Goal: Task Accomplishment & Management: Complete application form

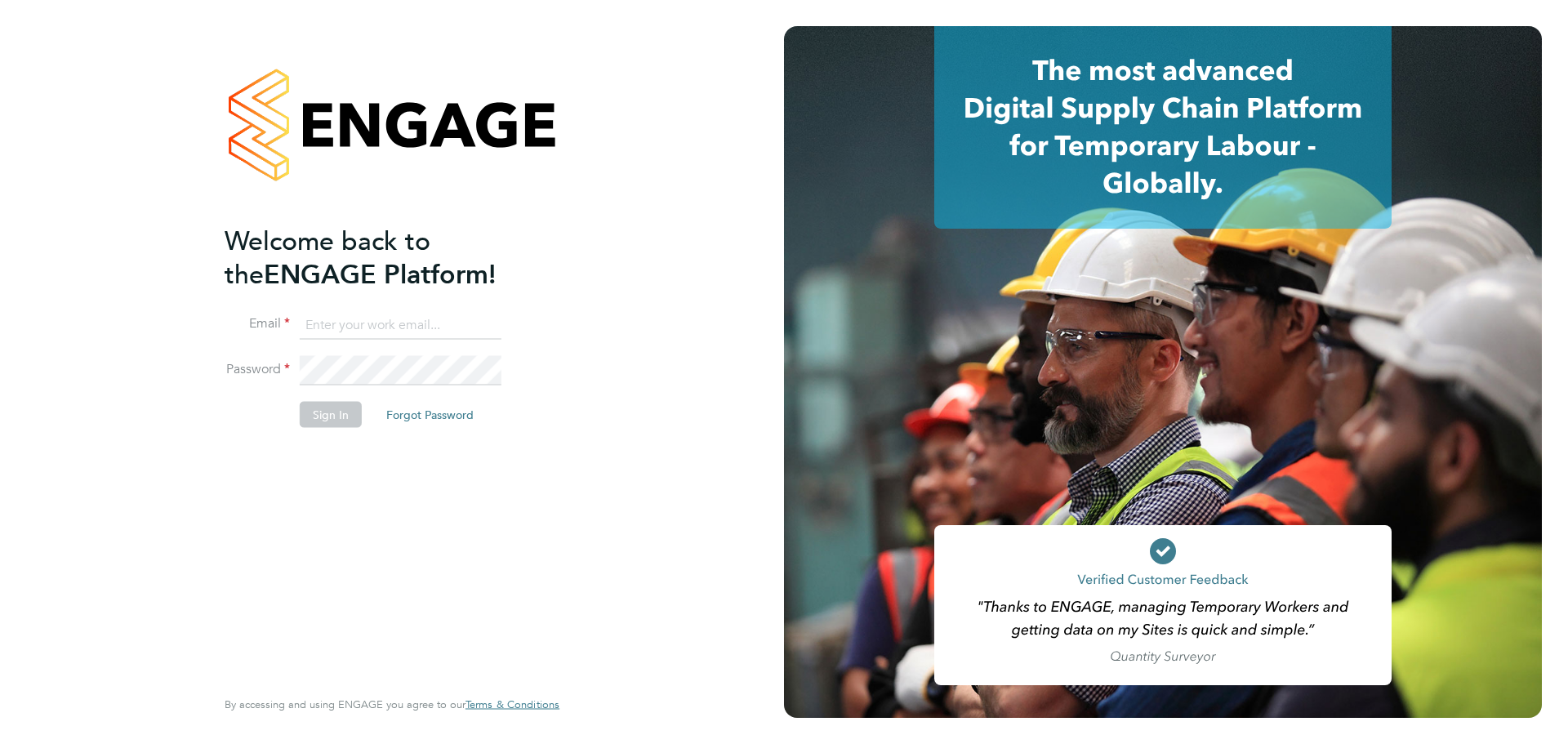
type input "olivia.glasgow@vistry.co.uk"
click at [338, 417] on button "Sign In" at bounding box center [331, 415] width 62 height 26
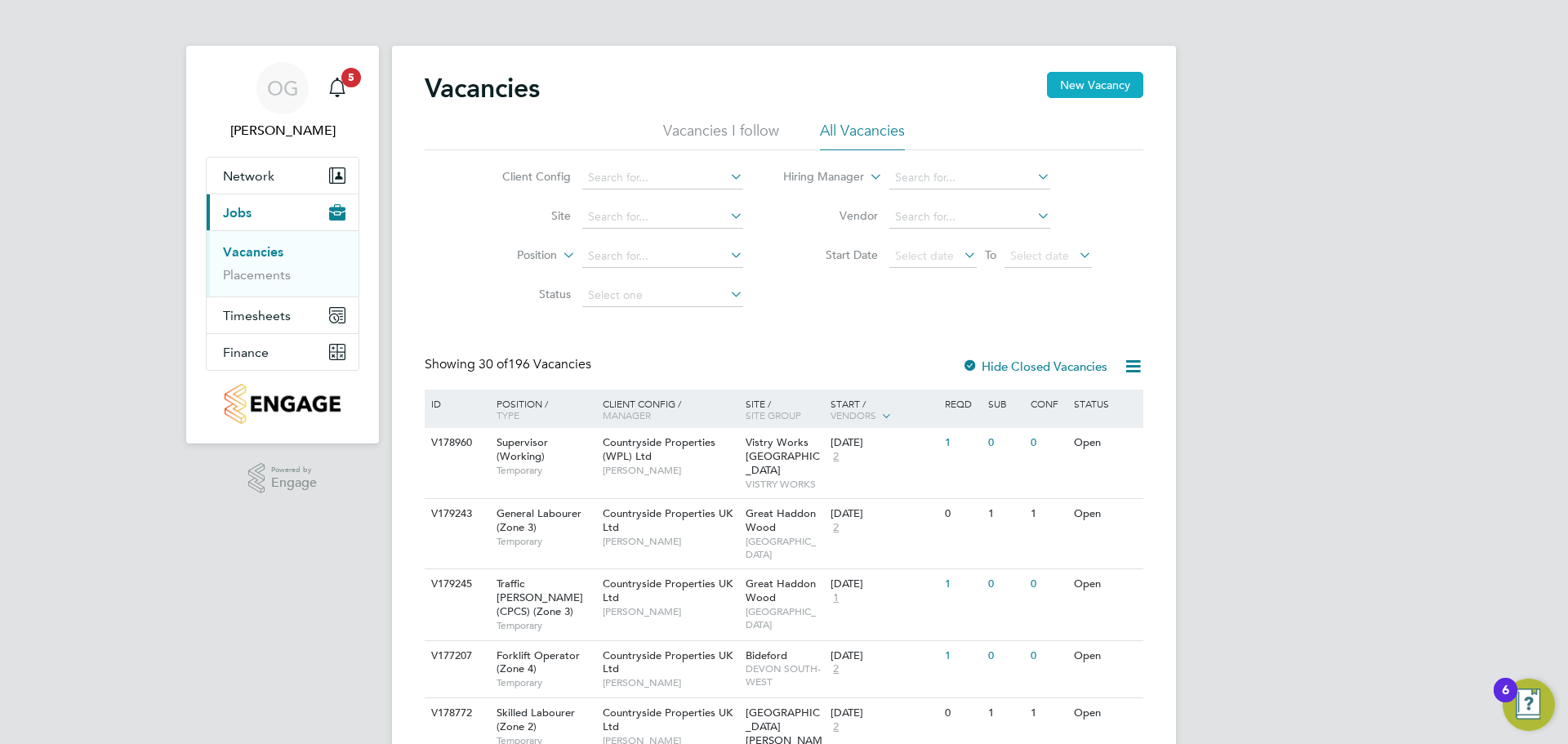
click at [1098, 86] on button "New Vacancy" at bounding box center [1094, 85] width 96 height 26
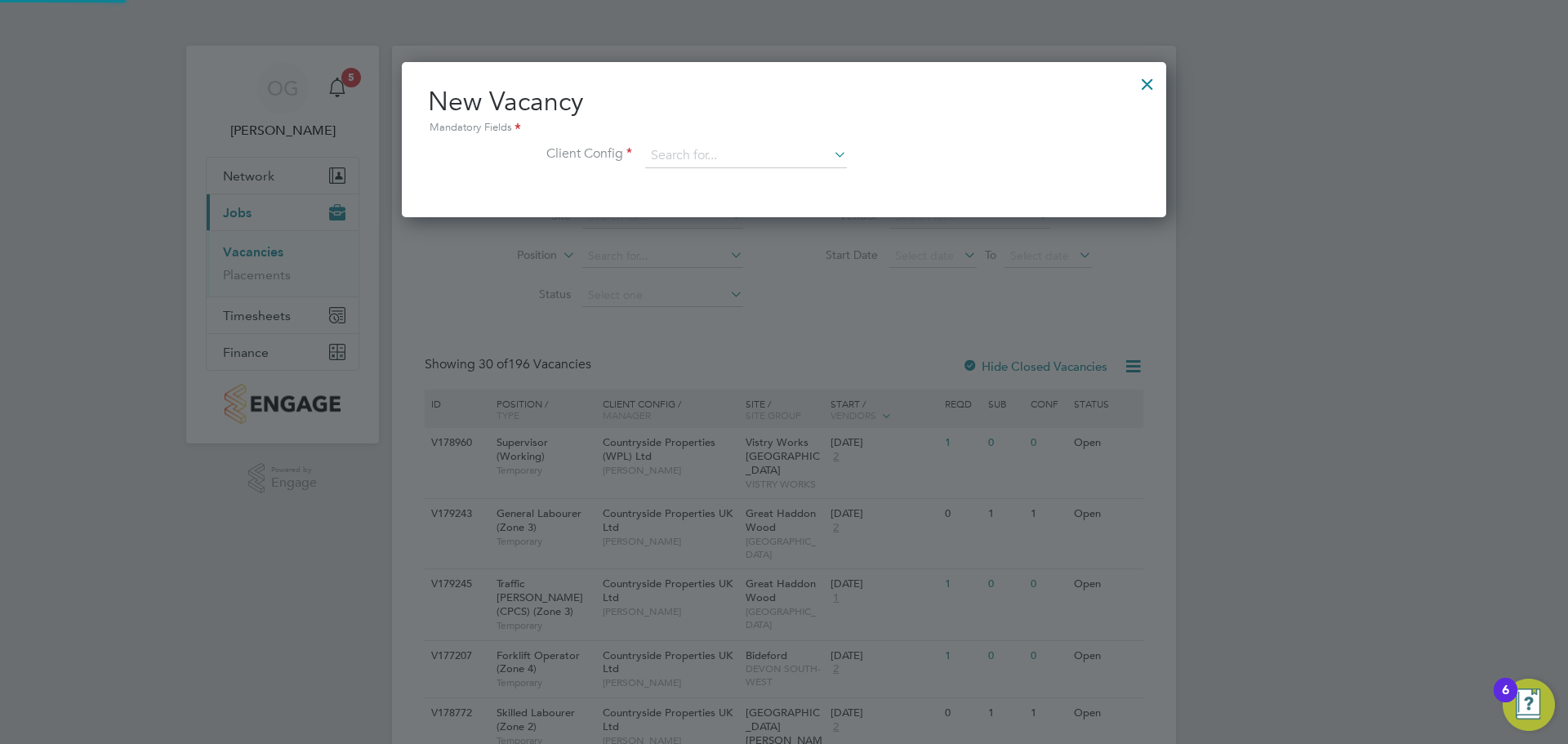
scroll to position [156, 765]
click at [744, 160] on input at bounding box center [746, 156] width 202 height 24
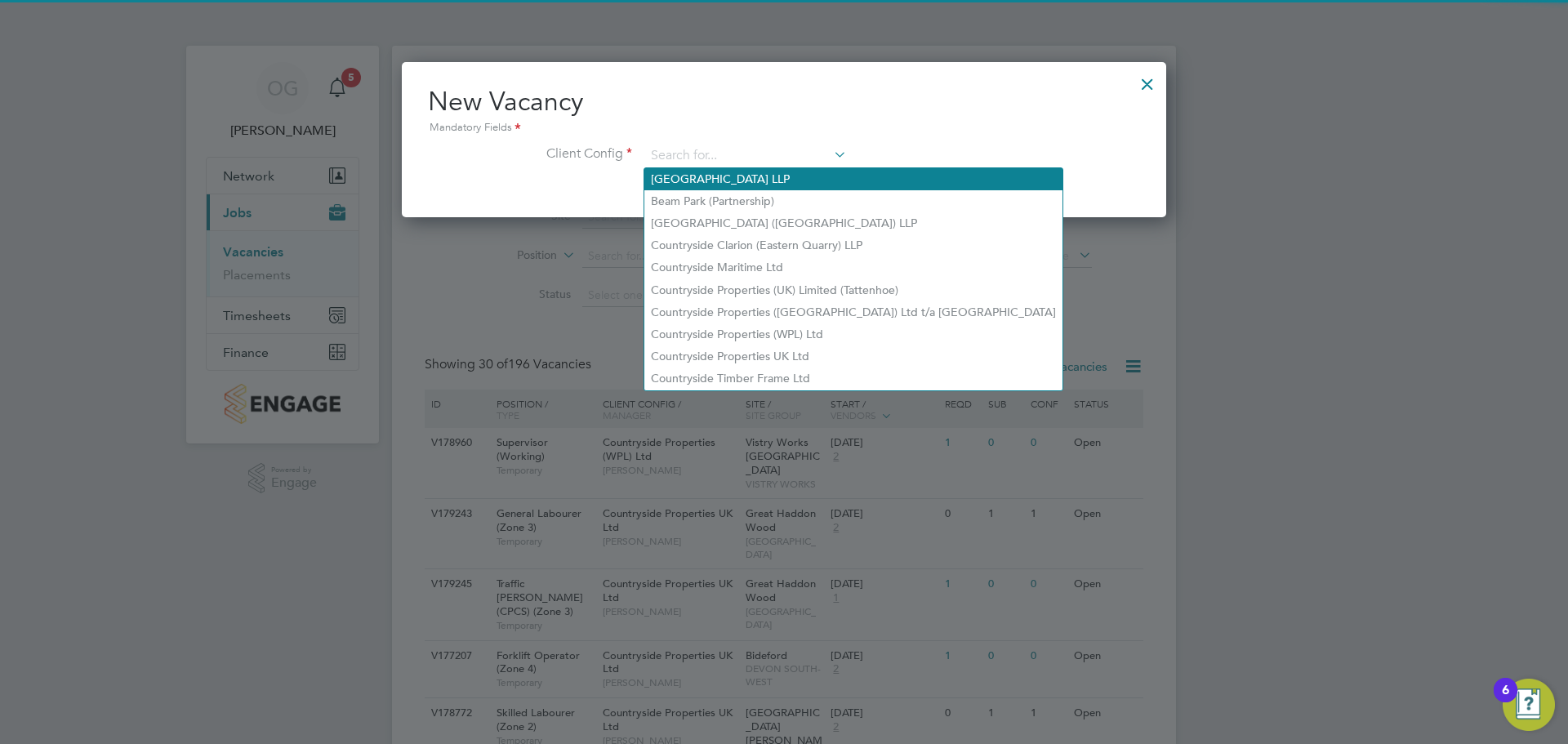
click at [695, 183] on li "[GEOGRAPHIC_DATA] LLP" at bounding box center [853, 180] width 418 height 22
type input "[GEOGRAPHIC_DATA] LLP"
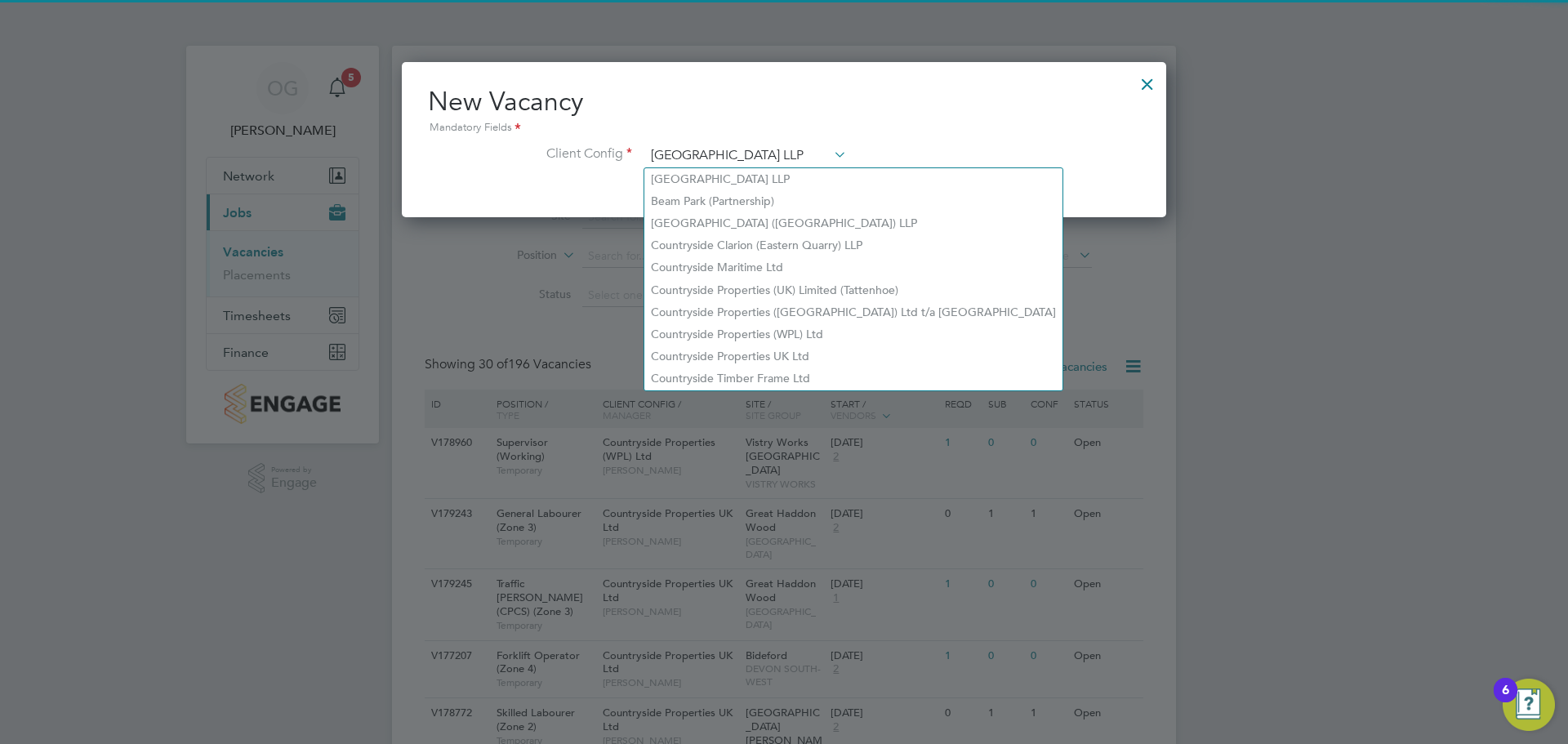
scroll to position [276, 765]
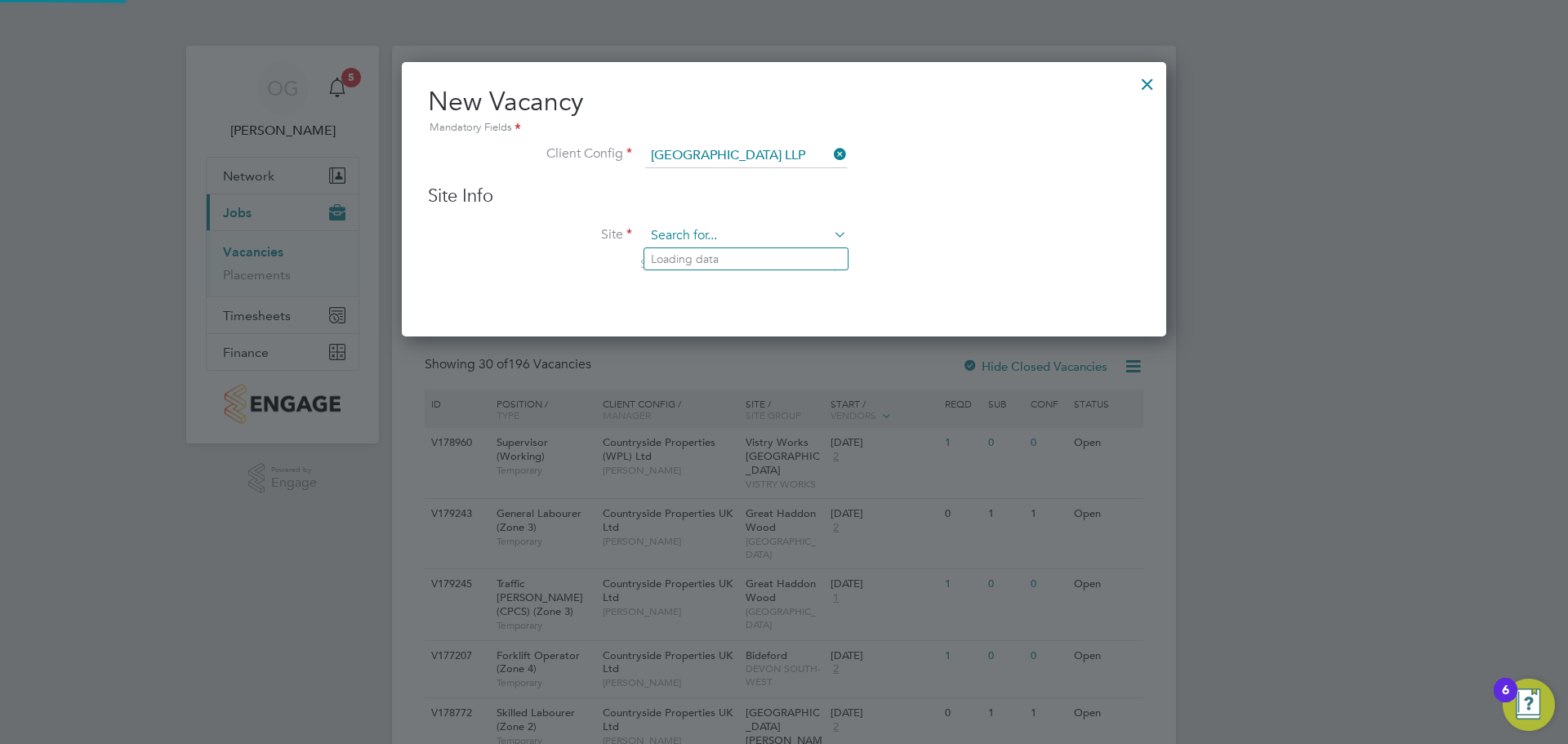
click at [721, 275] on li "[GEOGRAPHIC_DATA] Phase 9.3/5/6" at bounding box center [747, 281] width 205 height 22
type input "[GEOGRAPHIC_DATA] Phase 9.3/5/6"
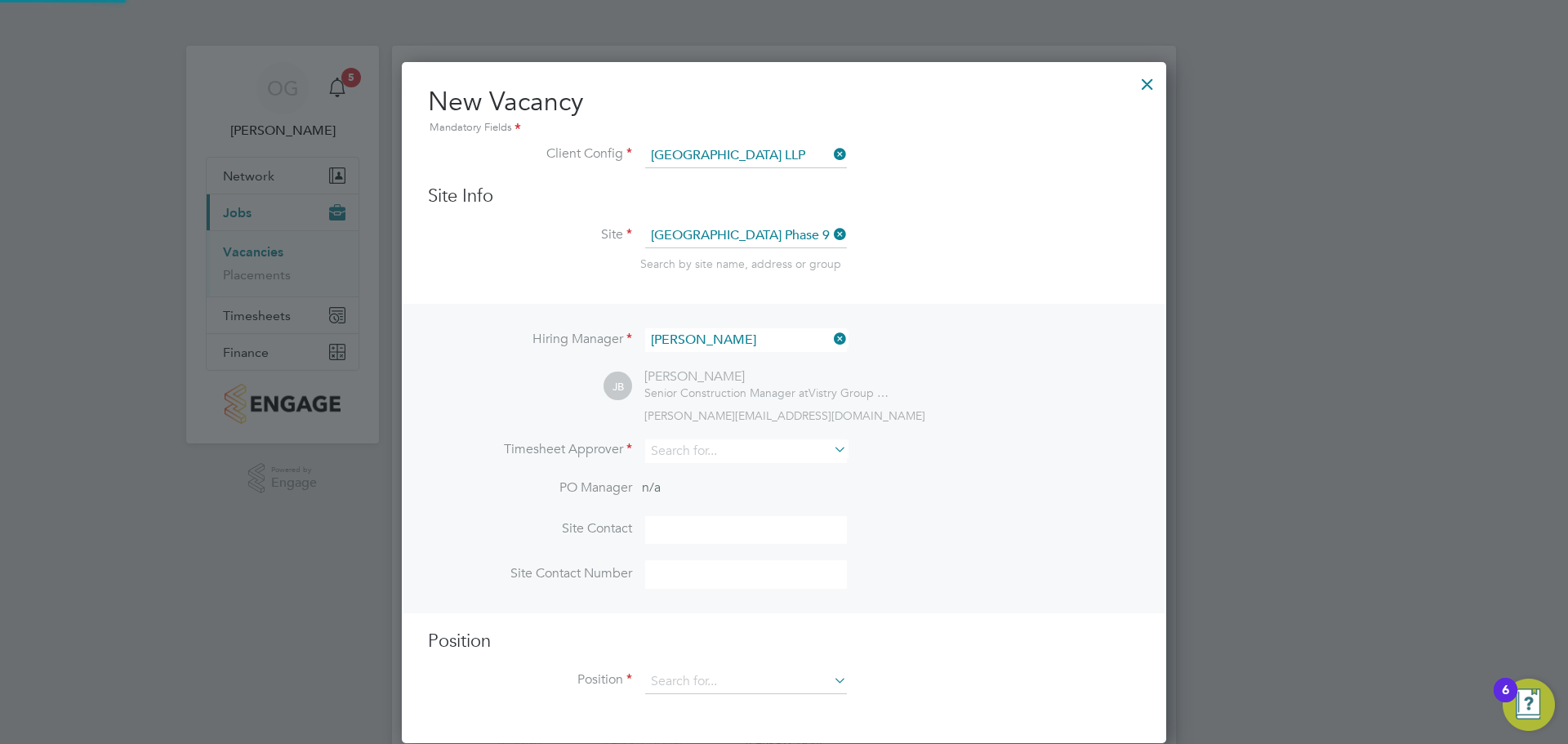
scroll to position [683, 765]
click at [831, 336] on icon at bounding box center [831, 339] width 0 height 23
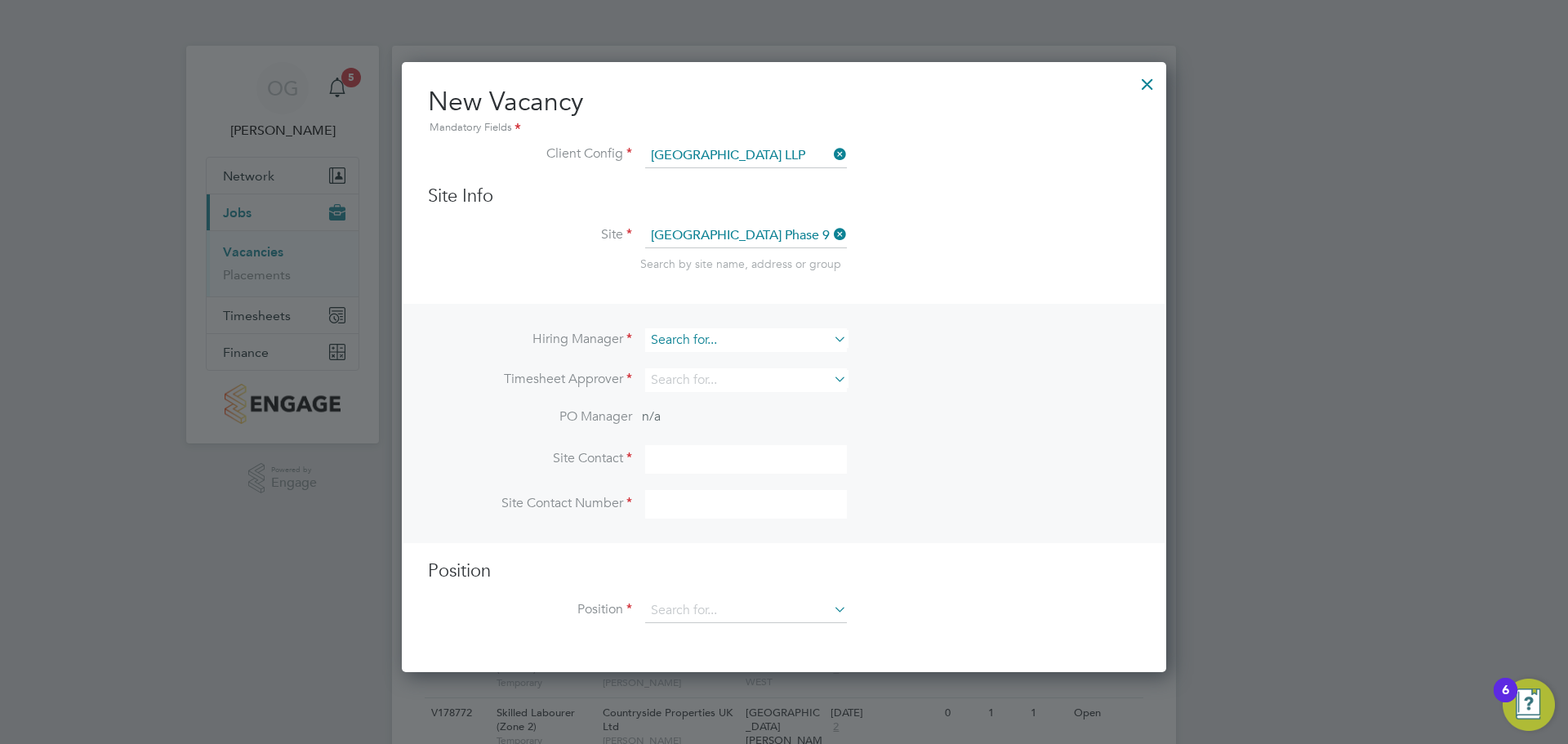
click at [789, 342] on input at bounding box center [746, 340] width 202 height 23
click at [675, 379] on li "[PERSON_NAME]" at bounding box center [746, 386] width 203 height 22
type input "[PERSON_NAME]"
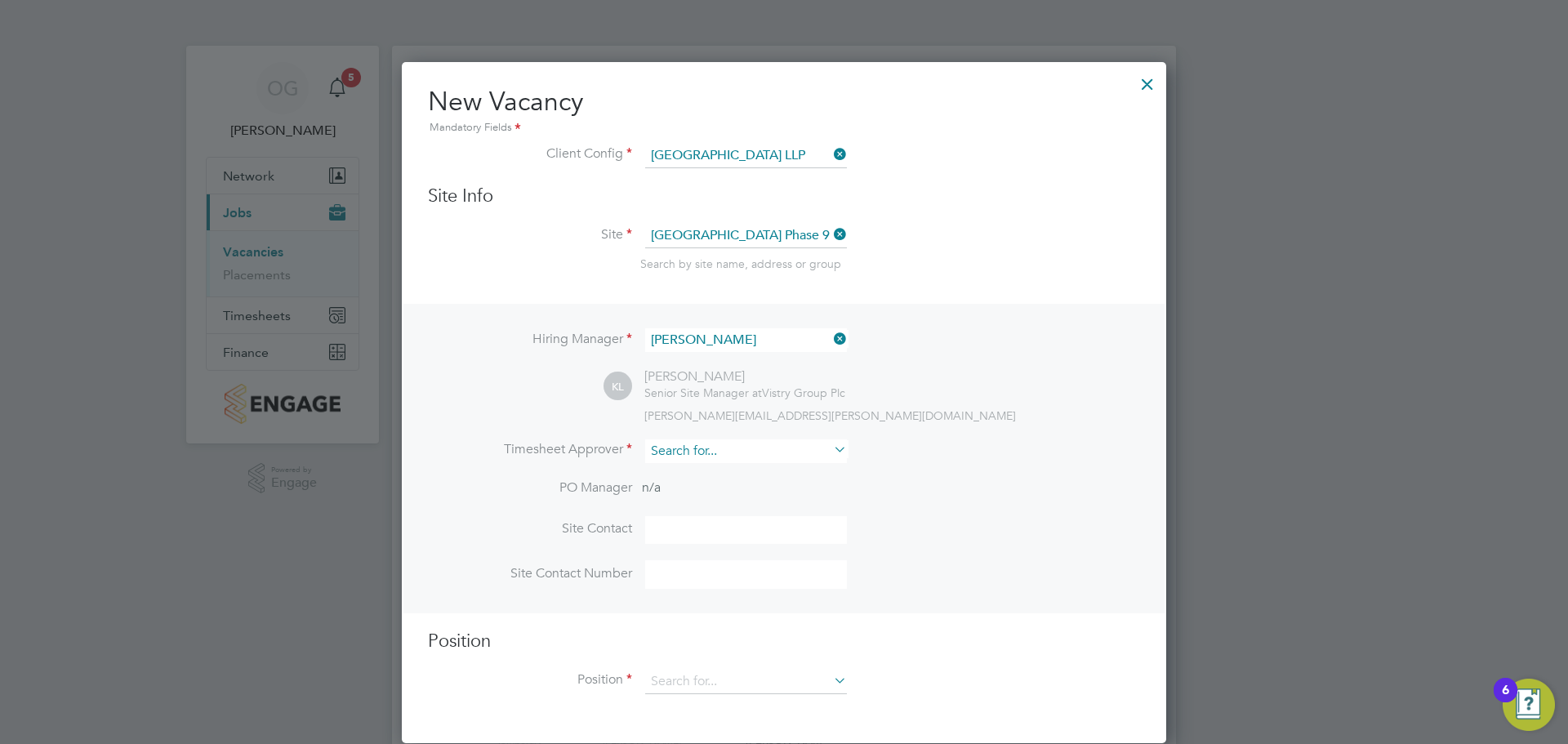
click at [787, 454] on input at bounding box center [746, 451] width 202 height 23
click at [705, 495] on li "[PERSON_NAME]" at bounding box center [746, 497] width 203 height 22
type input "[PERSON_NAME]"
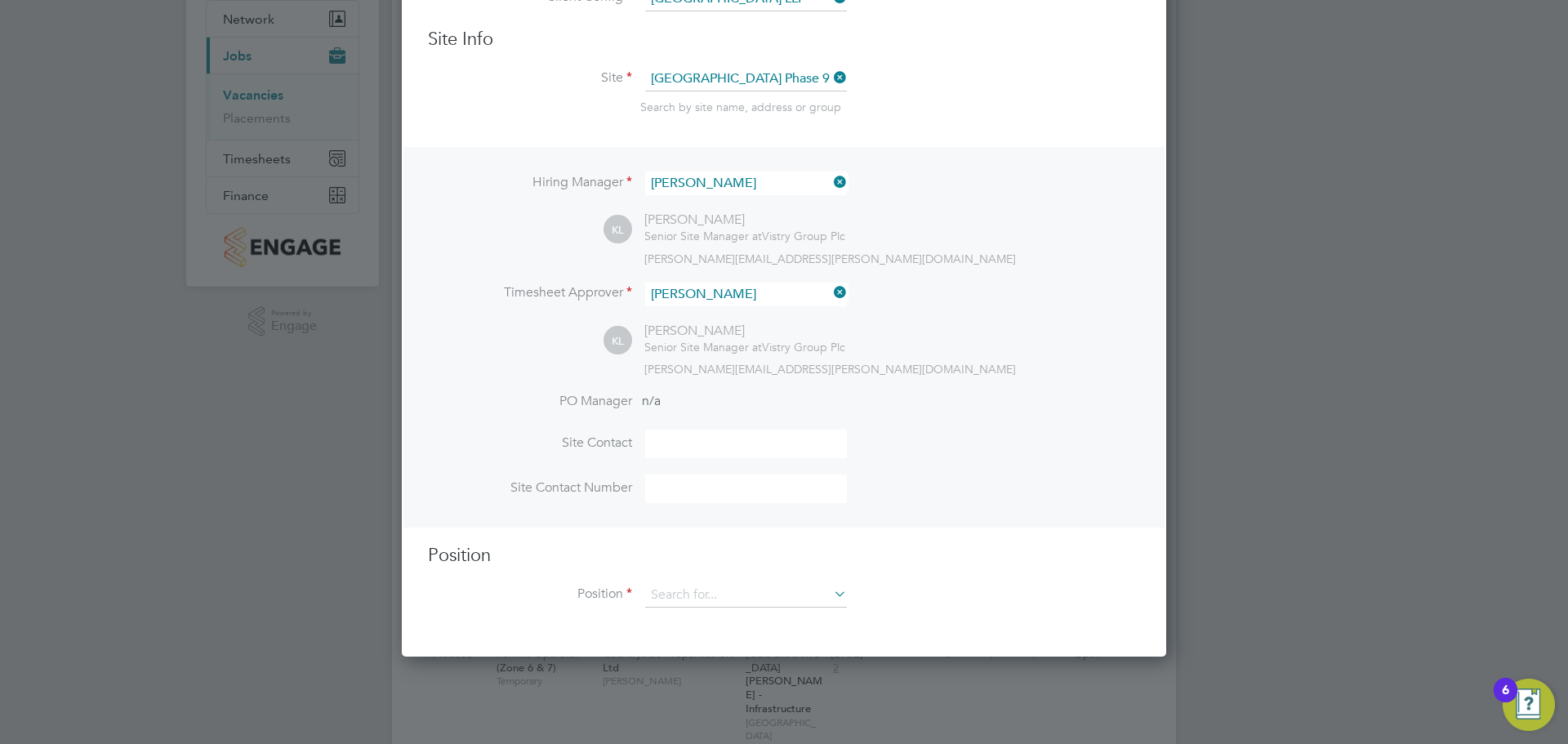
scroll to position [245, 0]
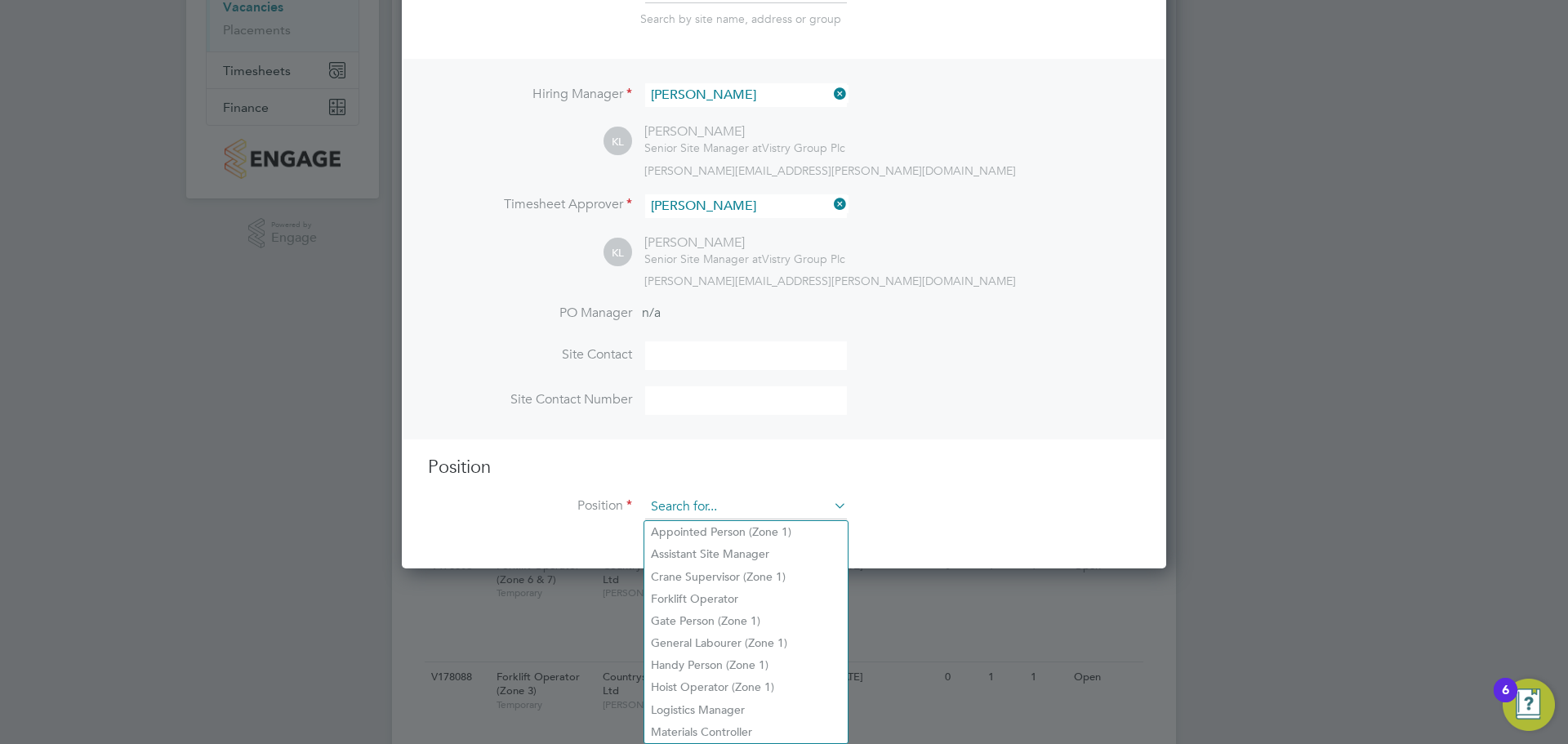
click at [716, 510] on input at bounding box center [746, 507] width 202 height 24
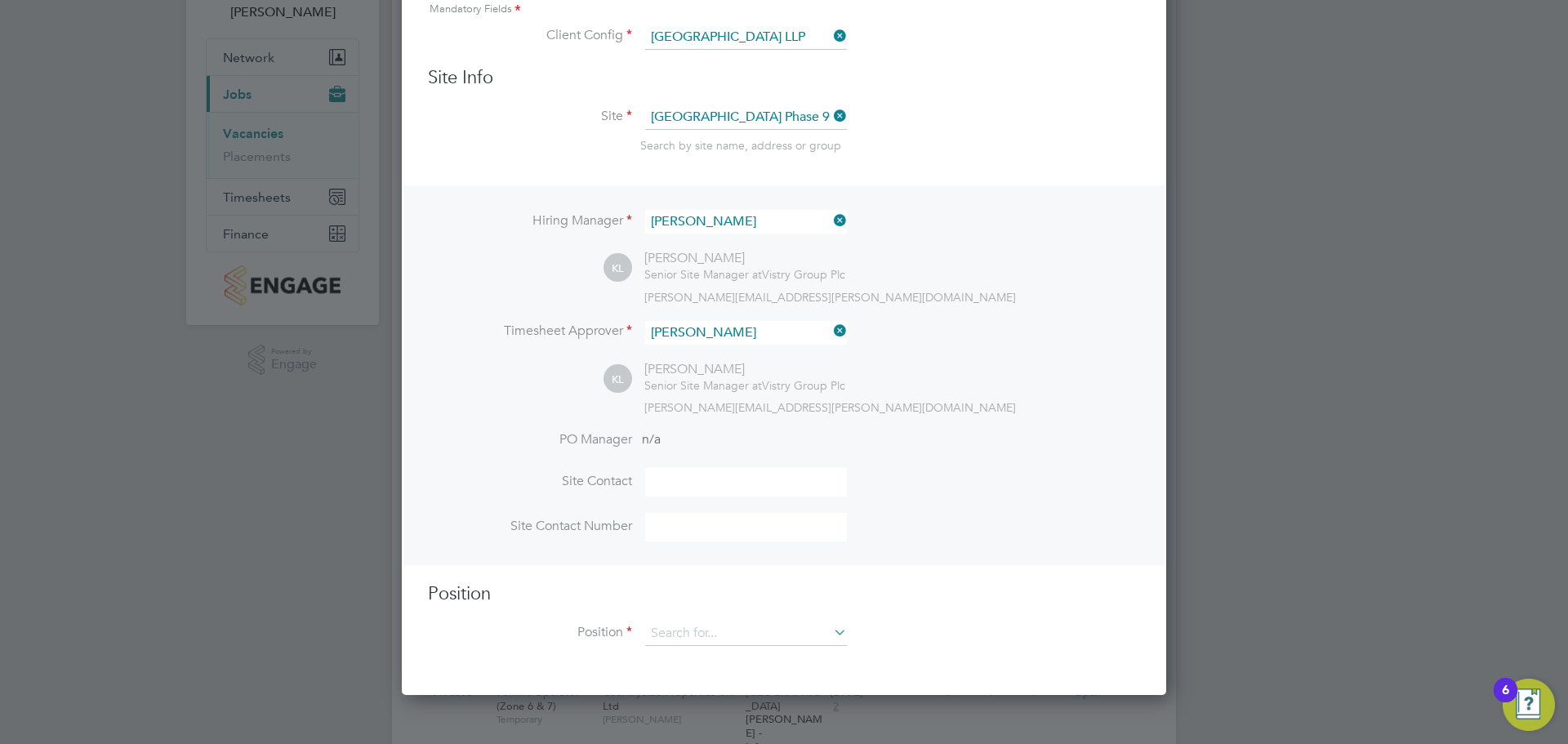
scroll to position [0, 0]
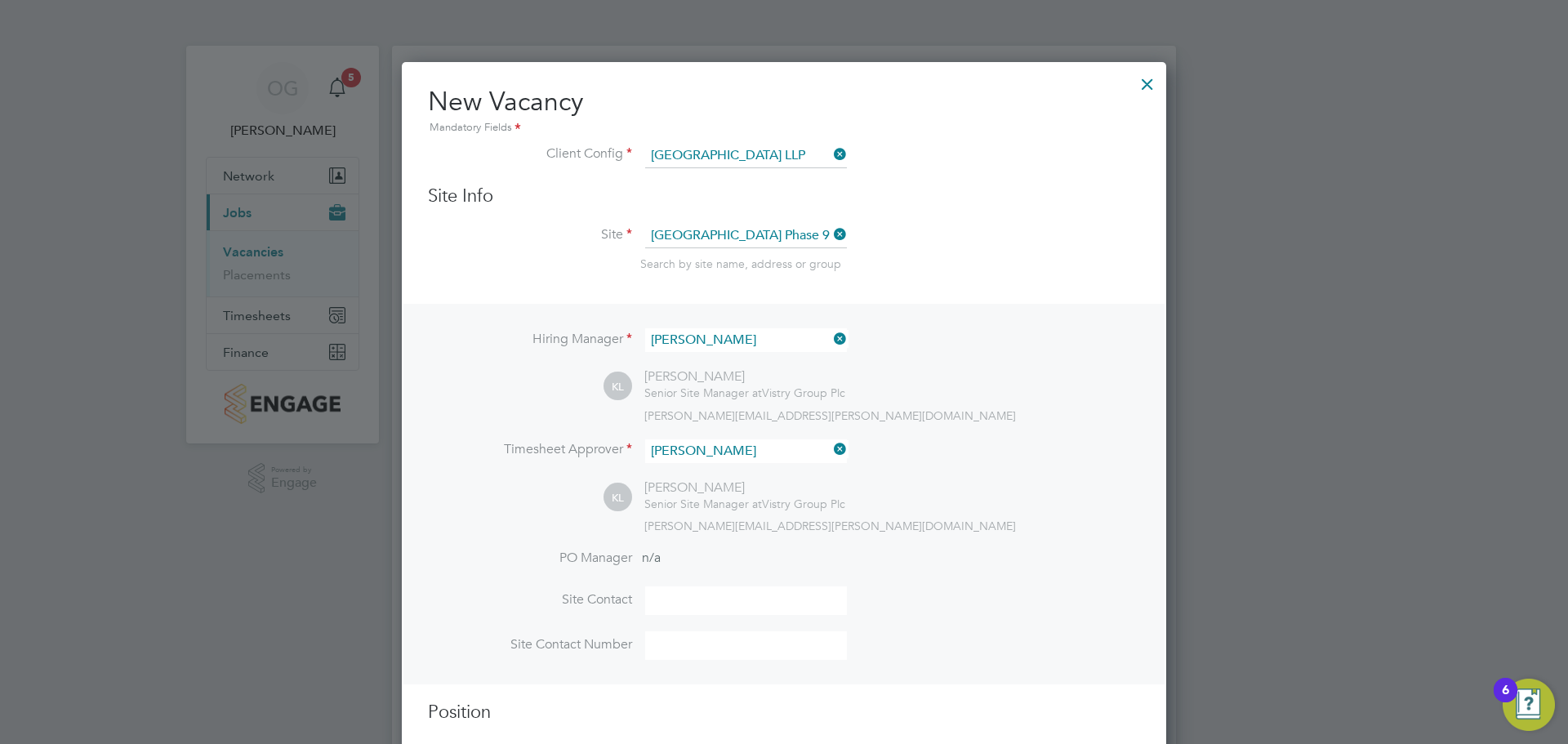
click at [1157, 74] on div at bounding box center [1147, 80] width 30 height 30
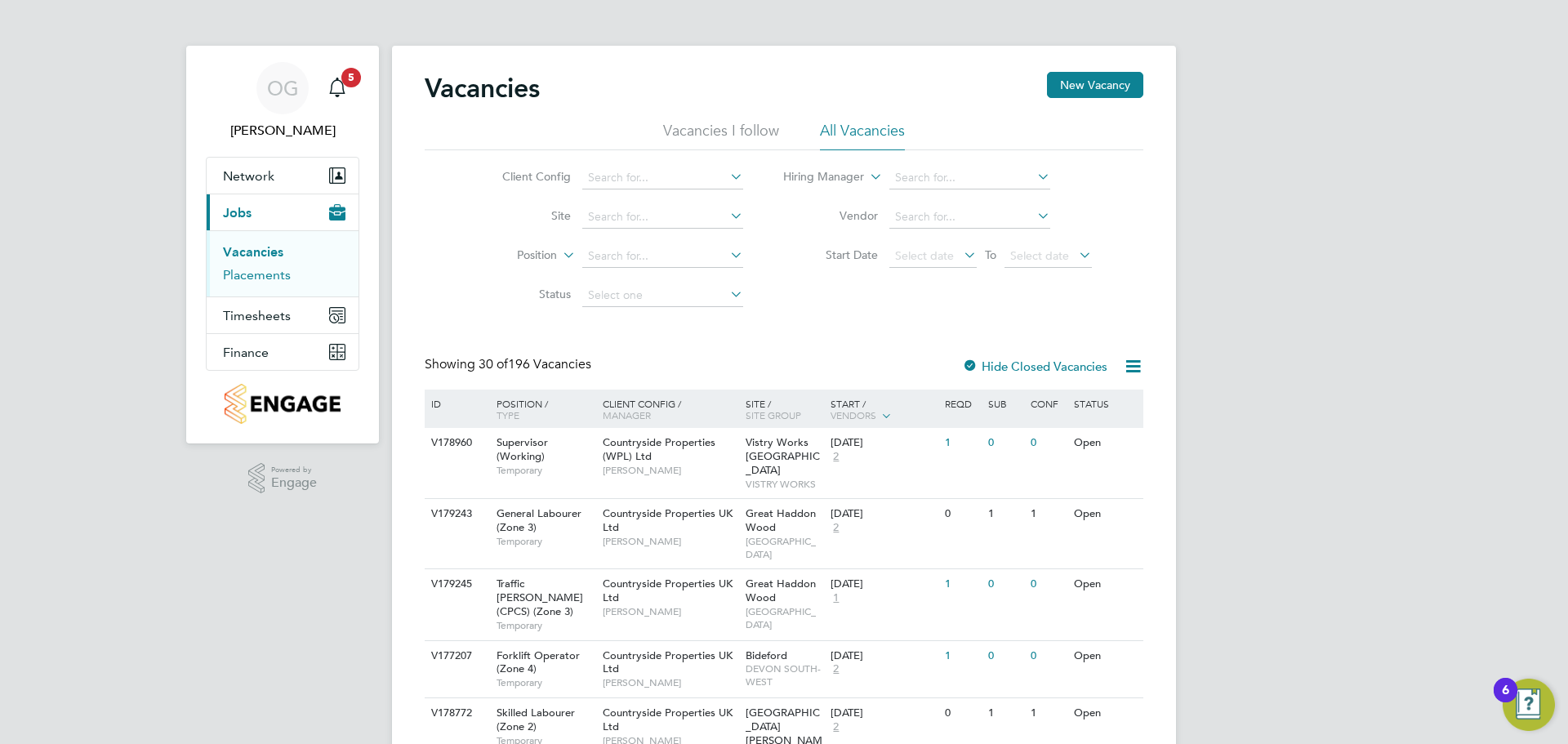
click at [264, 273] on link "Placements" at bounding box center [256, 275] width 68 height 16
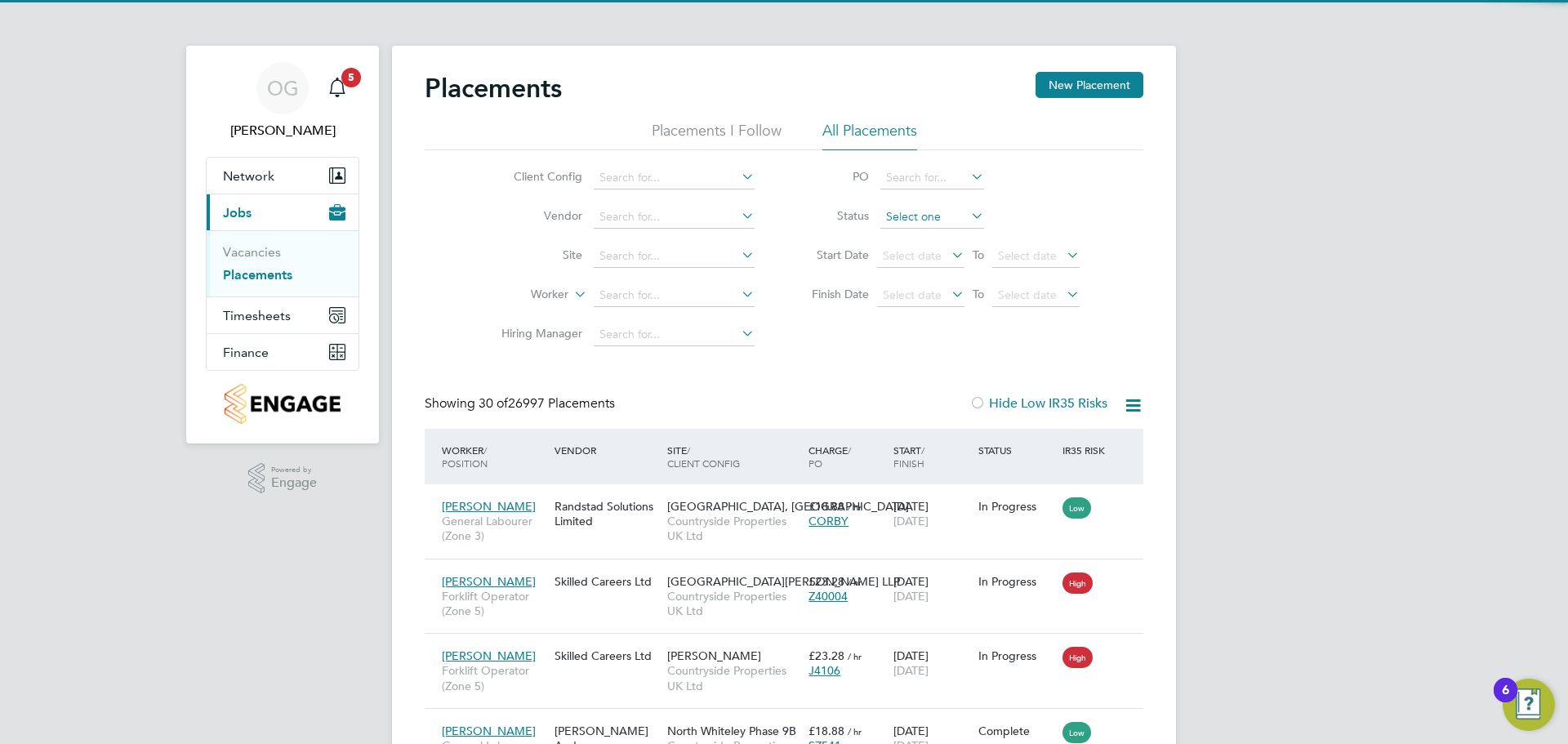
click at [928, 218] on input at bounding box center [931, 217] width 103 height 23
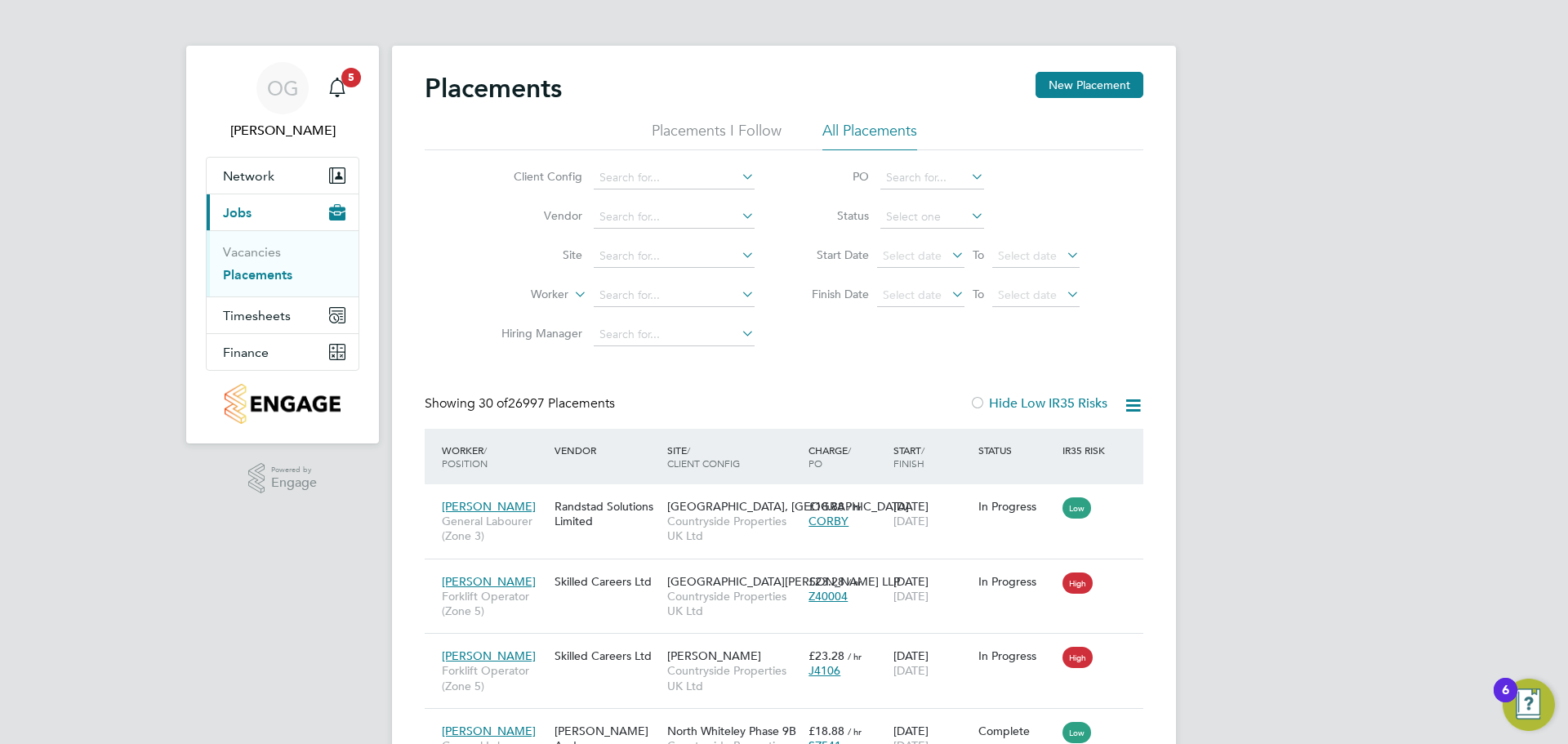
click at [920, 235] on li "Active" at bounding box center [932, 238] width 105 height 21
type input "Active"
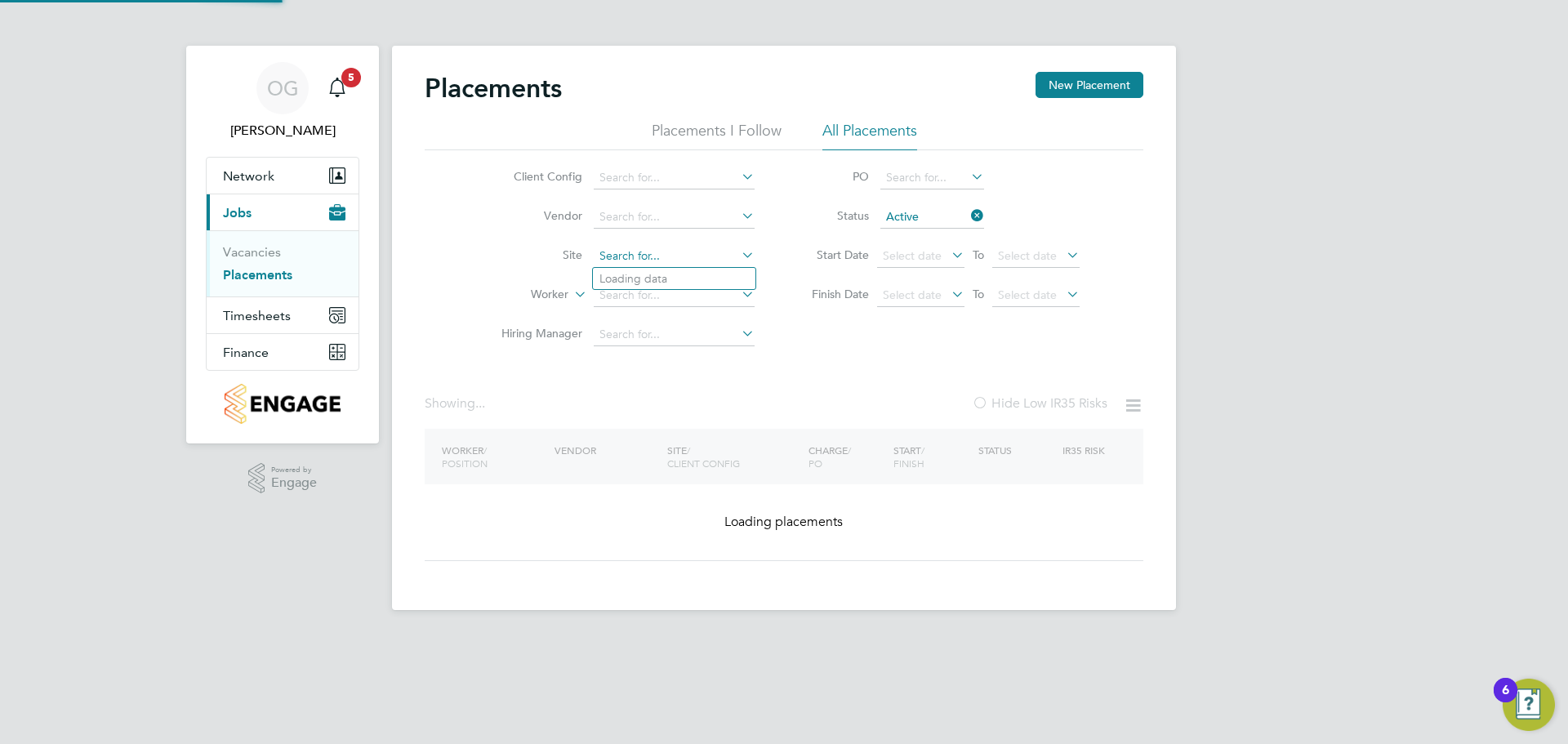
click at [642, 258] on input at bounding box center [674, 256] width 161 height 23
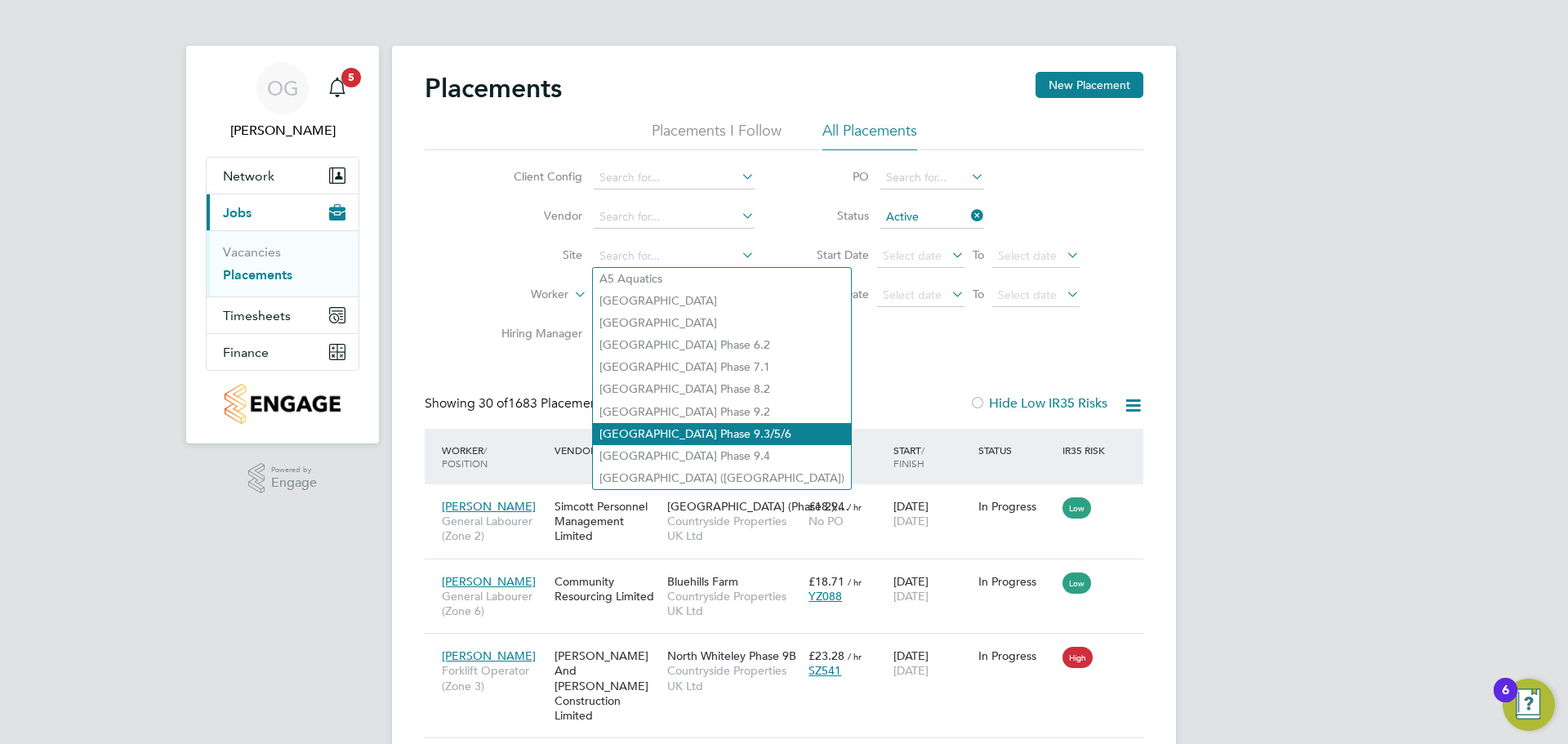
click at [732, 428] on li "[GEOGRAPHIC_DATA] Phase 9.3/5/6" at bounding box center [722, 434] width 258 height 22
type input "[GEOGRAPHIC_DATA] Phase 9.3/5/6"
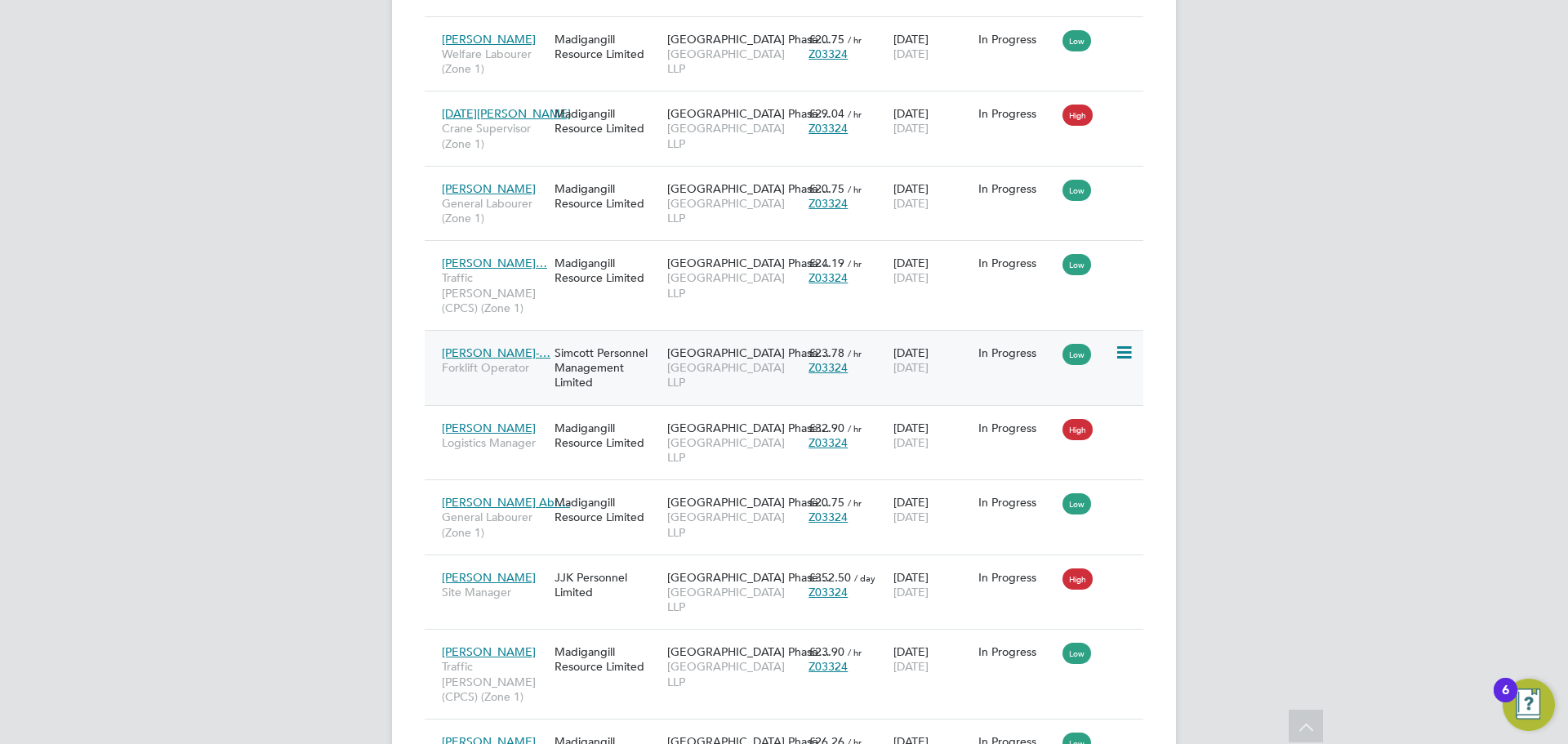
click at [505, 345] on span "[PERSON_NAME]-…" at bounding box center [495, 353] width 109 height 15
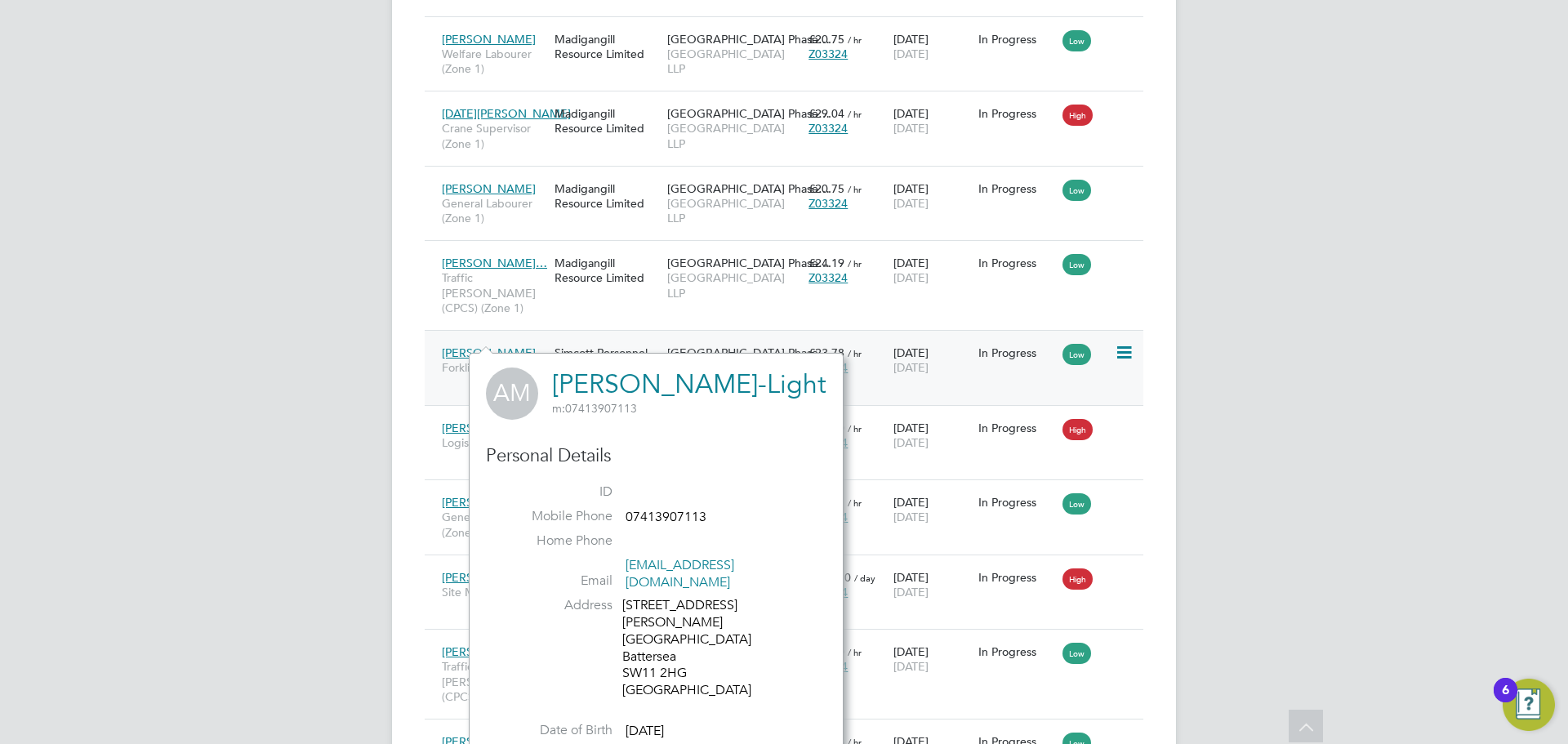
click at [654, 337] on div "Simcott Personnel Management Limited" at bounding box center [606, 368] width 113 height 61
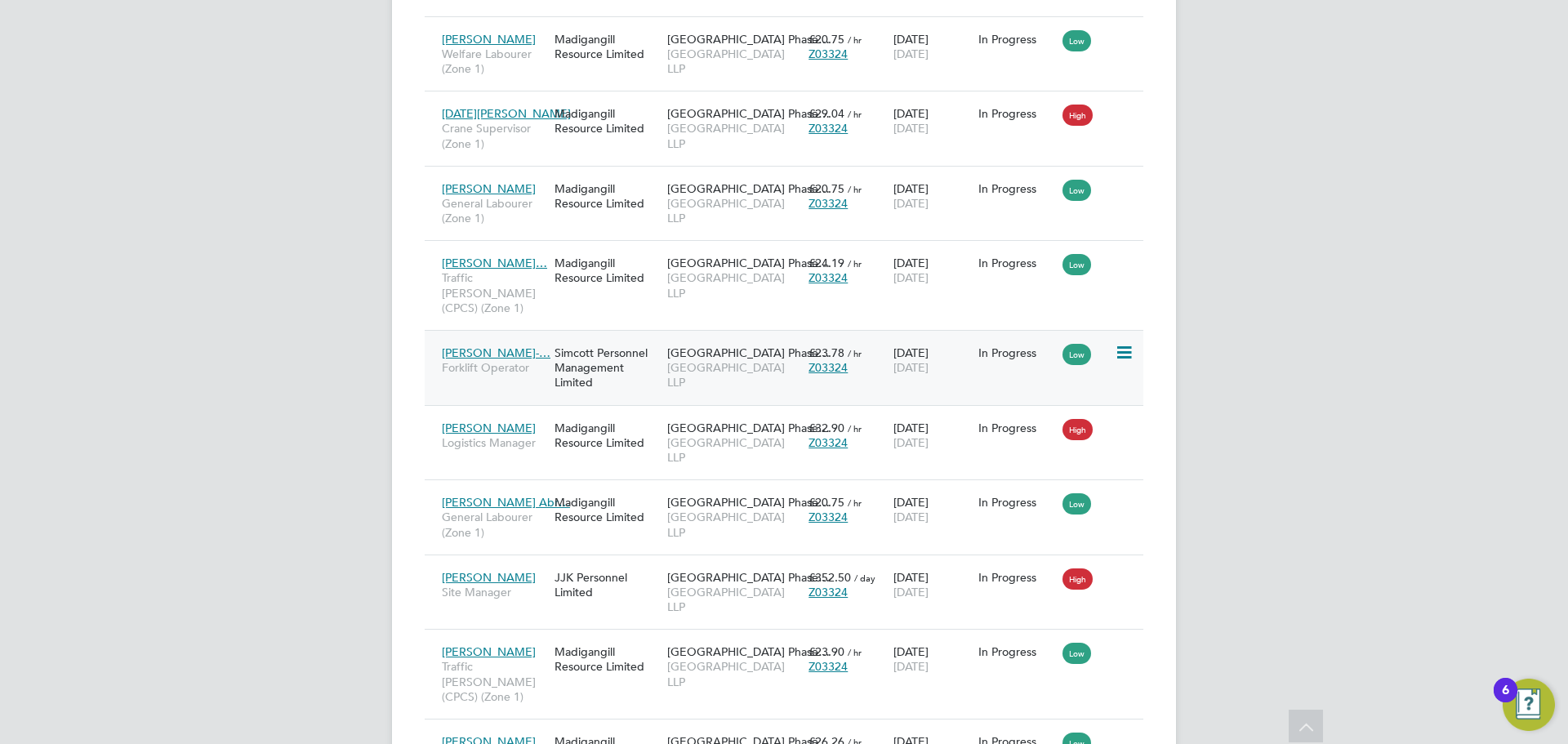
click at [502, 345] on span "[PERSON_NAME]-…" at bounding box center [495, 353] width 109 height 15
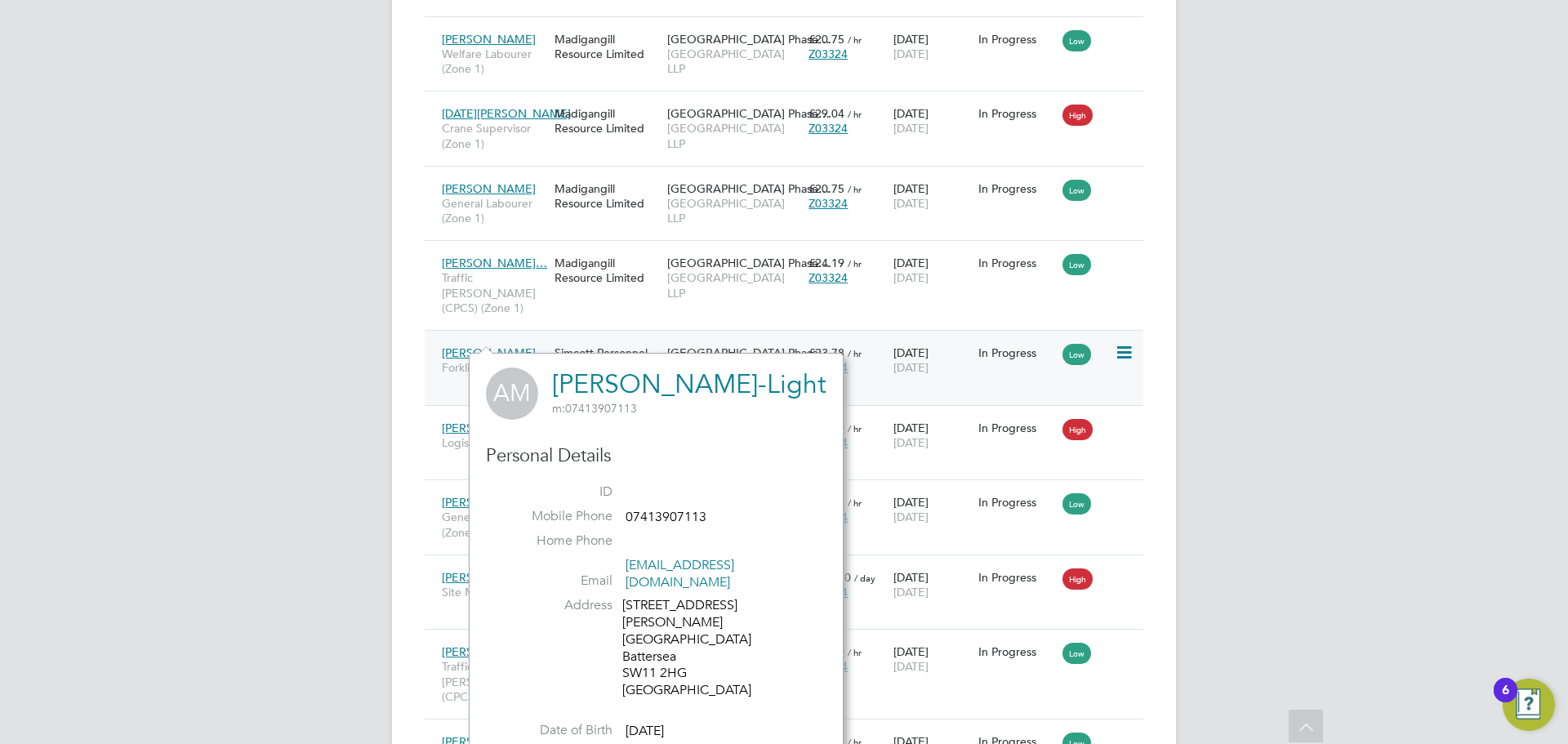
click at [809, 345] on span "£23.78" at bounding box center [826, 353] width 36 height 15
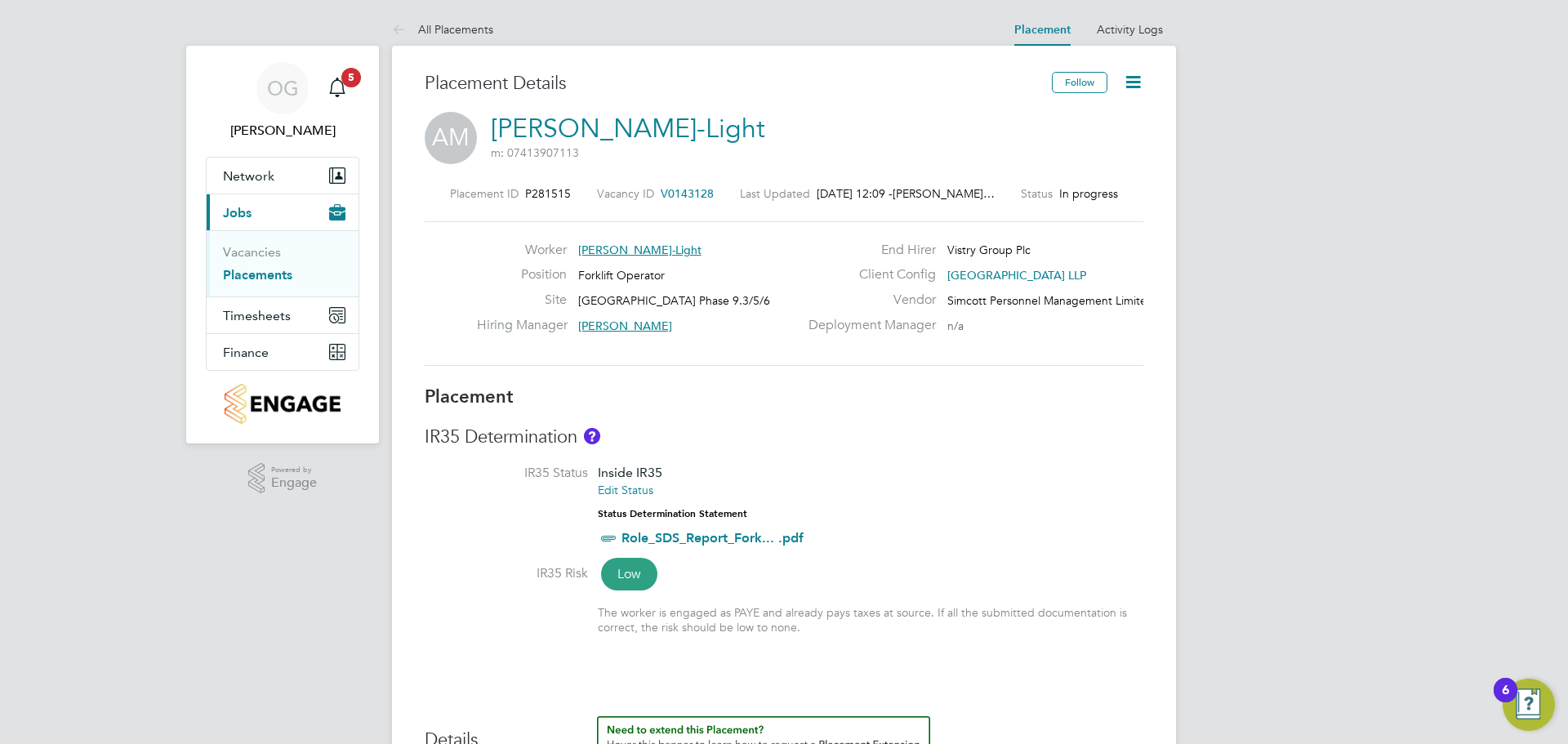
click at [1134, 86] on icon at bounding box center [1133, 82] width 20 height 20
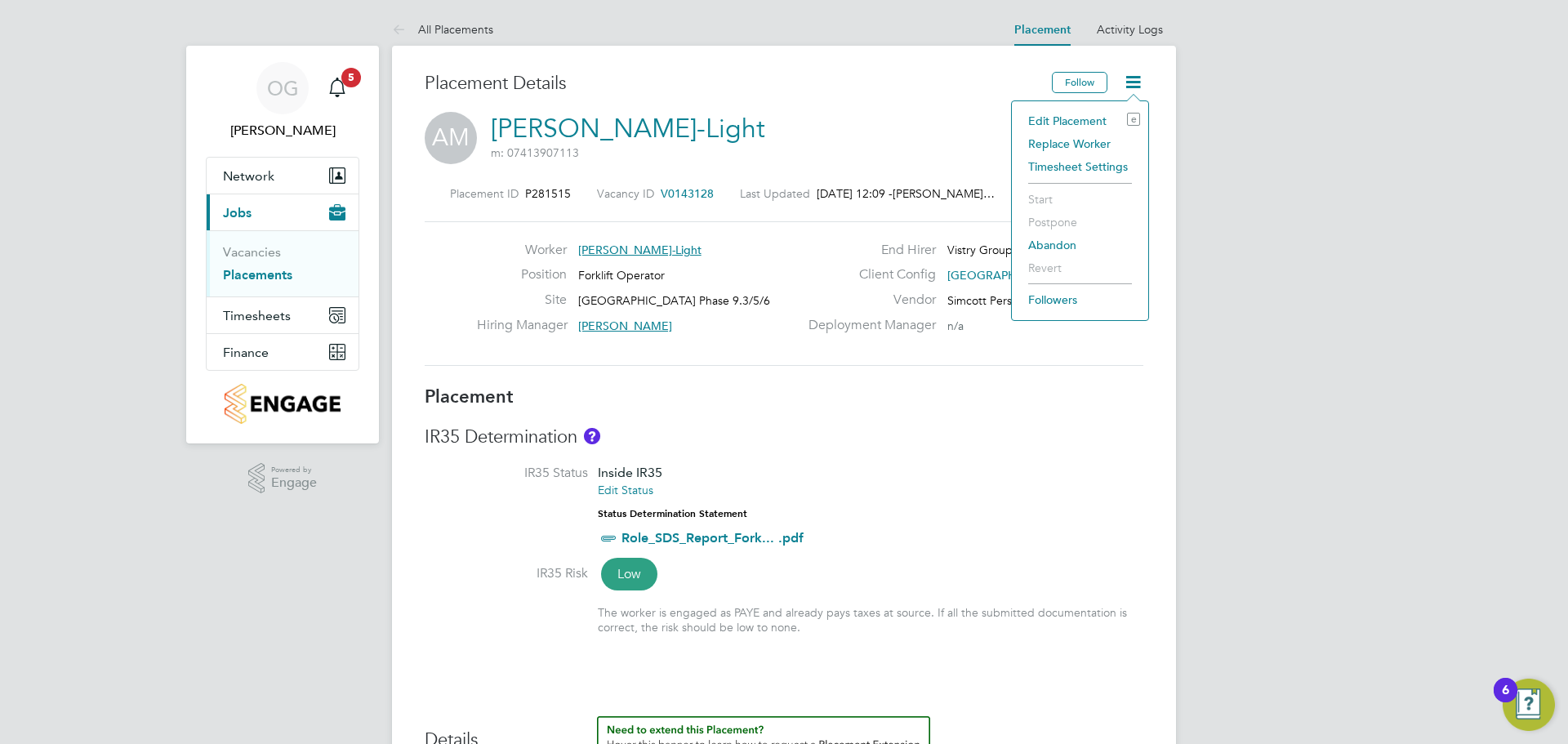
click at [1056, 122] on li "Edit Placement e" at bounding box center [1079, 121] width 120 height 23
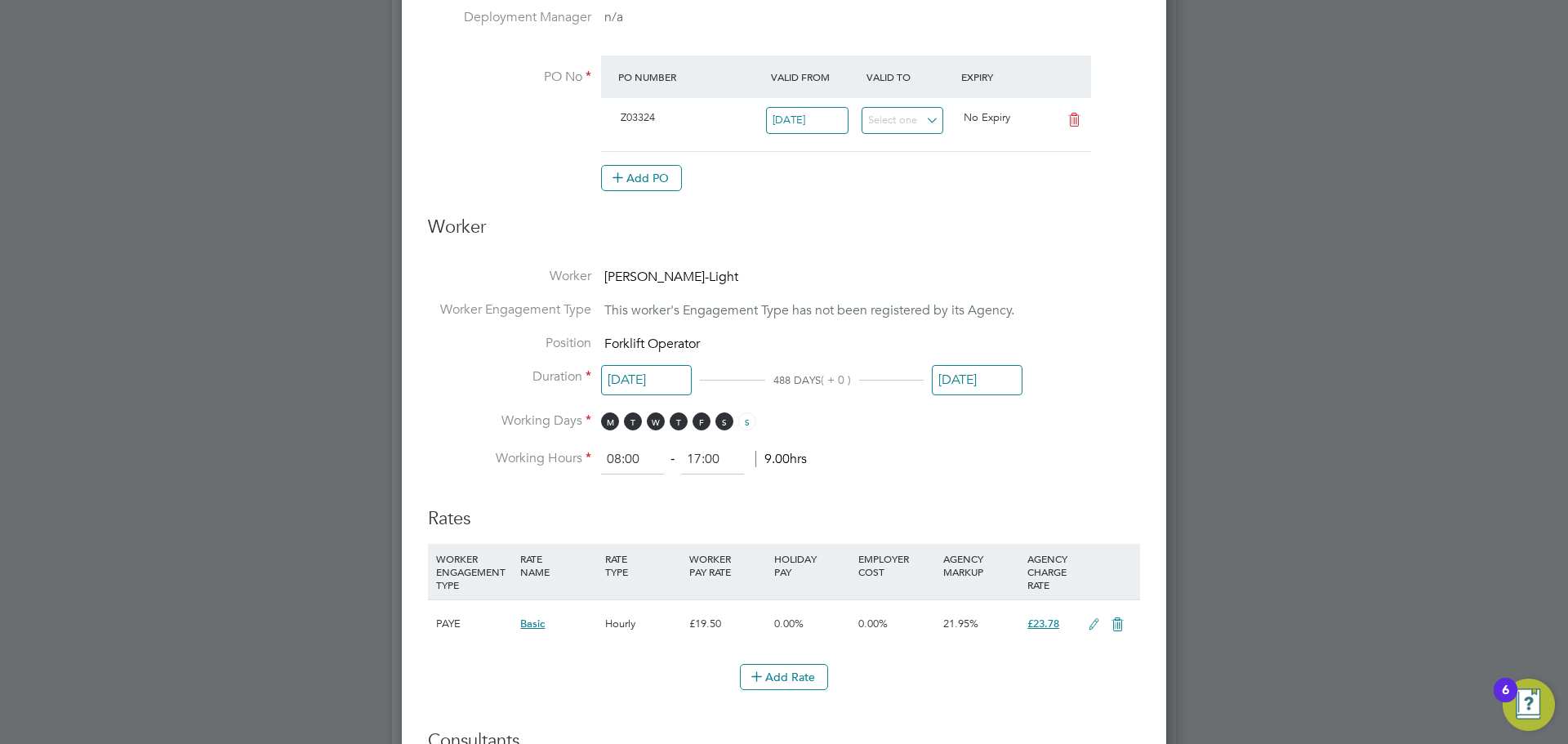
click at [986, 373] on input "[DATE]" at bounding box center [977, 380] width 90 height 30
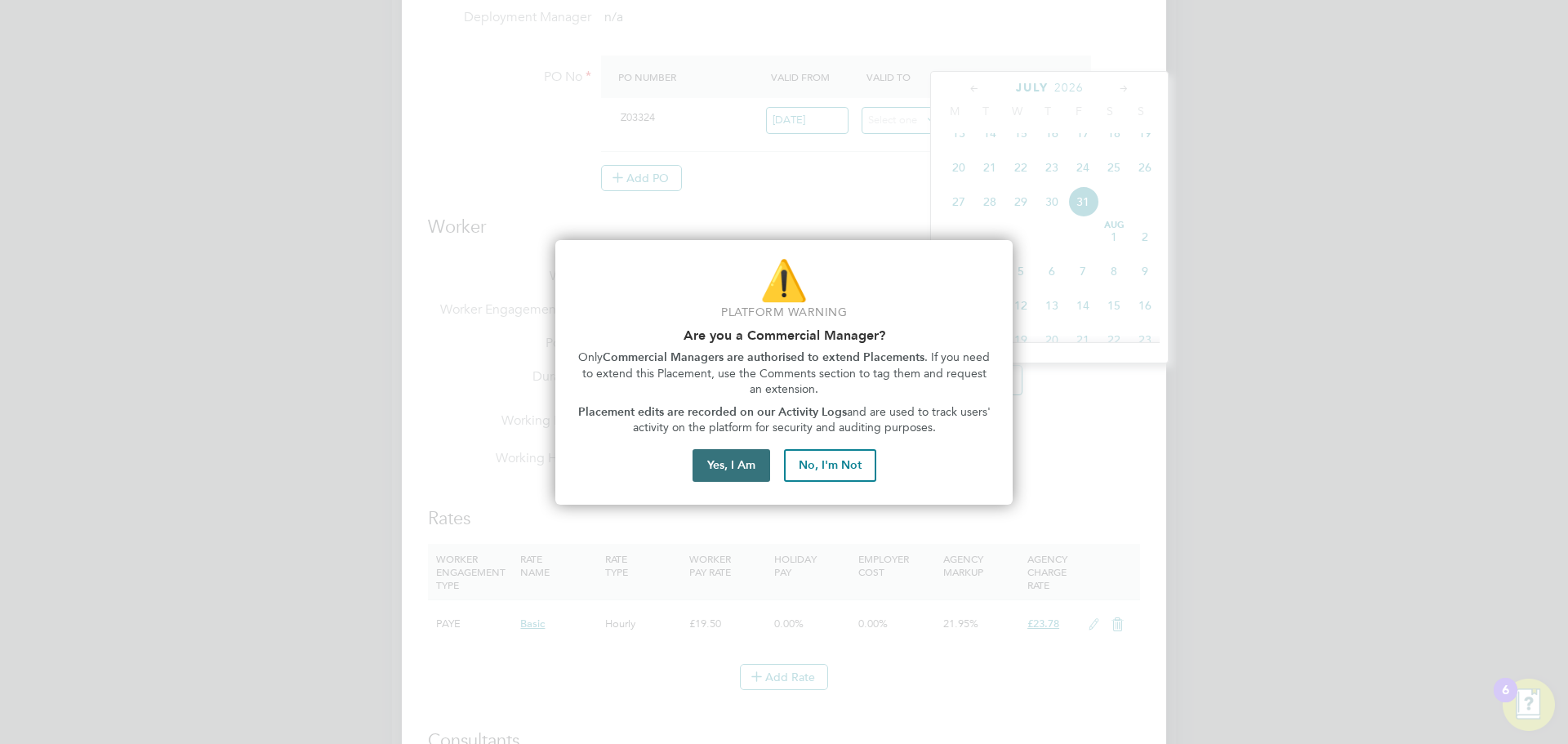
click at [703, 465] on button "Yes, I Am" at bounding box center [731, 465] width 77 height 33
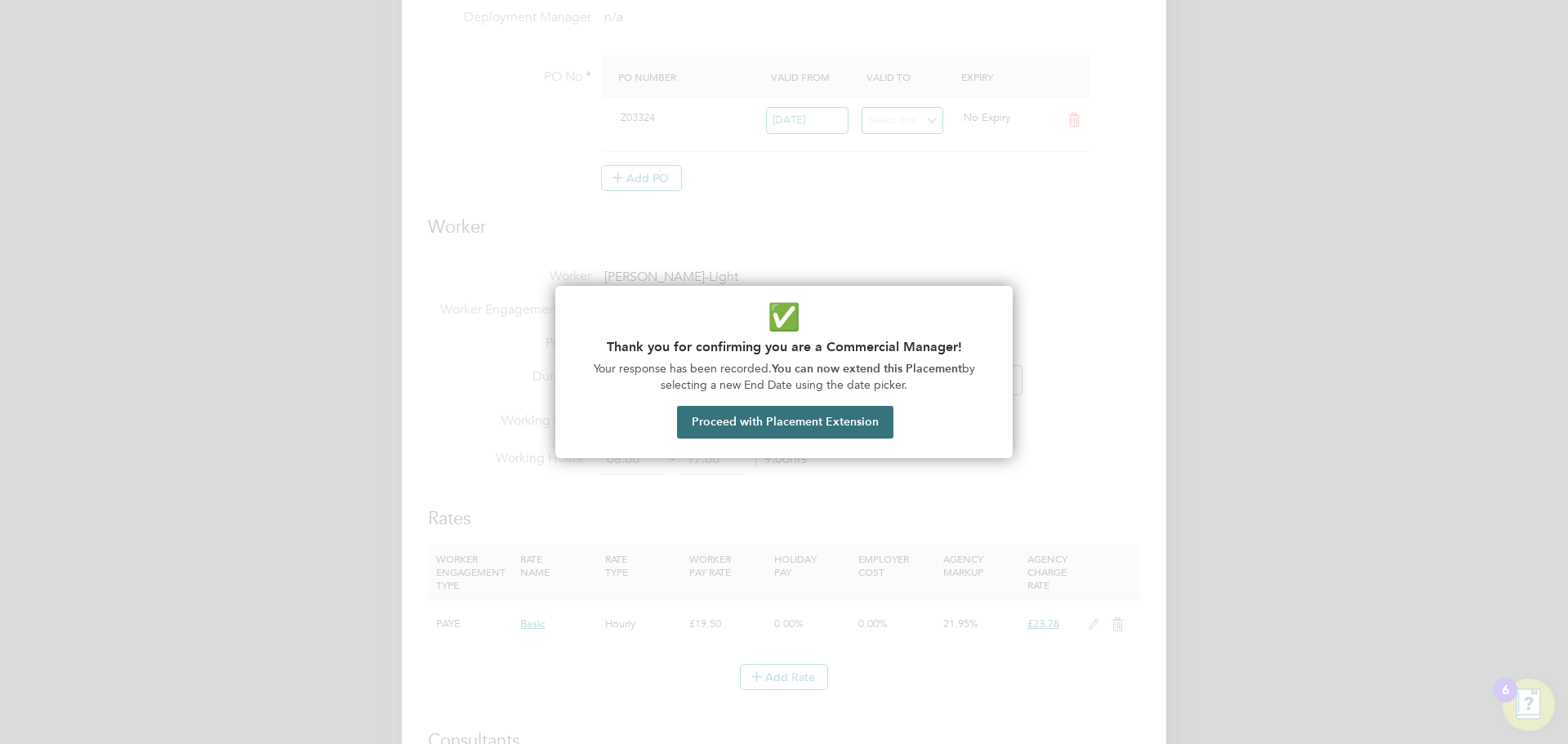
click at [777, 426] on button "Proceed with Placement Extension" at bounding box center [785, 422] width 216 height 33
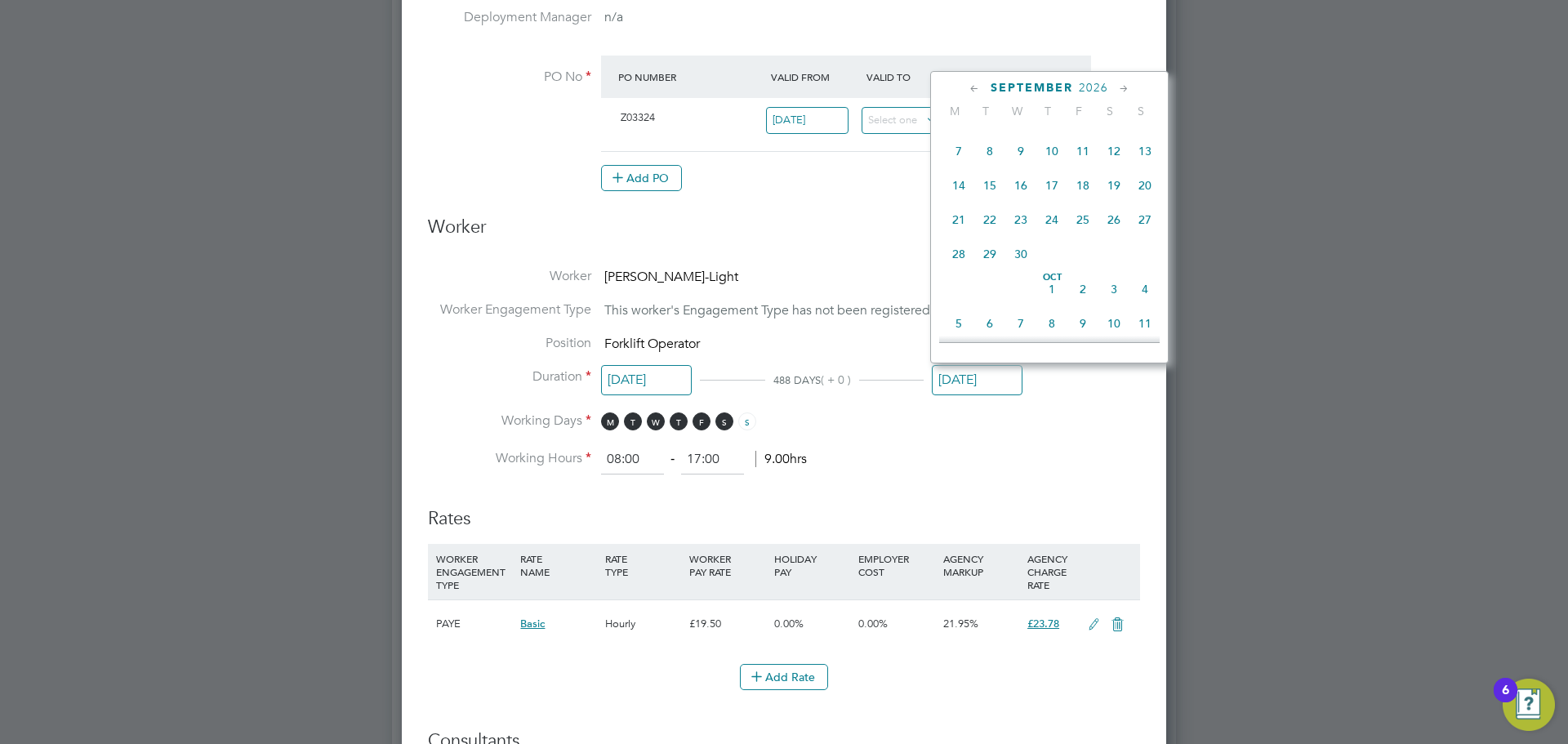
click at [1083, 236] on span "25" at bounding box center [1082, 219] width 31 height 31
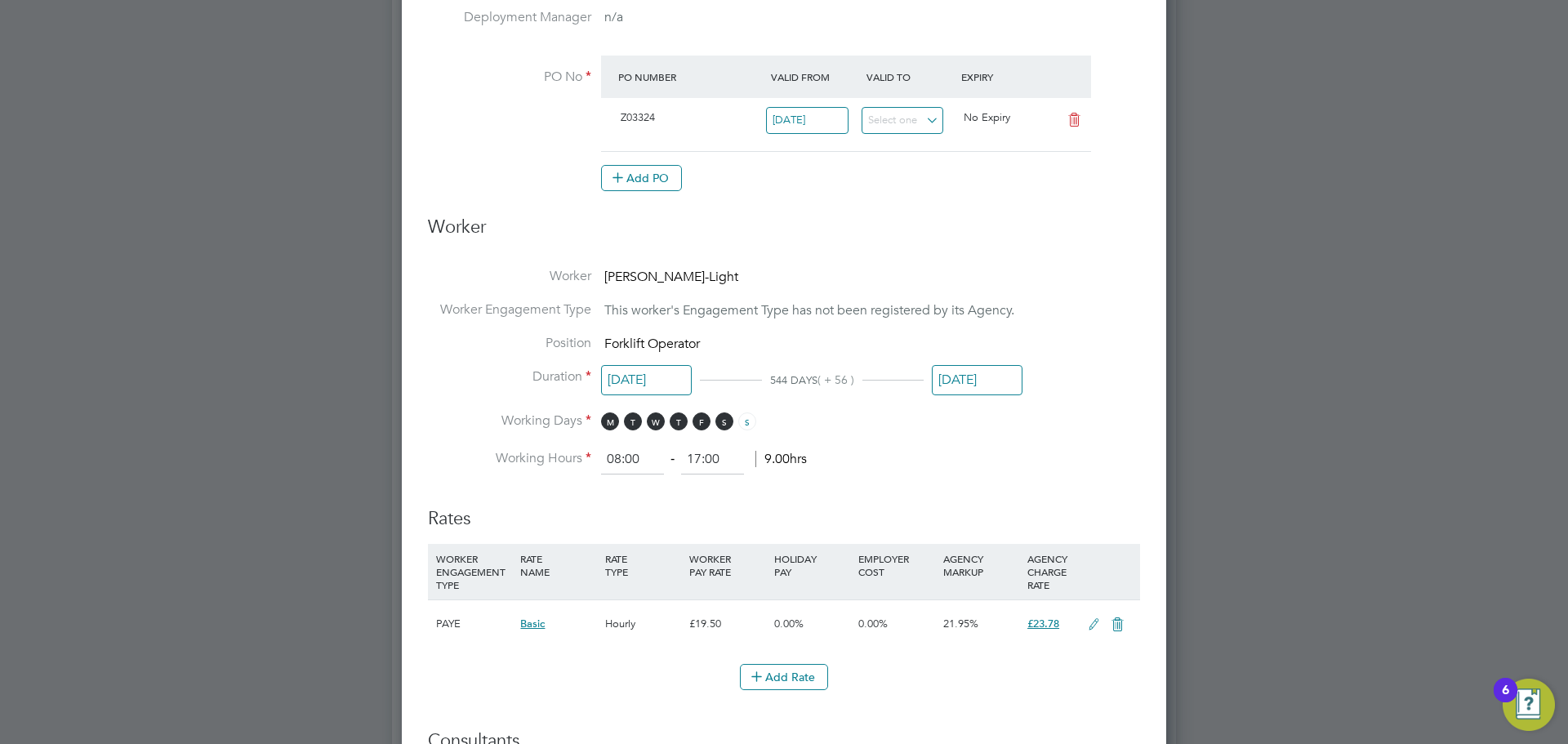
click at [981, 375] on input "25 Sep 2026" at bounding box center [977, 380] width 90 height 30
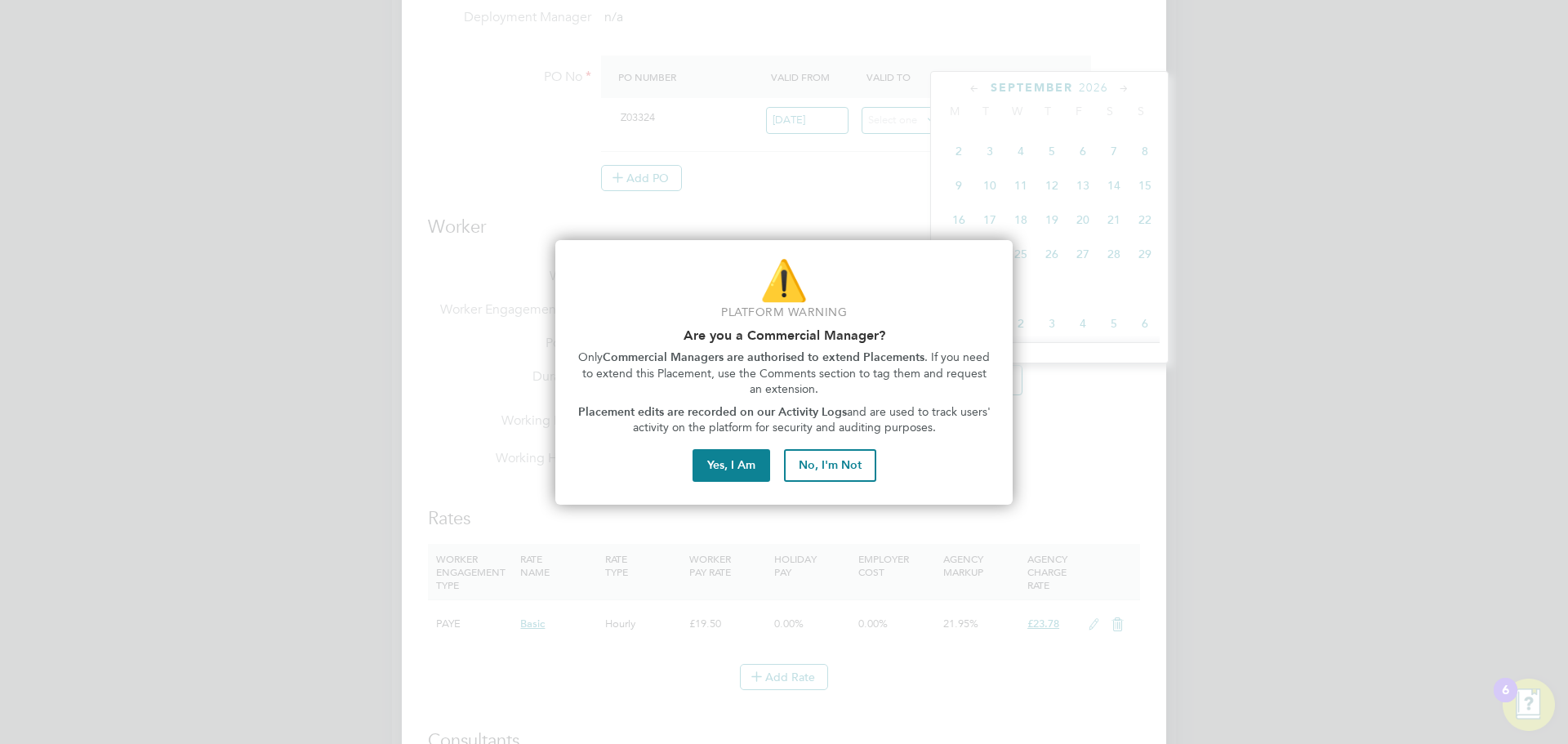
scroll to position [602, 0]
click at [721, 471] on button "Yes, I Am" at bounding box center [731, 465] width 77 height 33
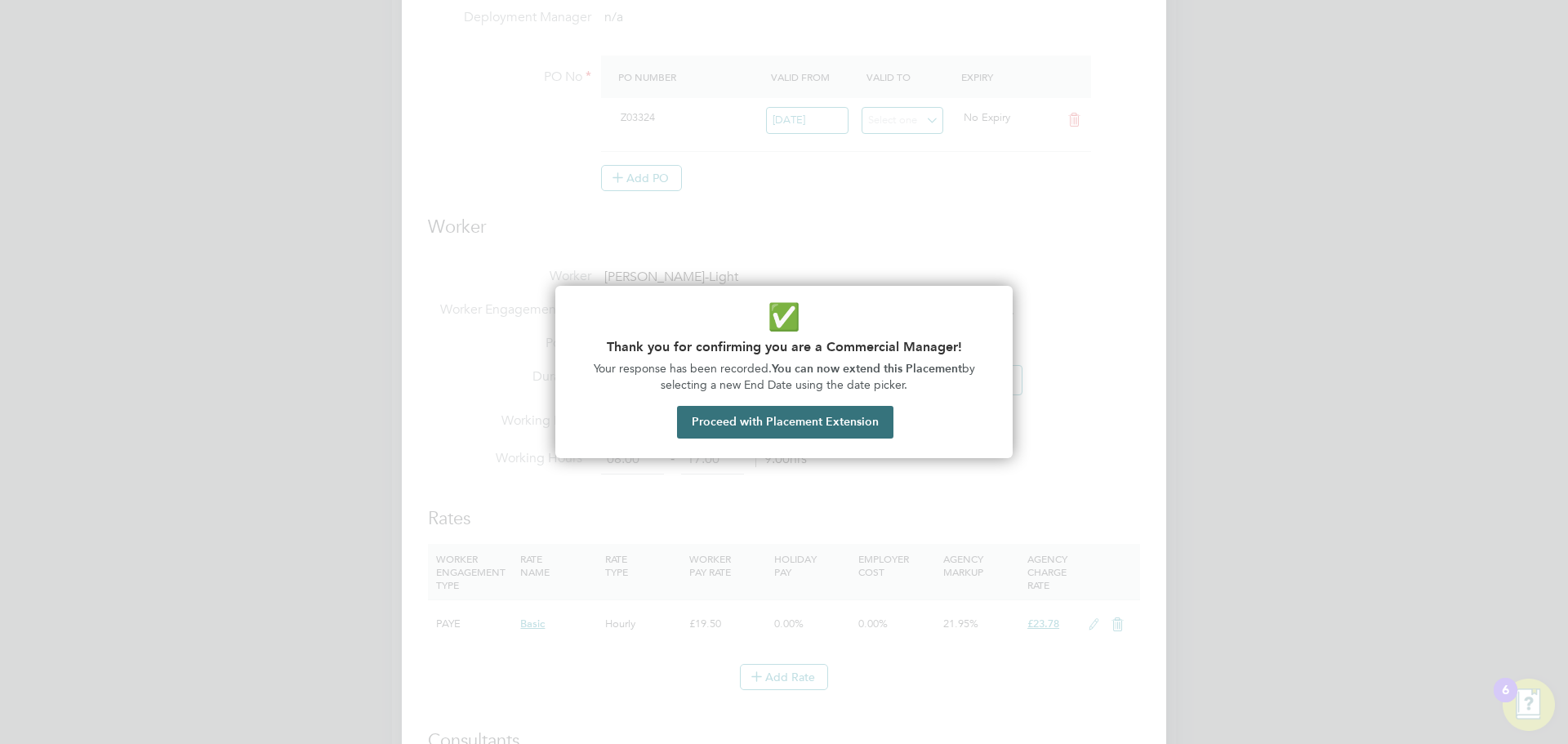
click at [724, 426] on button "Proceed with Placement Extension" at bounding box center [785, 422] width 216 height 33
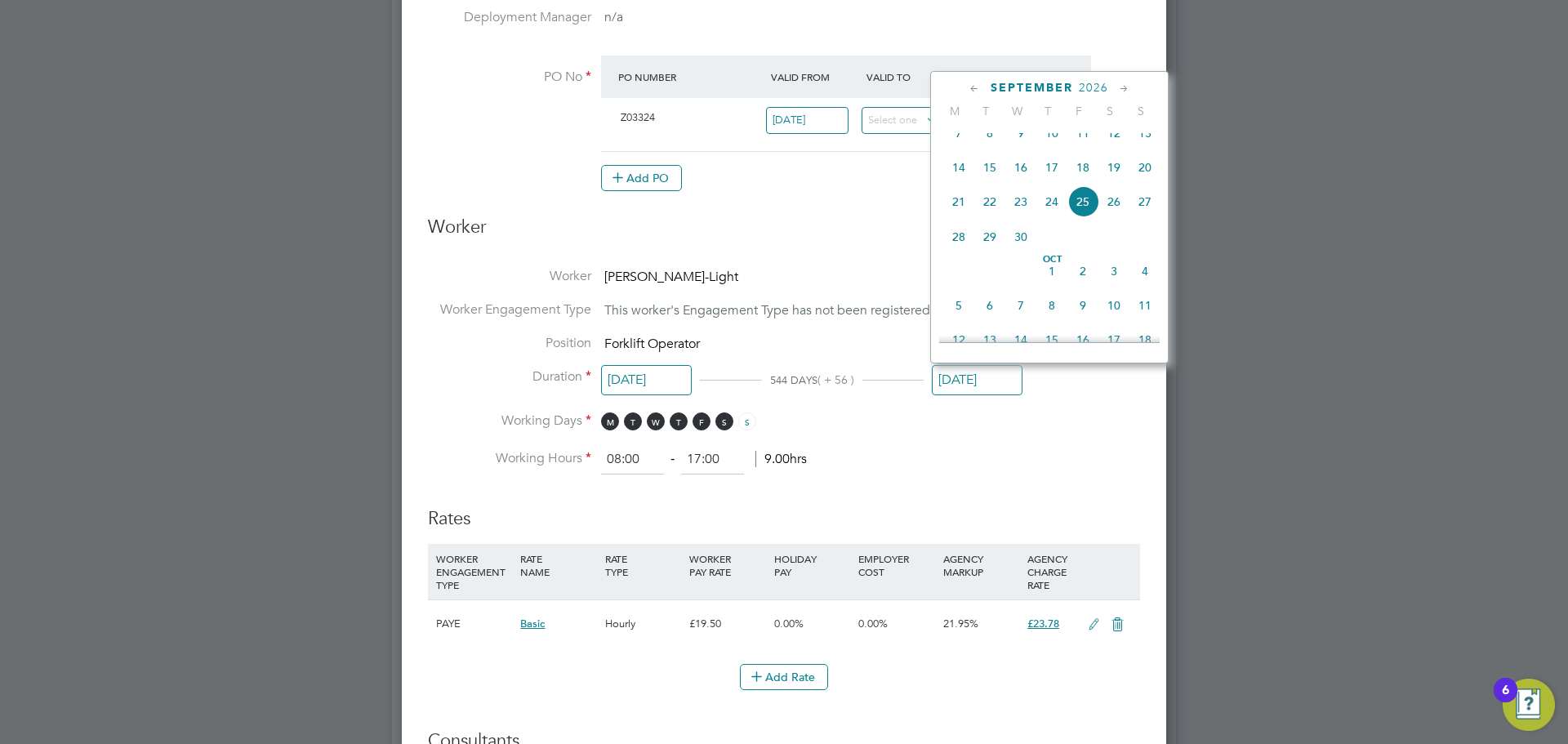
click at [1096, 91] on span "2026" at bounding box center [1094, 88] width 30 height 14
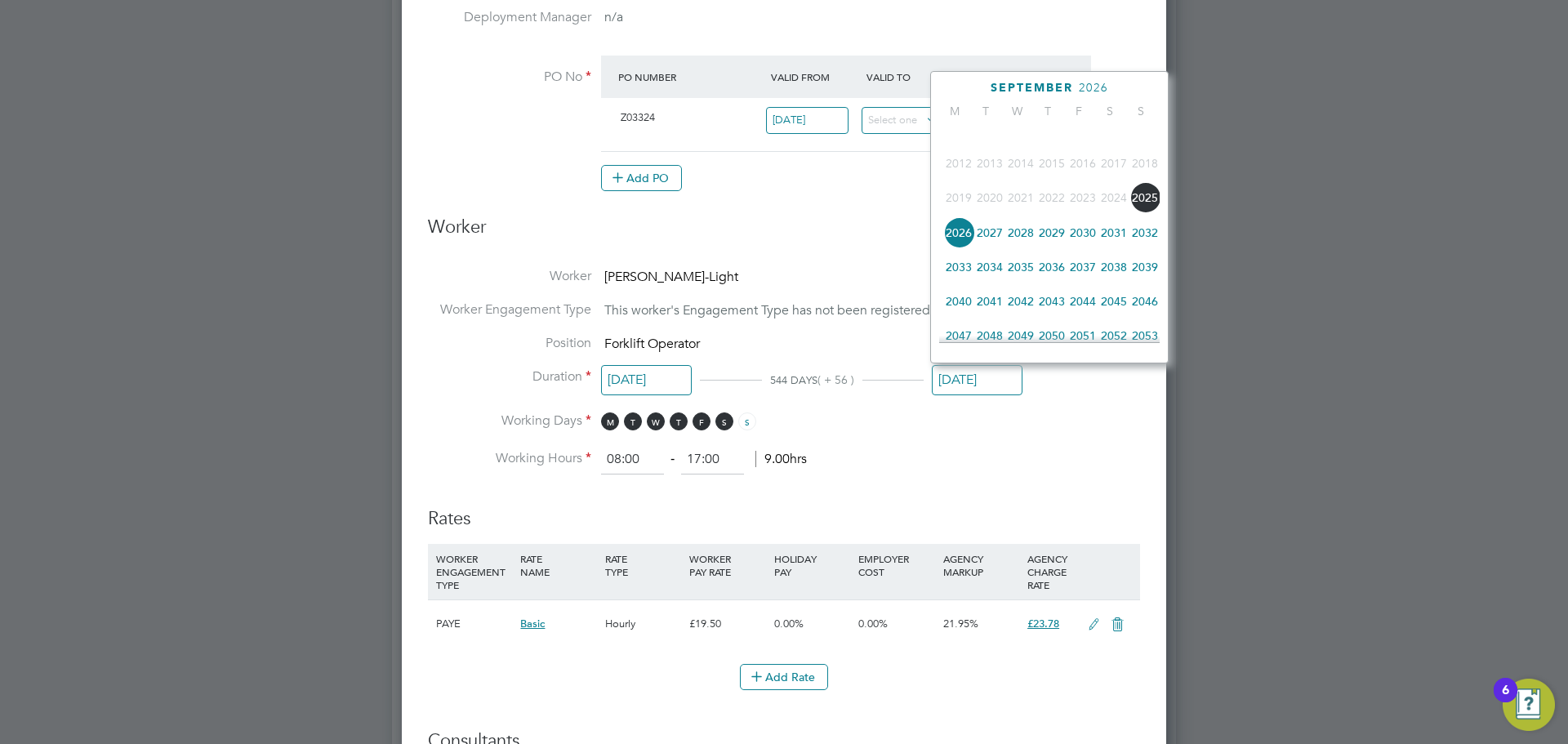
click at [975, 89] on div "September 2026" at bounding box center [1049, 88] width 221 height 16
click at [1143, 202] on span "2025" at bounding box center [1144, 197] width 31 height 31
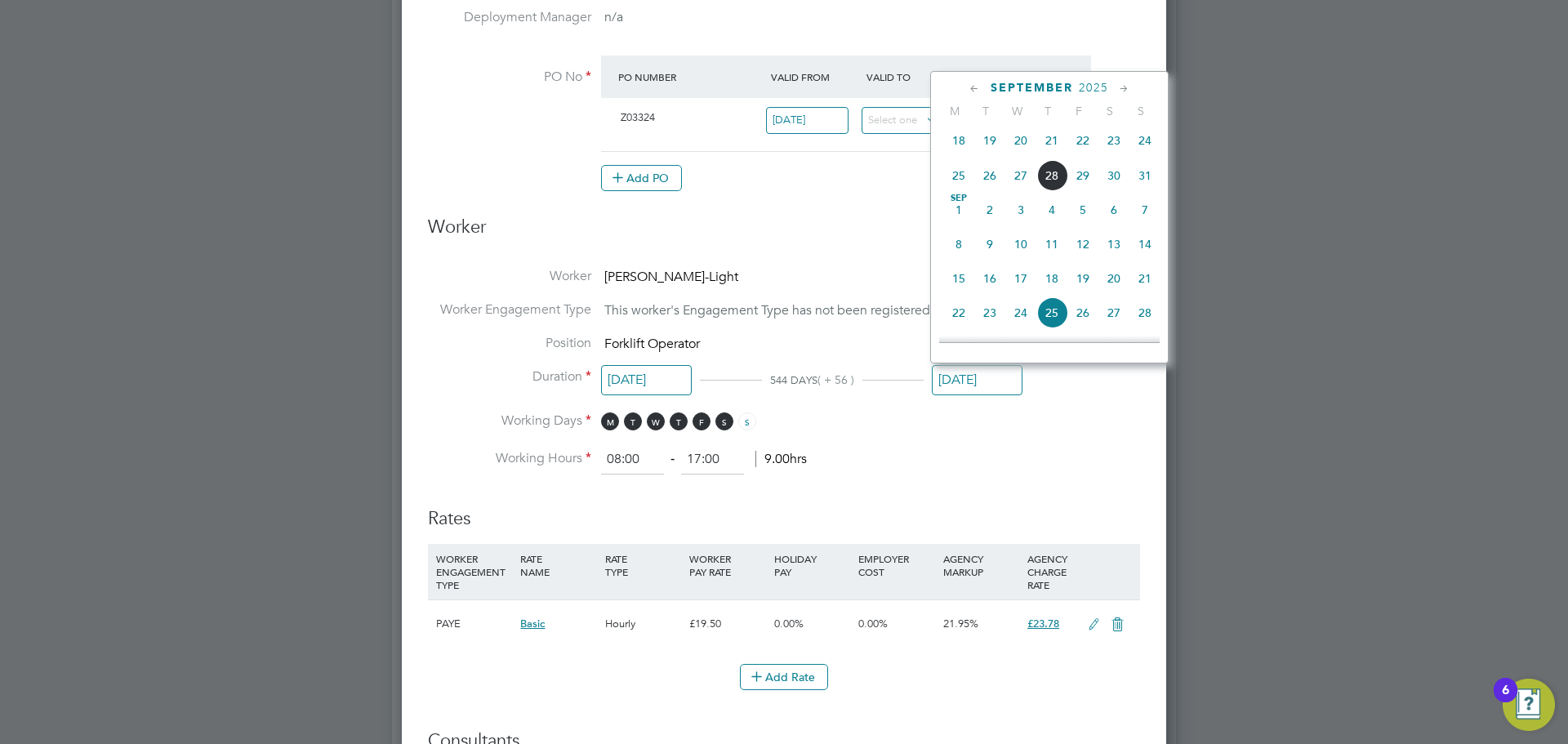
scroll to position [515, 0]
click at [964, 266] on span "15" at bounding box center [958, 253] width 31 height 31
type input "15 Sep 2025"
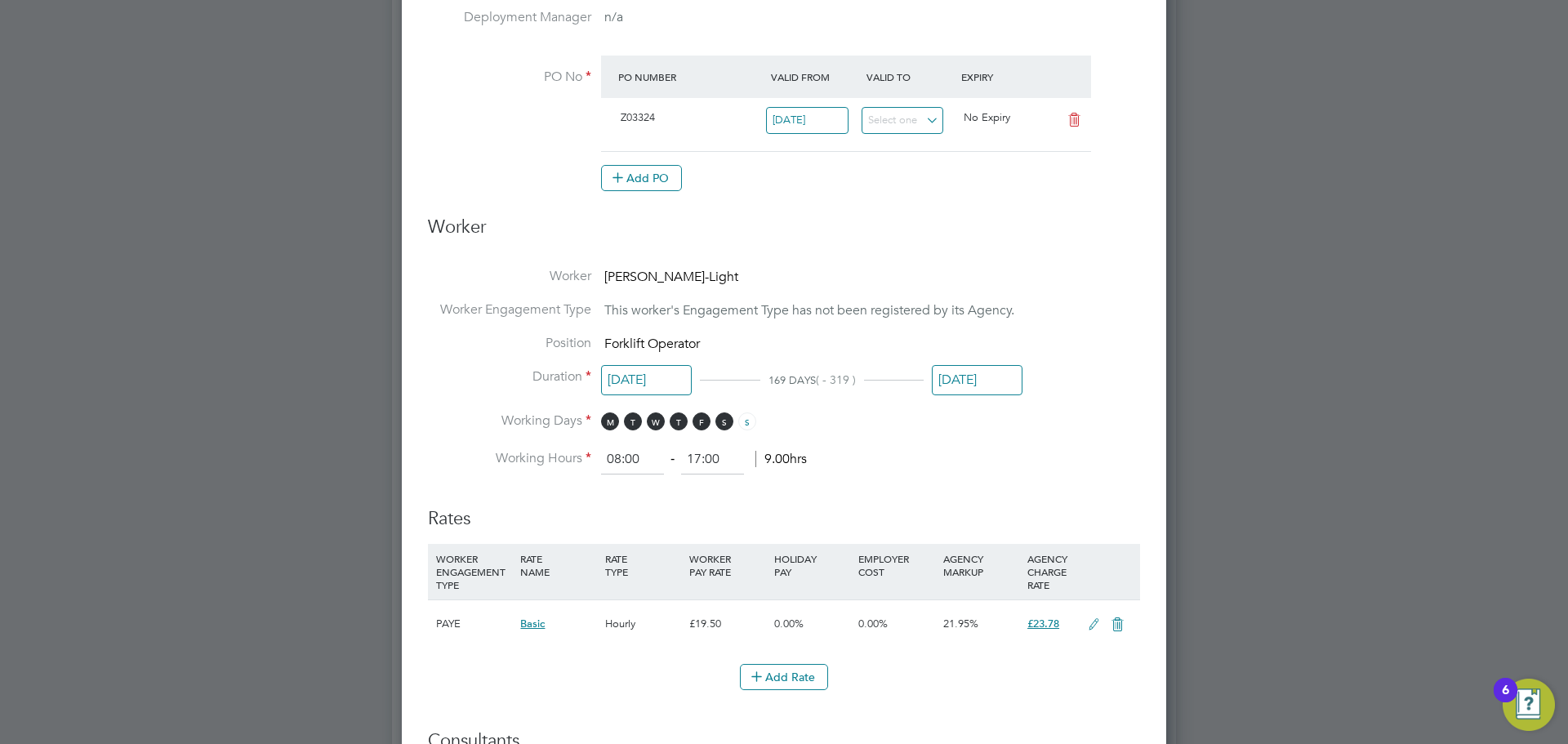
click at [988, 459] on li "Working Hours 08:00 ‐ 17:00 9.00hrs" at bounding box center [784, 460] width 712 height 30
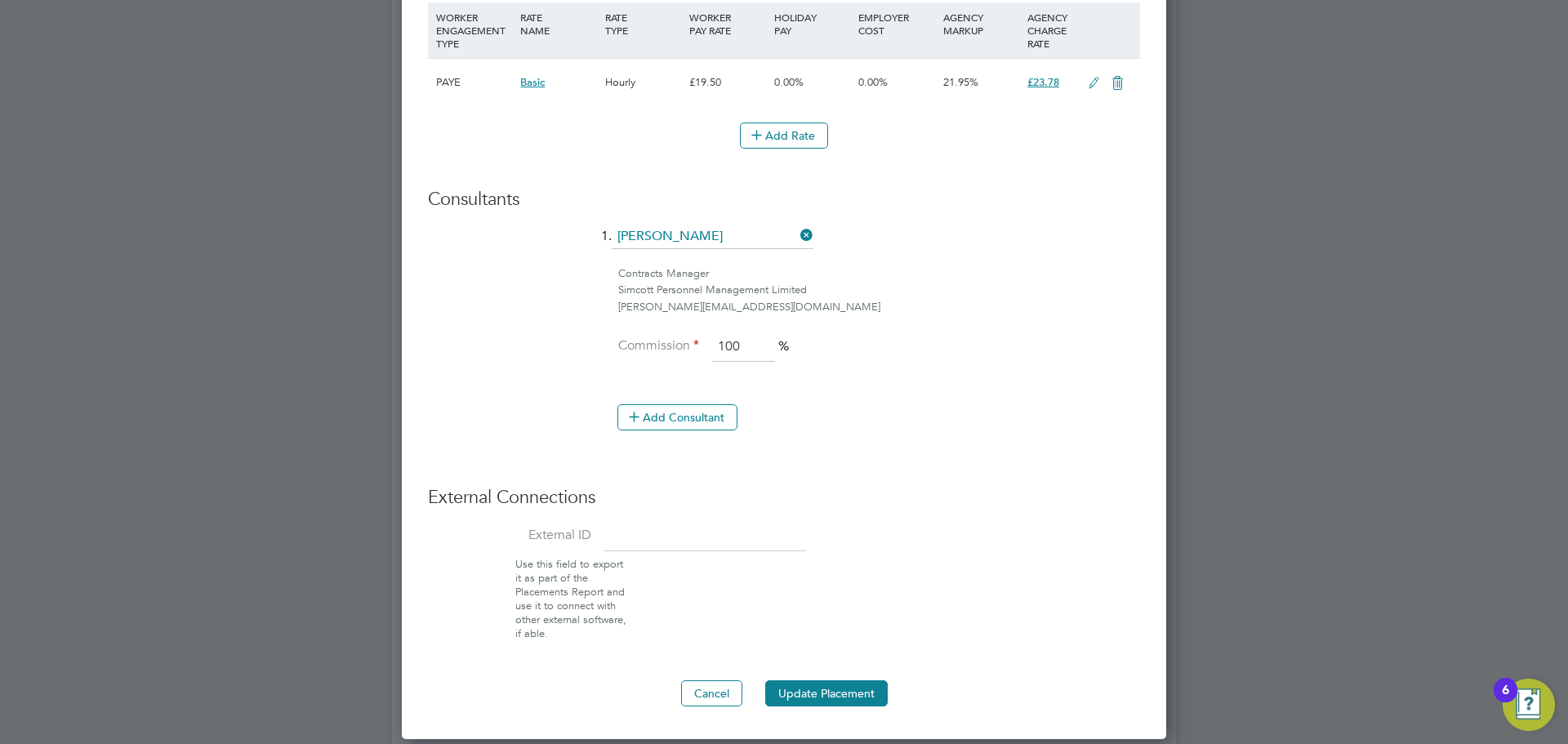
scroll to position [1225, 0]
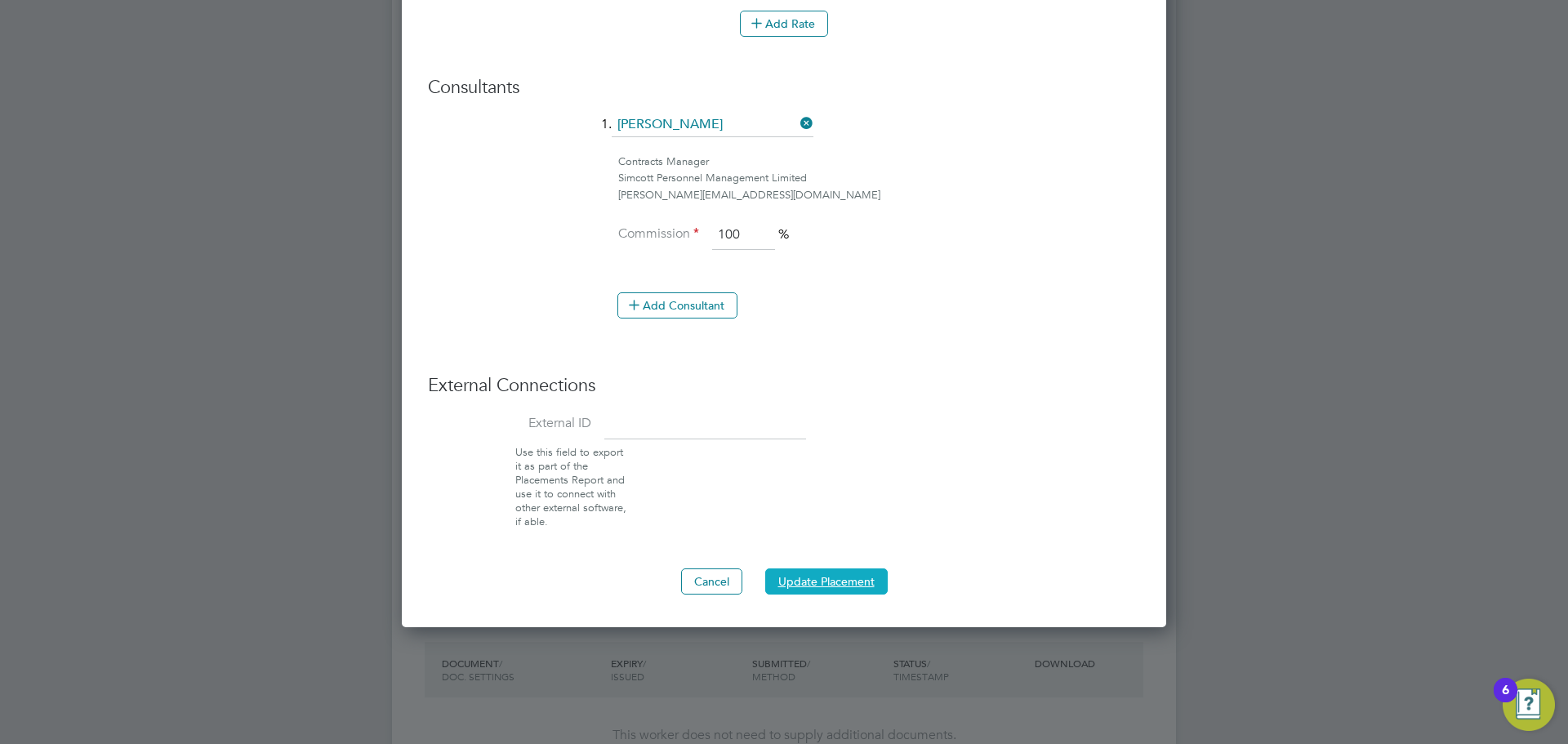
click at [832, 570] on button "Update Placement" at bounding box center [827, 581] width 123 height 26
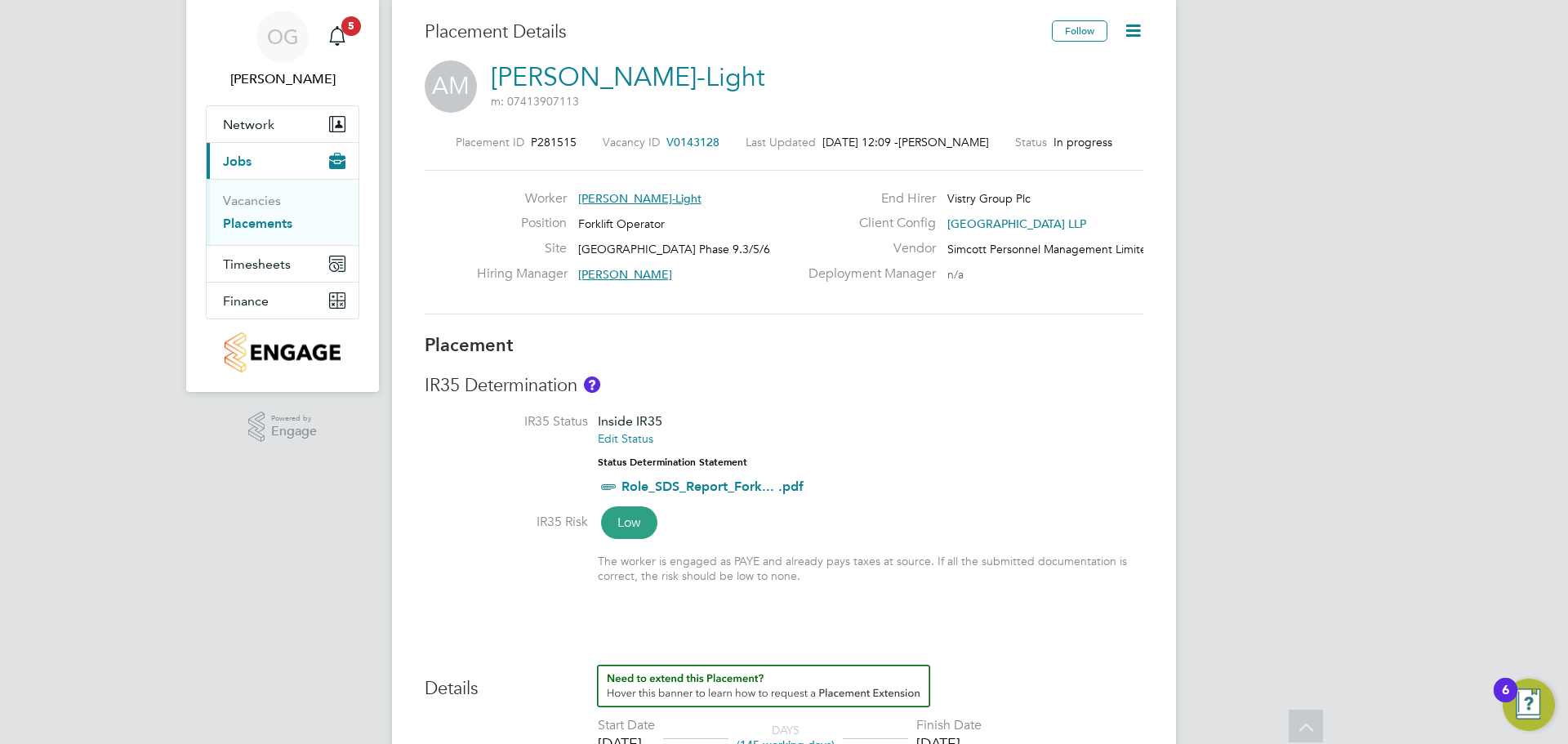
scroll to position [0, 0]
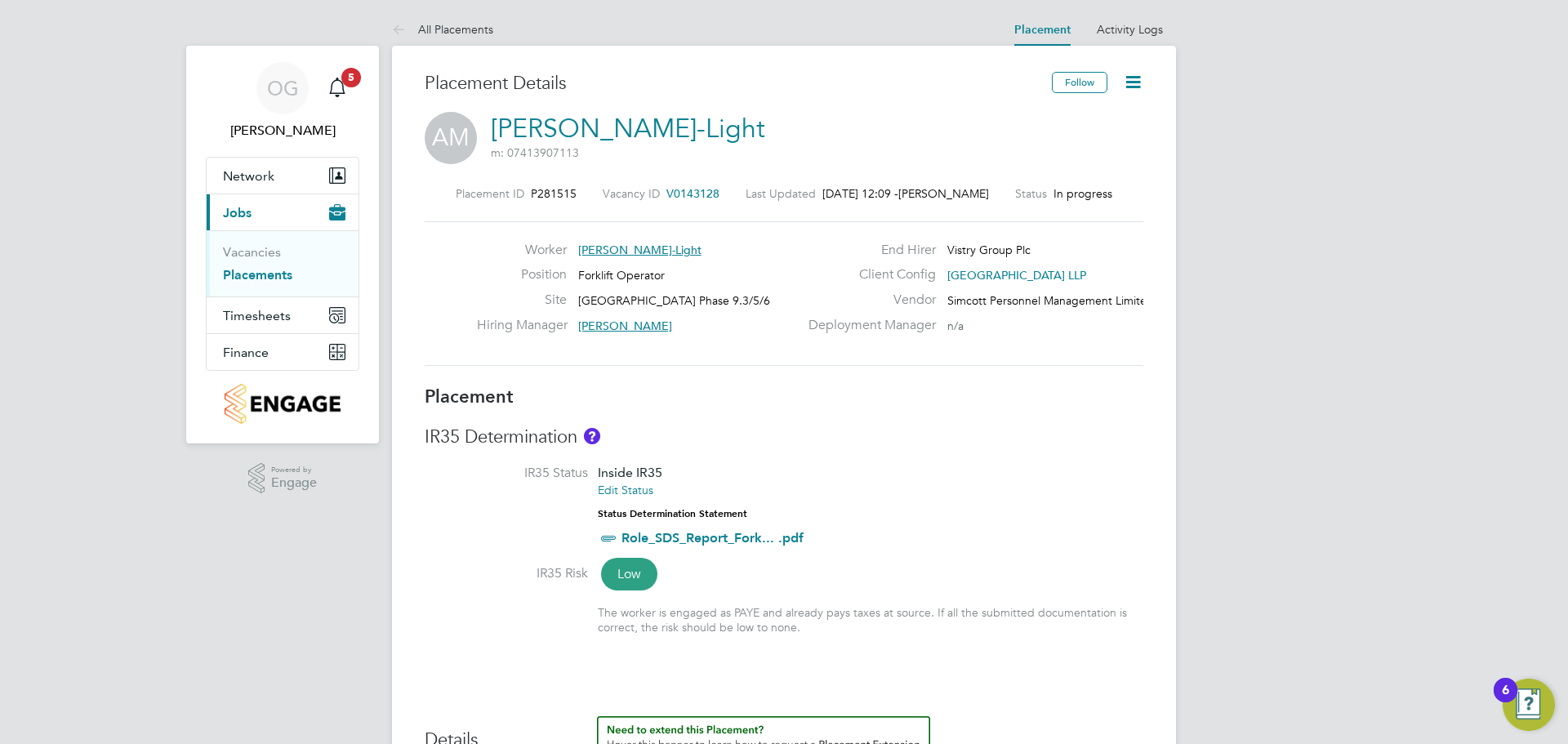
click at [1137, 85] on icon at bounding box center [1133, 82] width 20 height 20
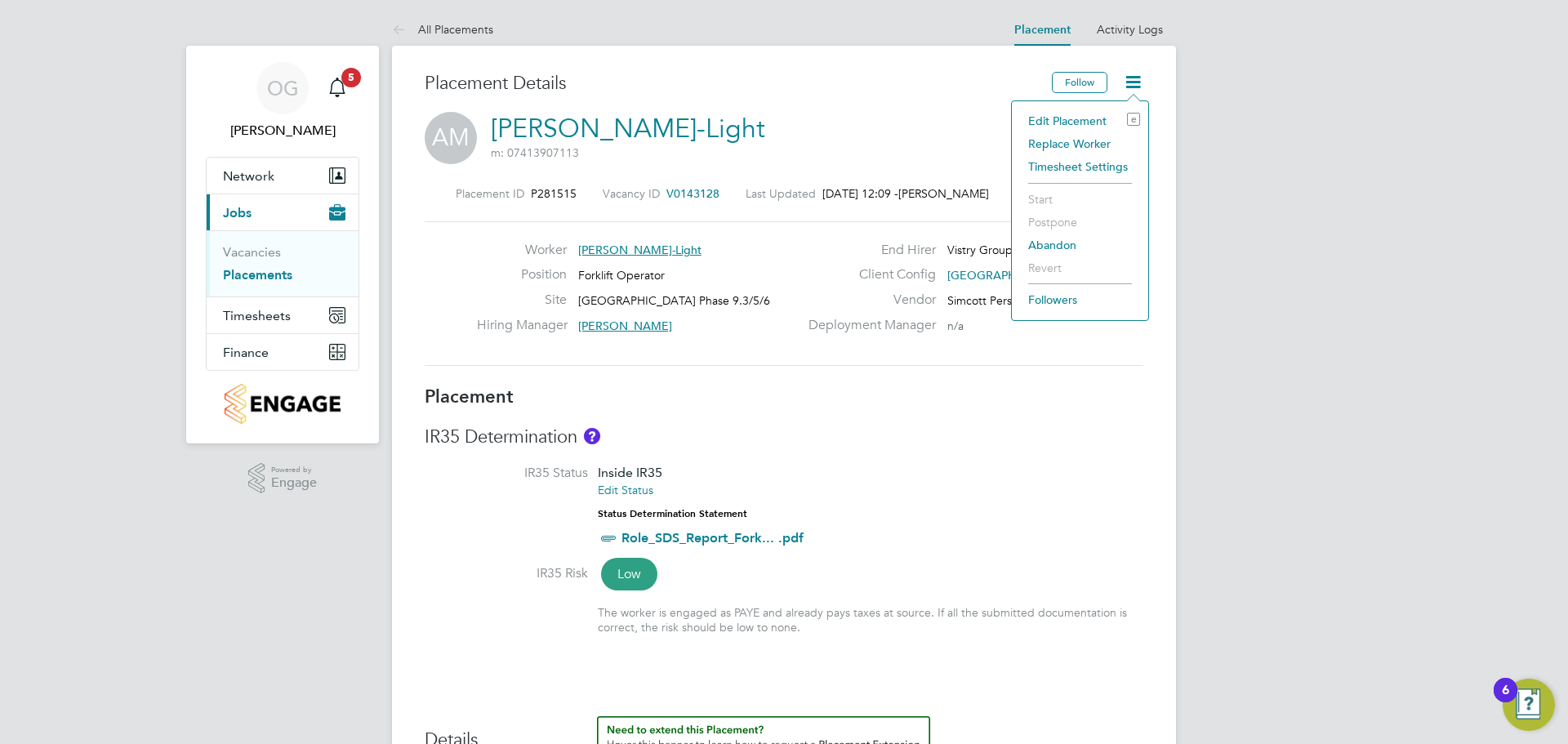
click at [1058, 121] on li "Edit Placement e" at bounding box center [1079, 121] width 120 height 23
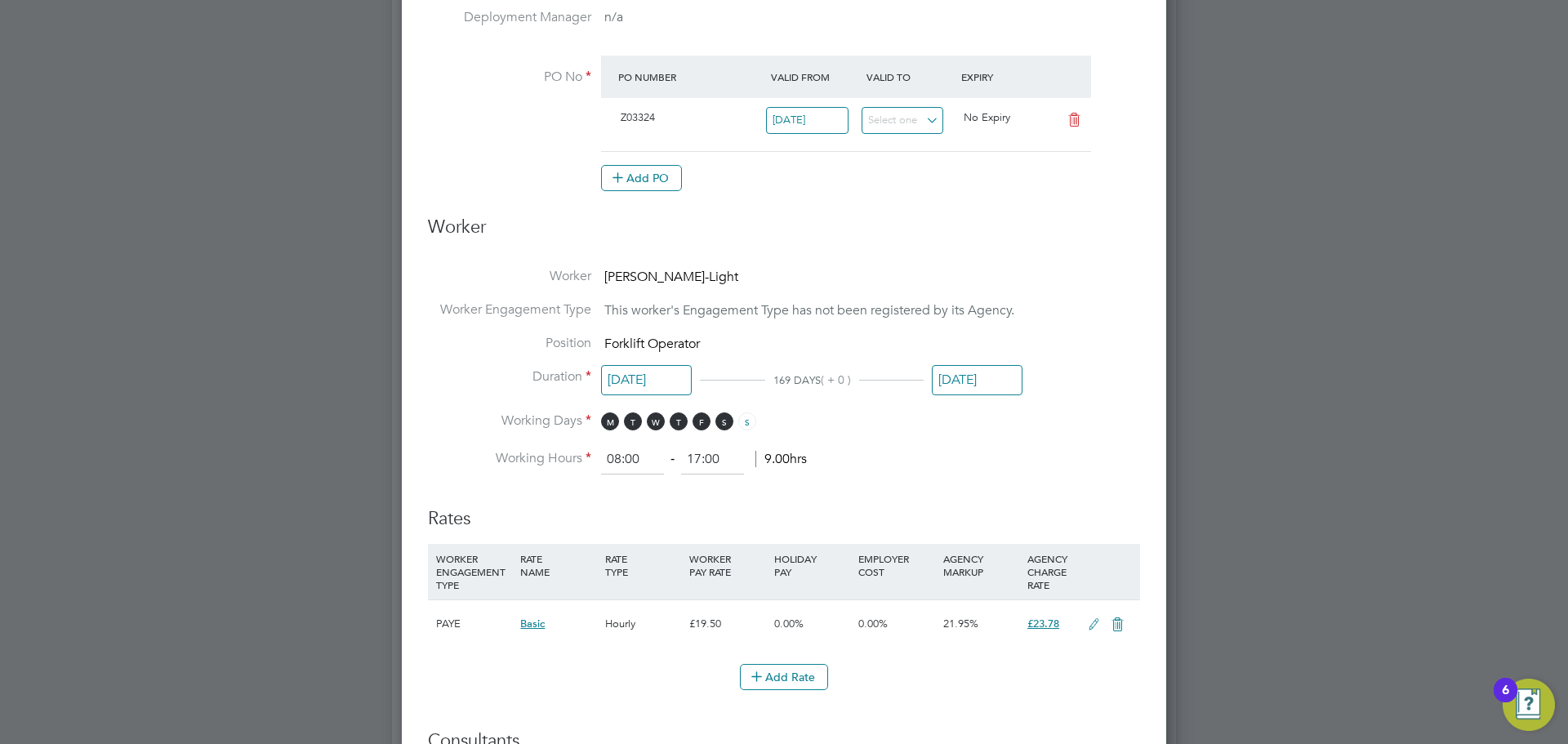
scroll to position [565, 0]
click at [973, 380] on input "15 Sep 2025" at bounding box center [977, 380] width 90 height 30
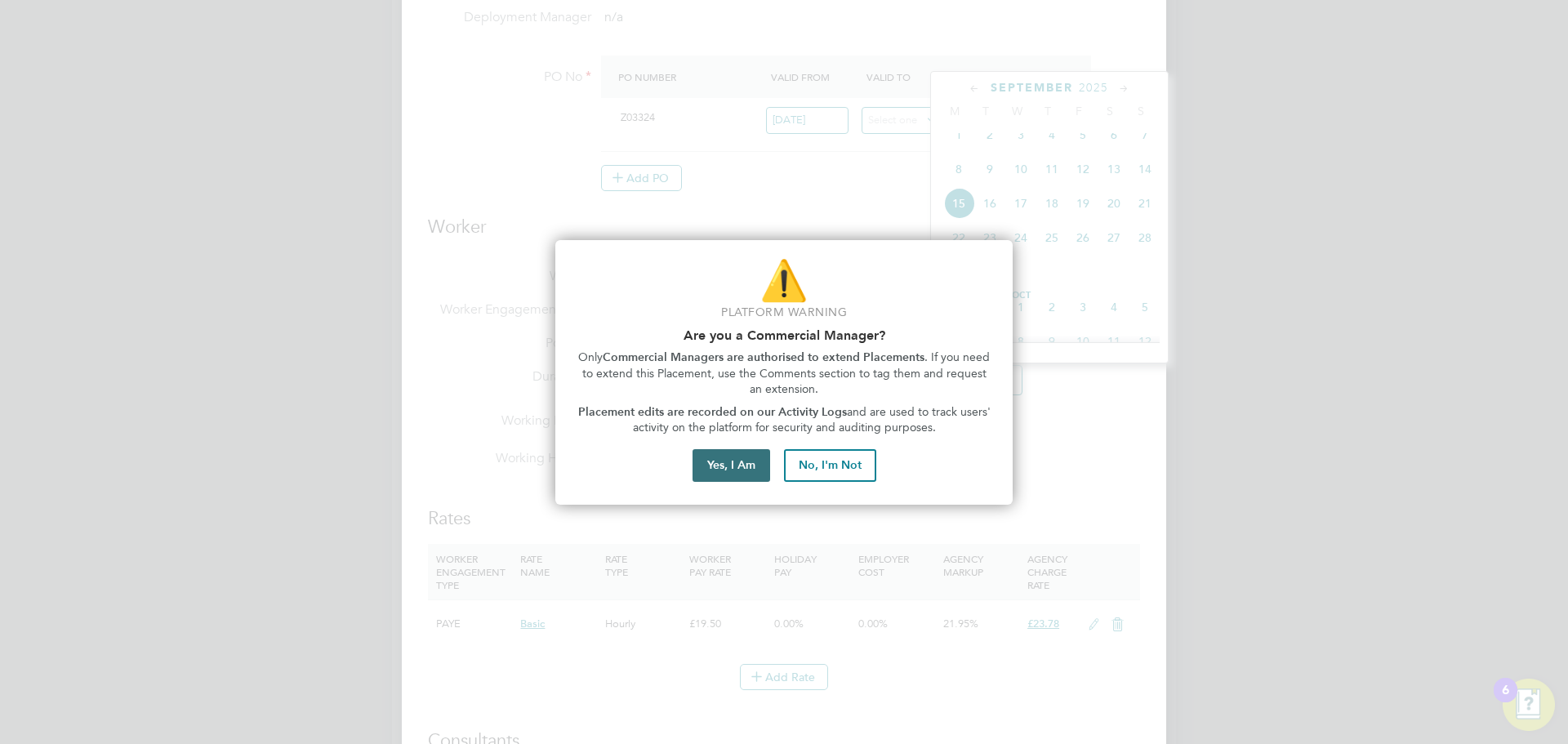
click at [735, 459] on button "Yes, I Am" at bounding box center [731, 465] width 77 height 33
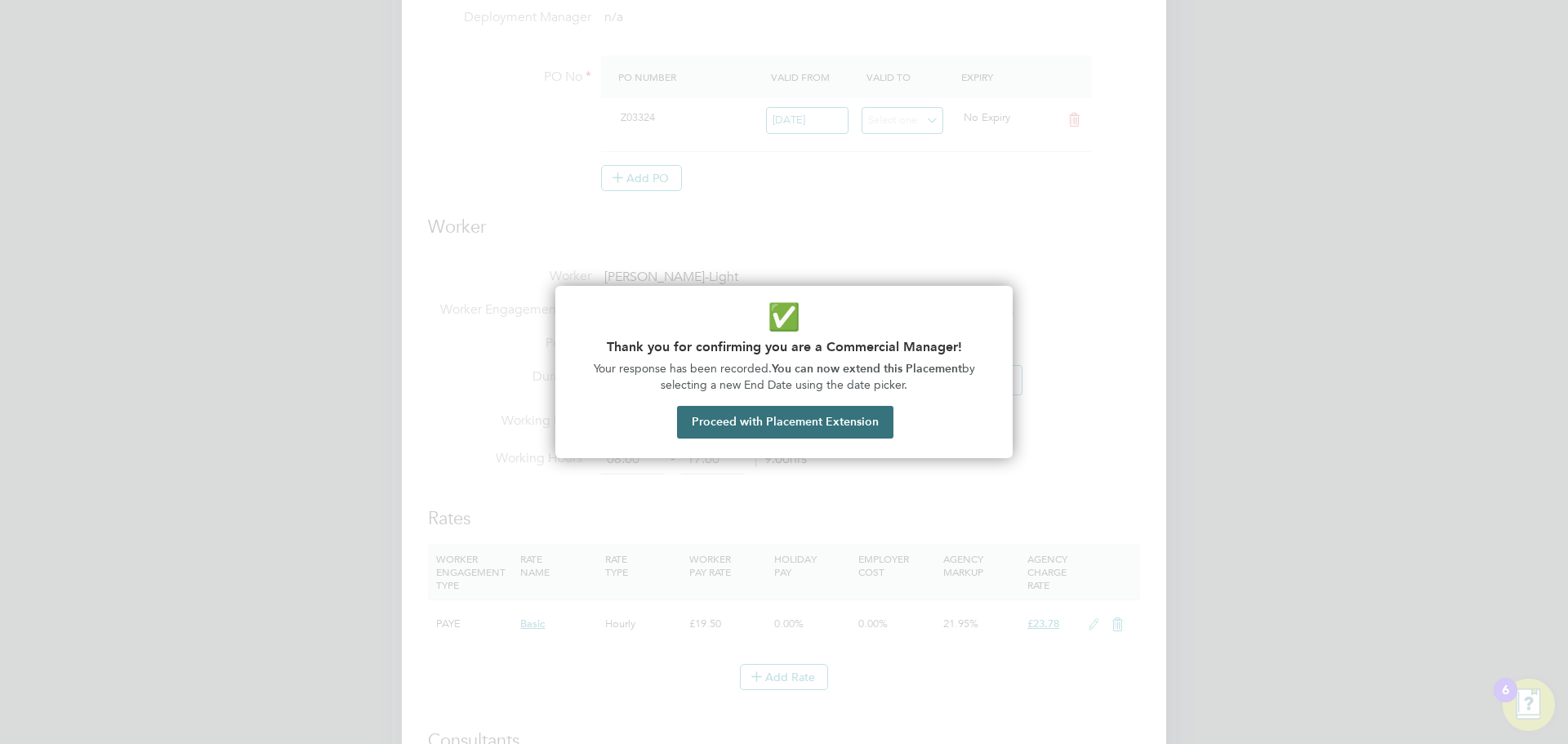
click at [792, 424] on button "Proceed with Placement Extension" at bounding box center [785, 422] width 216 height 33
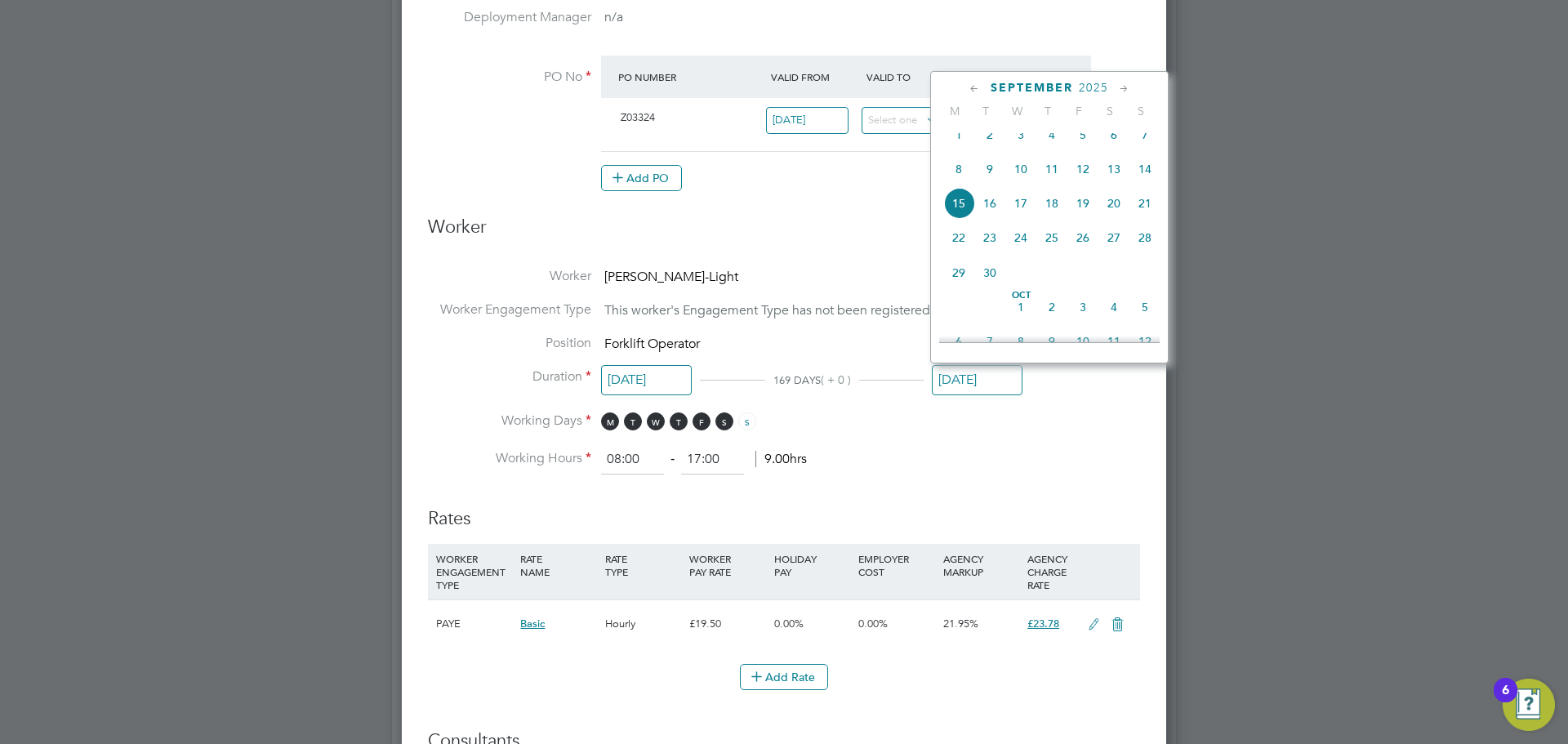
click at [1121, 87] on icon at bounding box center [1124, 88] width 16 height 18
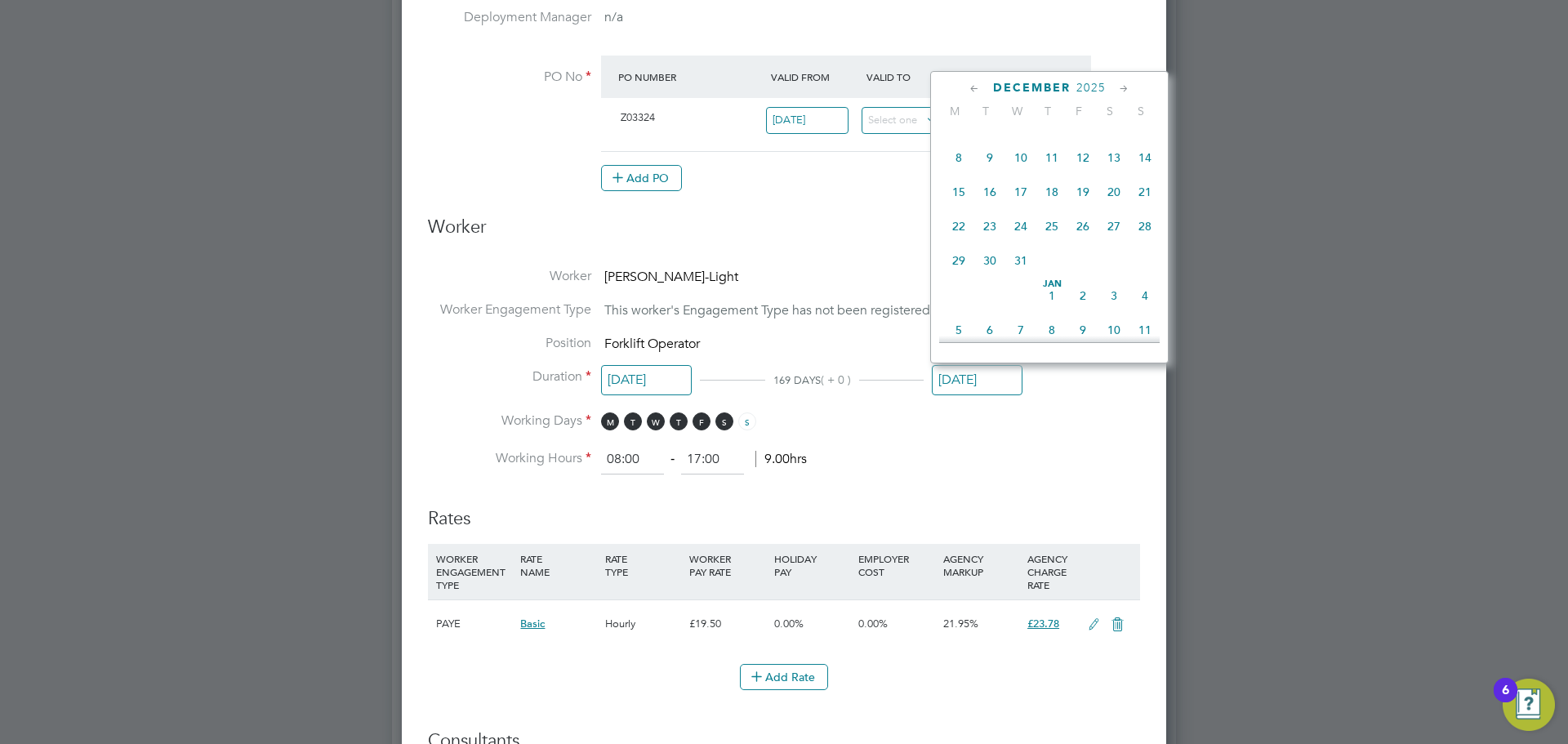
click at [1121, 87] on icon at bounding box center [1124, 88] width 16 height 18
click at [1123, 88] on icon at bounding box center [1124, 88] width 16 height 18
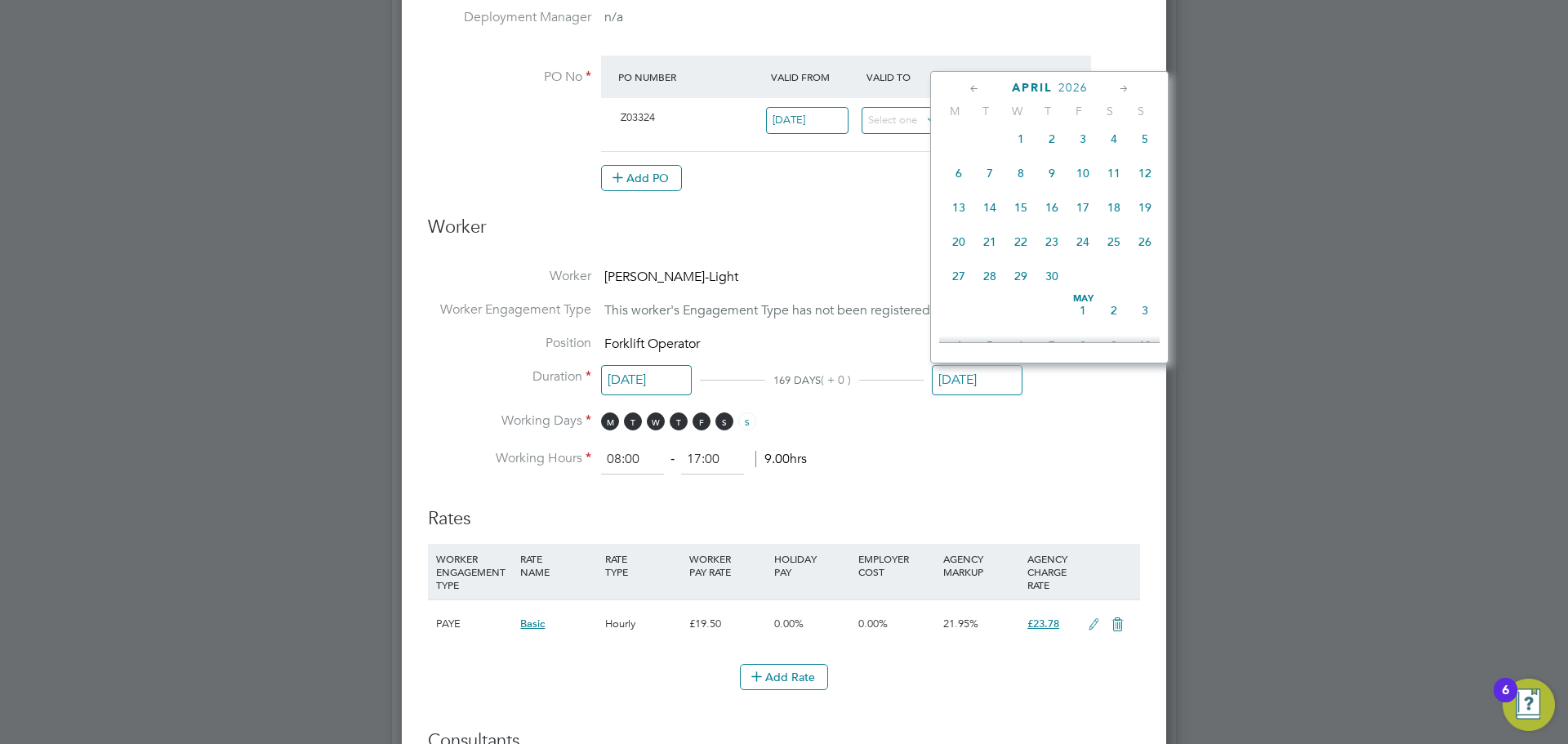
click at [1122, 87] on icon at bounding box center [1124, 88] width 16 height 18
click at [1084, 279] on span "31" at bounding box center [1082, 264] width 31 height 31
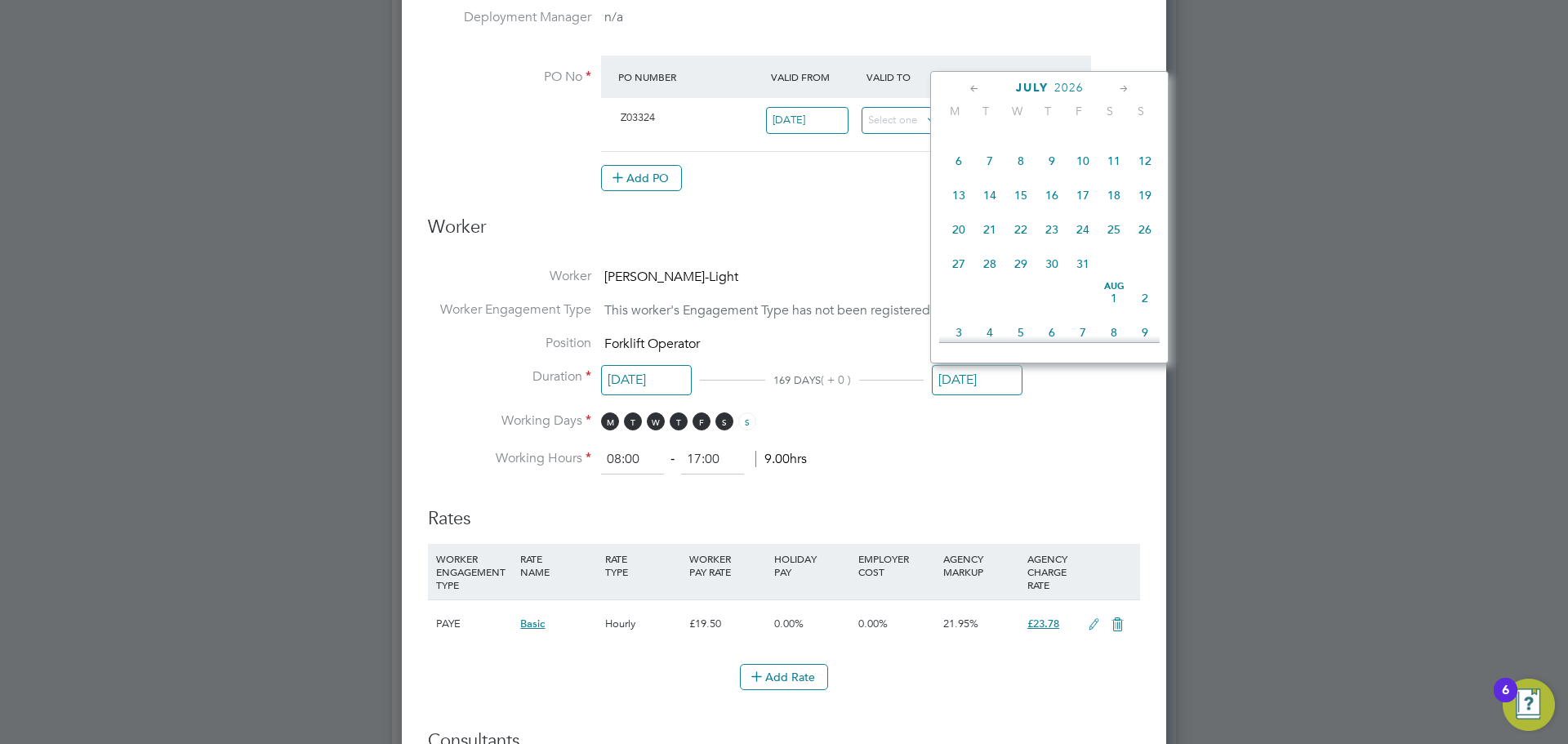
type input "[DATE]"
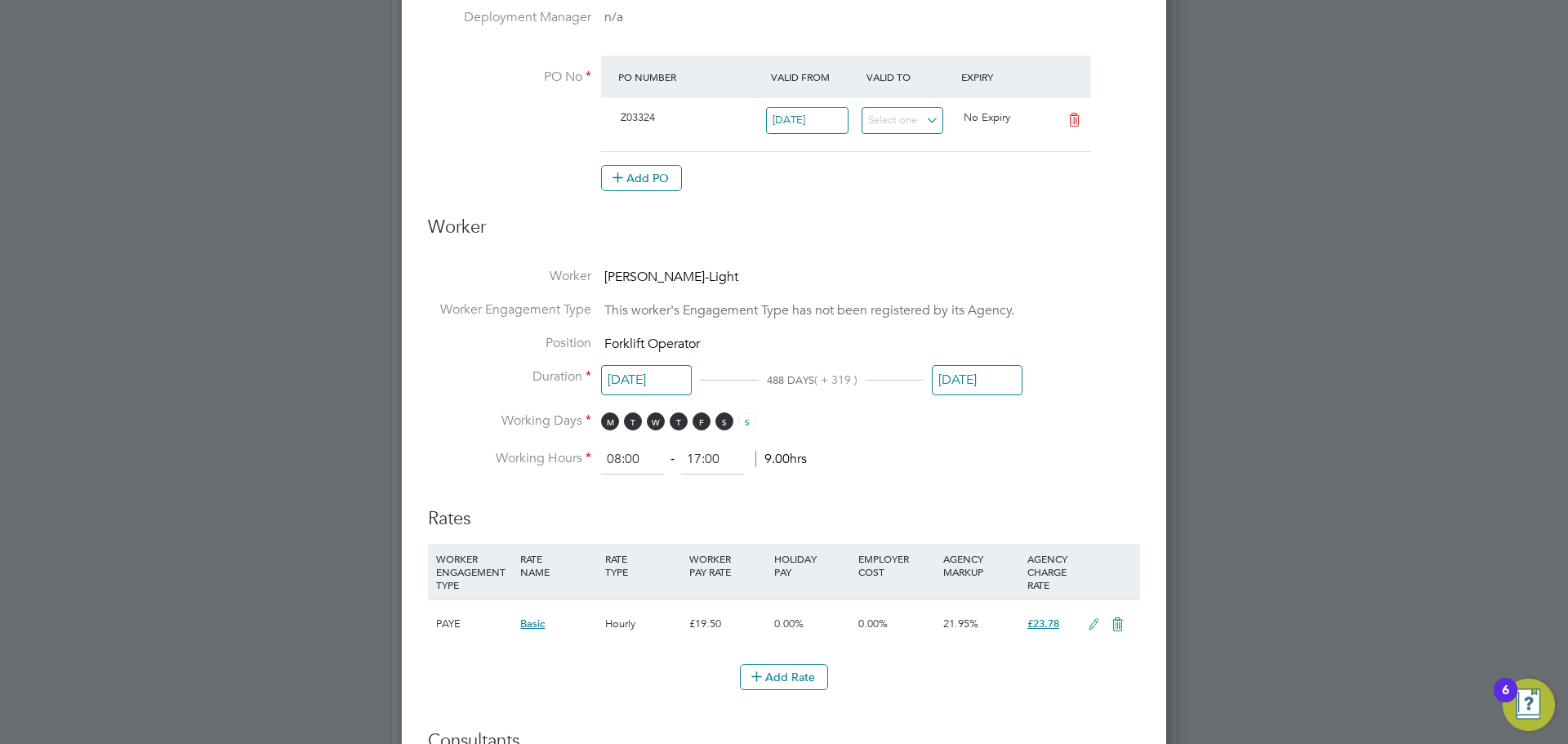
drag, startPoint x: 997, startPoint y: 441, endPoint x: 989, endPoint y: 428, distance: 15.3
click at [998, 440] on li "Working Days M T W T F S S" at bounding box center [784, 429] width 712 height 34
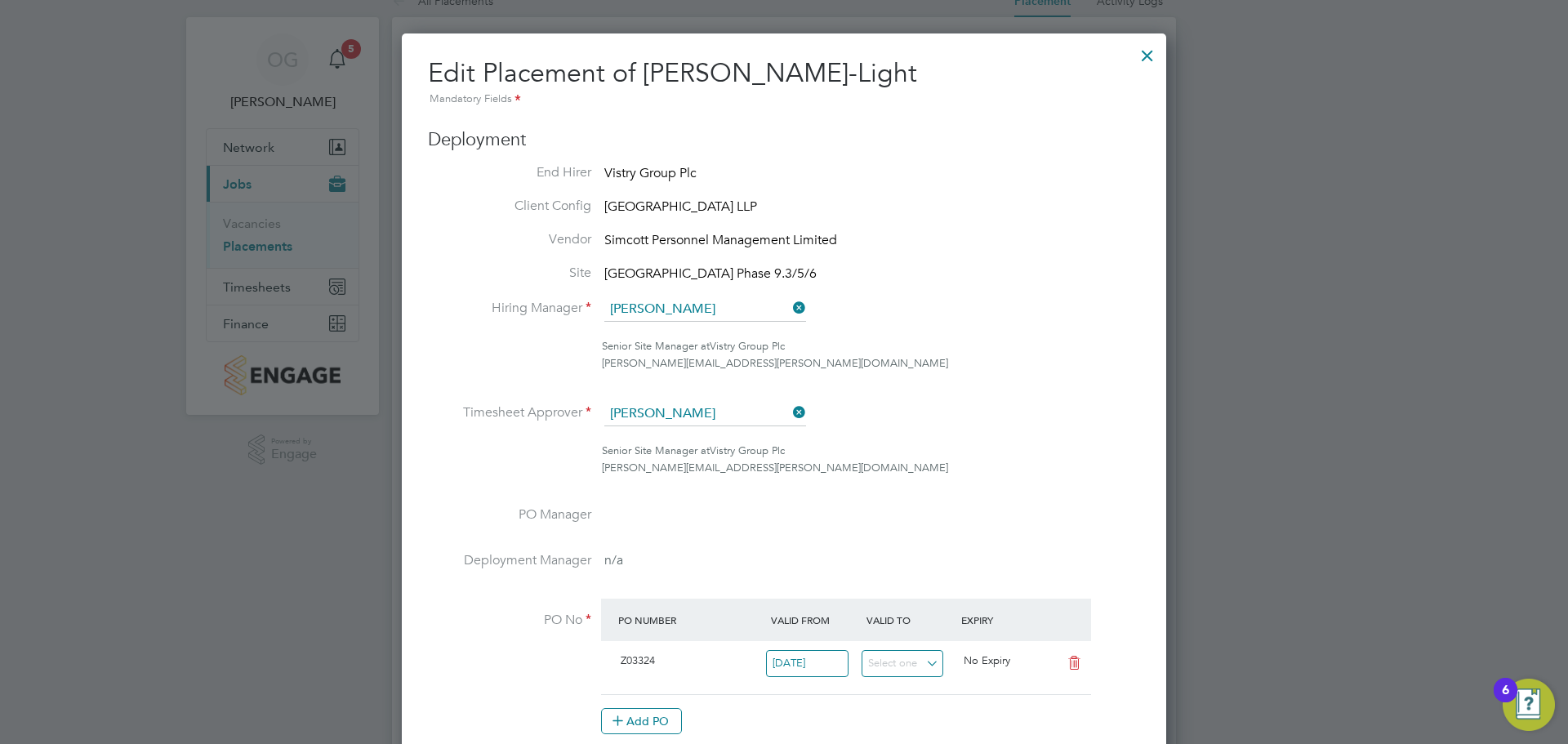
scroll to position [0, 0]
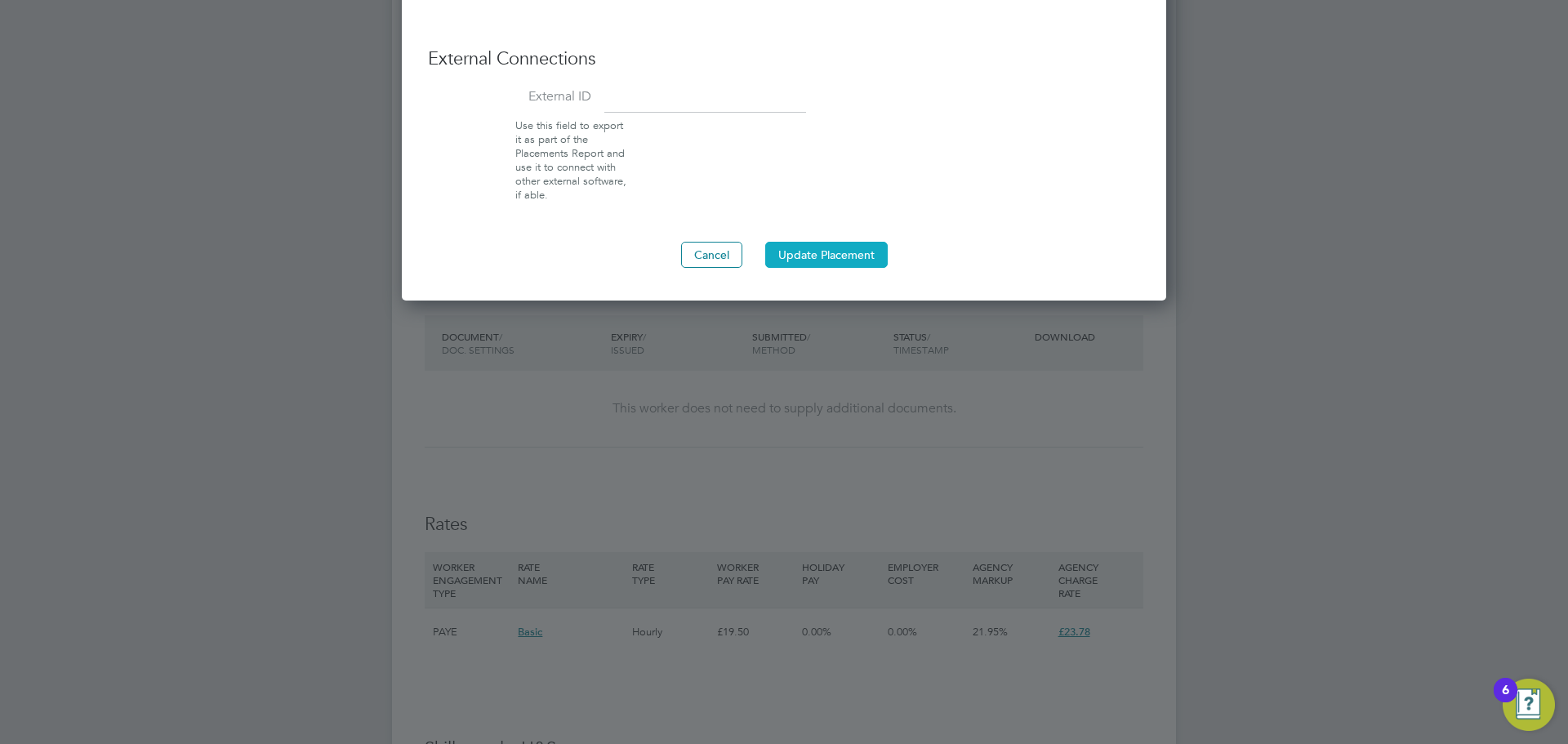
click at [835, 266] on button "Update Placement" at bounding box center [827, 255] width 123 height 26
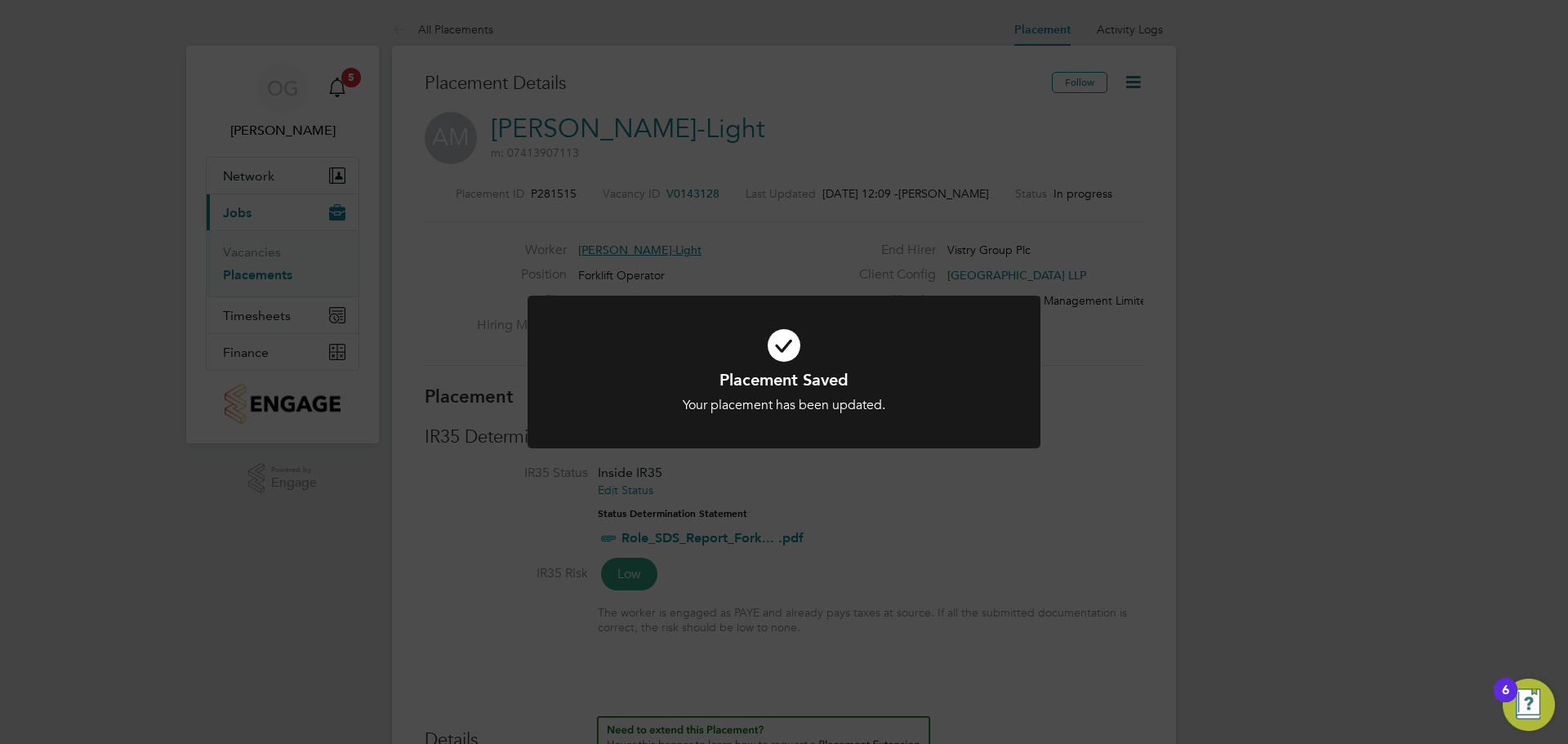
click at [801, 258] on div "Placement Saved Your placement has been updated. Cancel Okay" at bounding box center [784, 372] width 1568 height 744
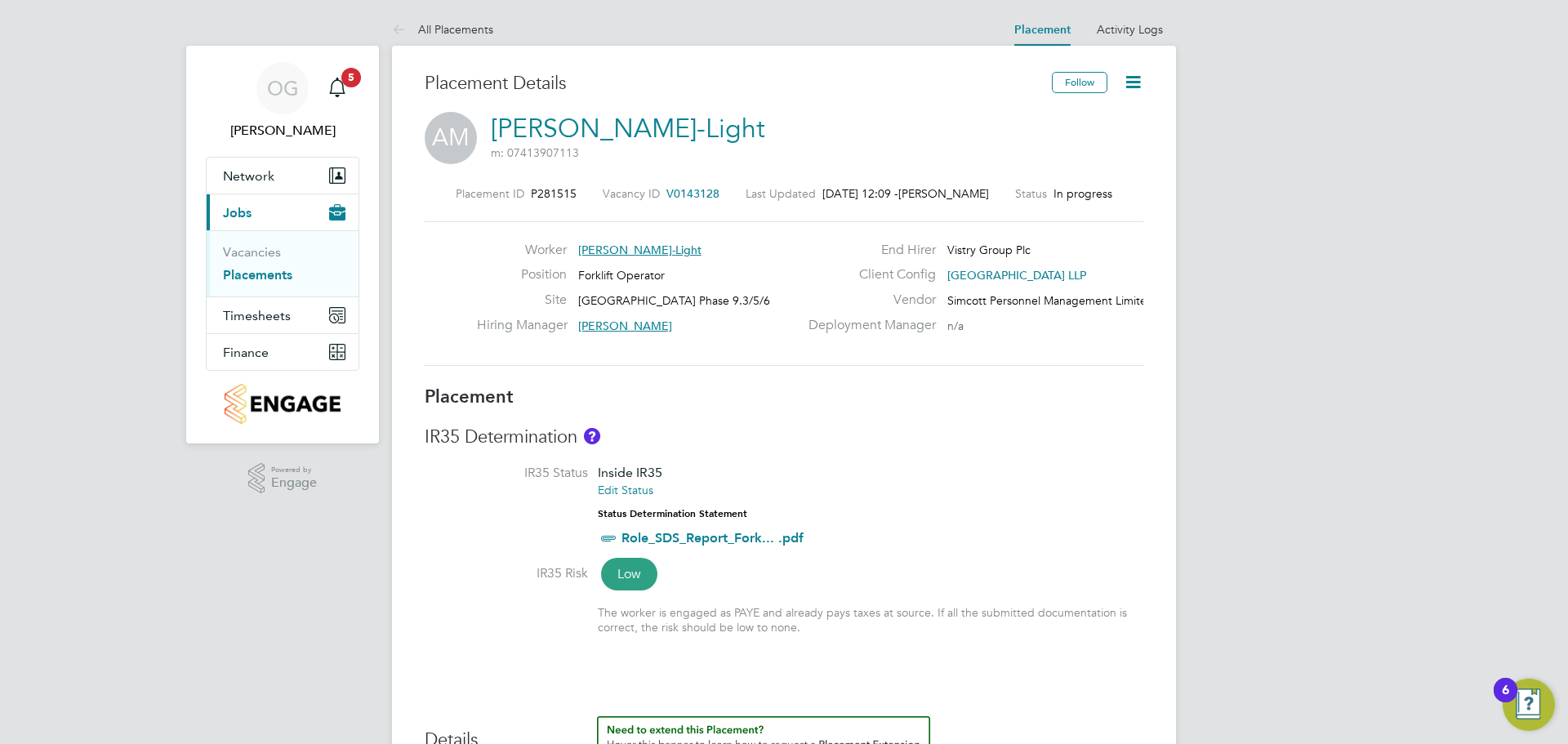
click at [1127, 80] on icon at bounding box center [1133, 82] width 20 height 20
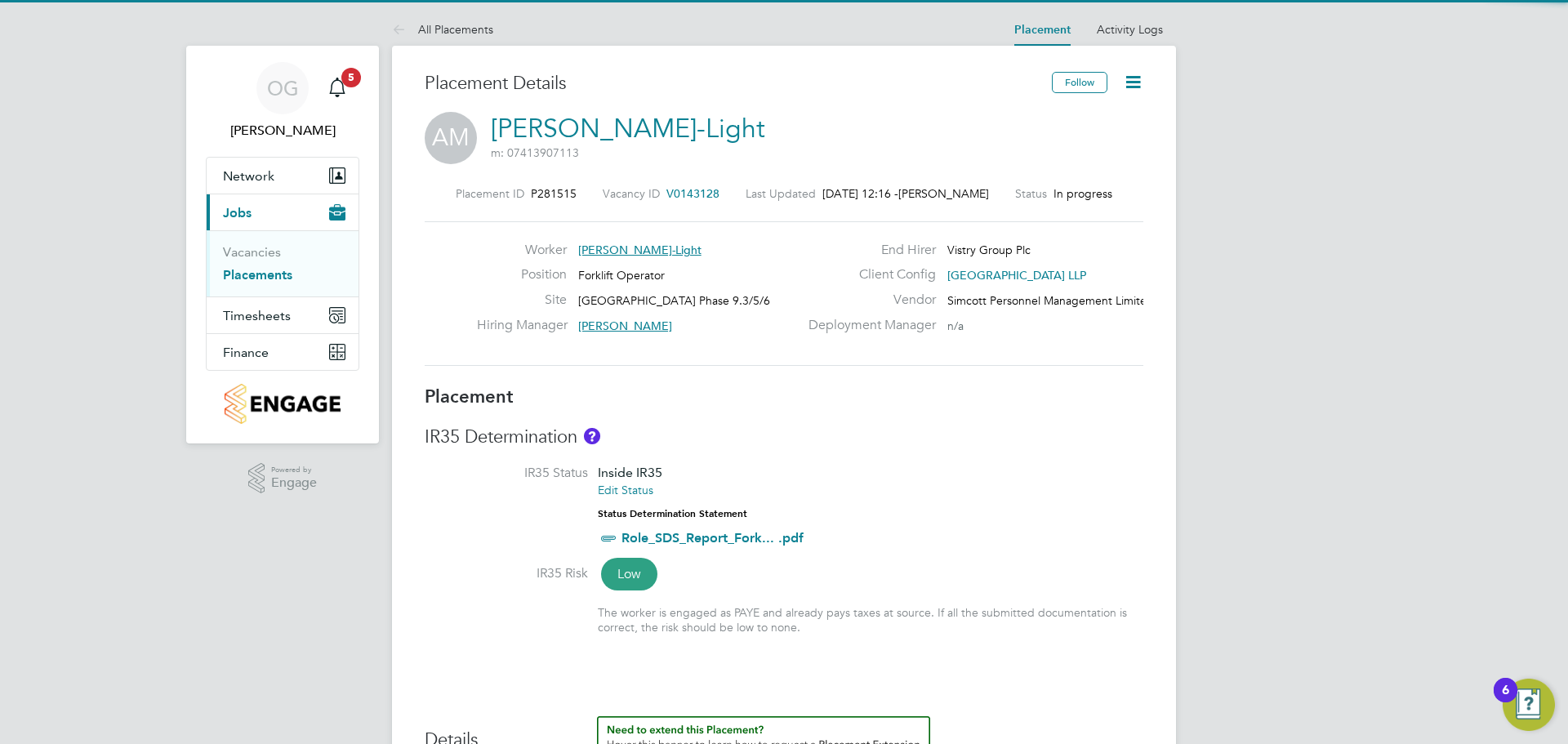
click at [1131, 84] on icon at bounding box center [1133, 82] width 20 height 20
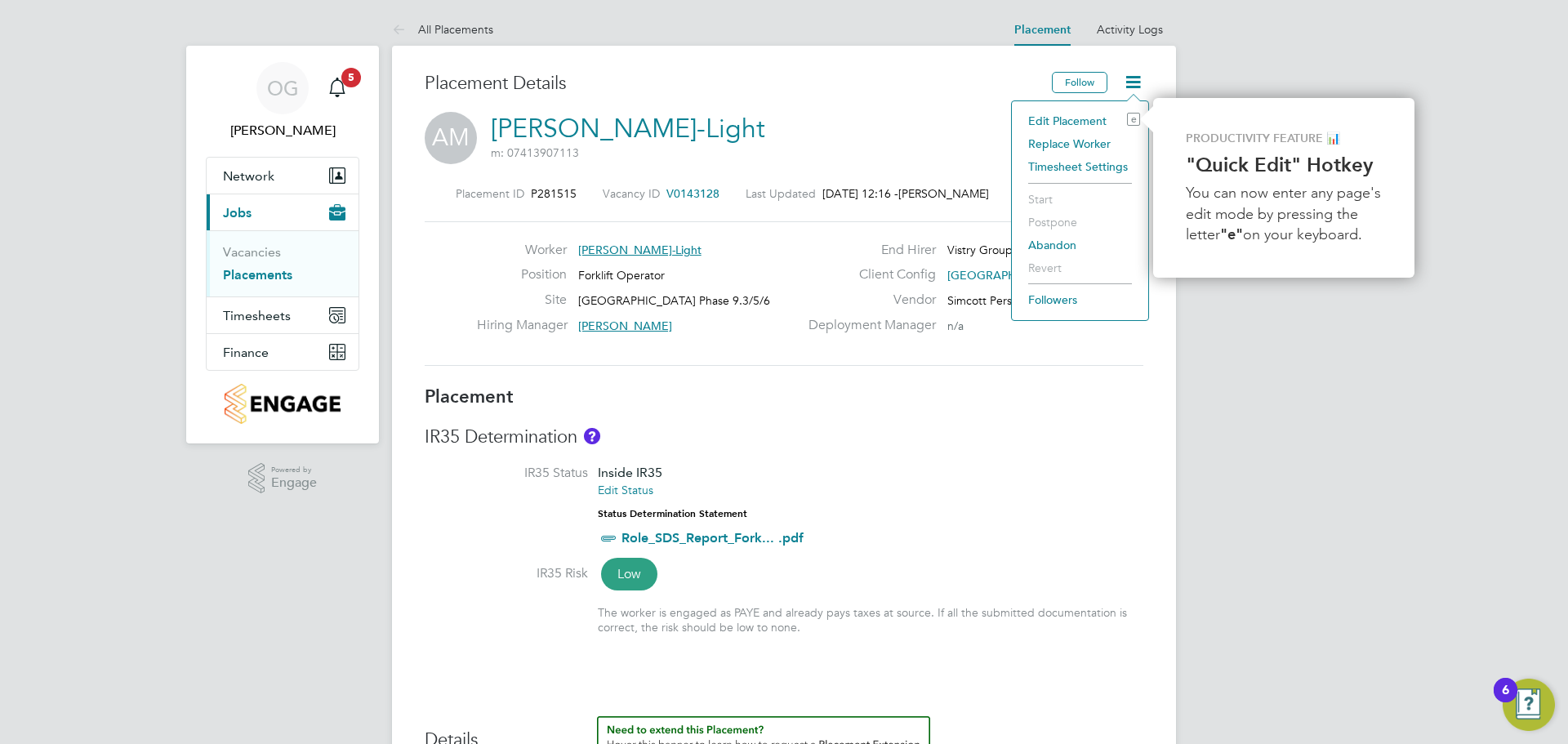
click at [1067, 142] on li "Replace Worker" at bounding box center [1079, 143] width 120 height 23
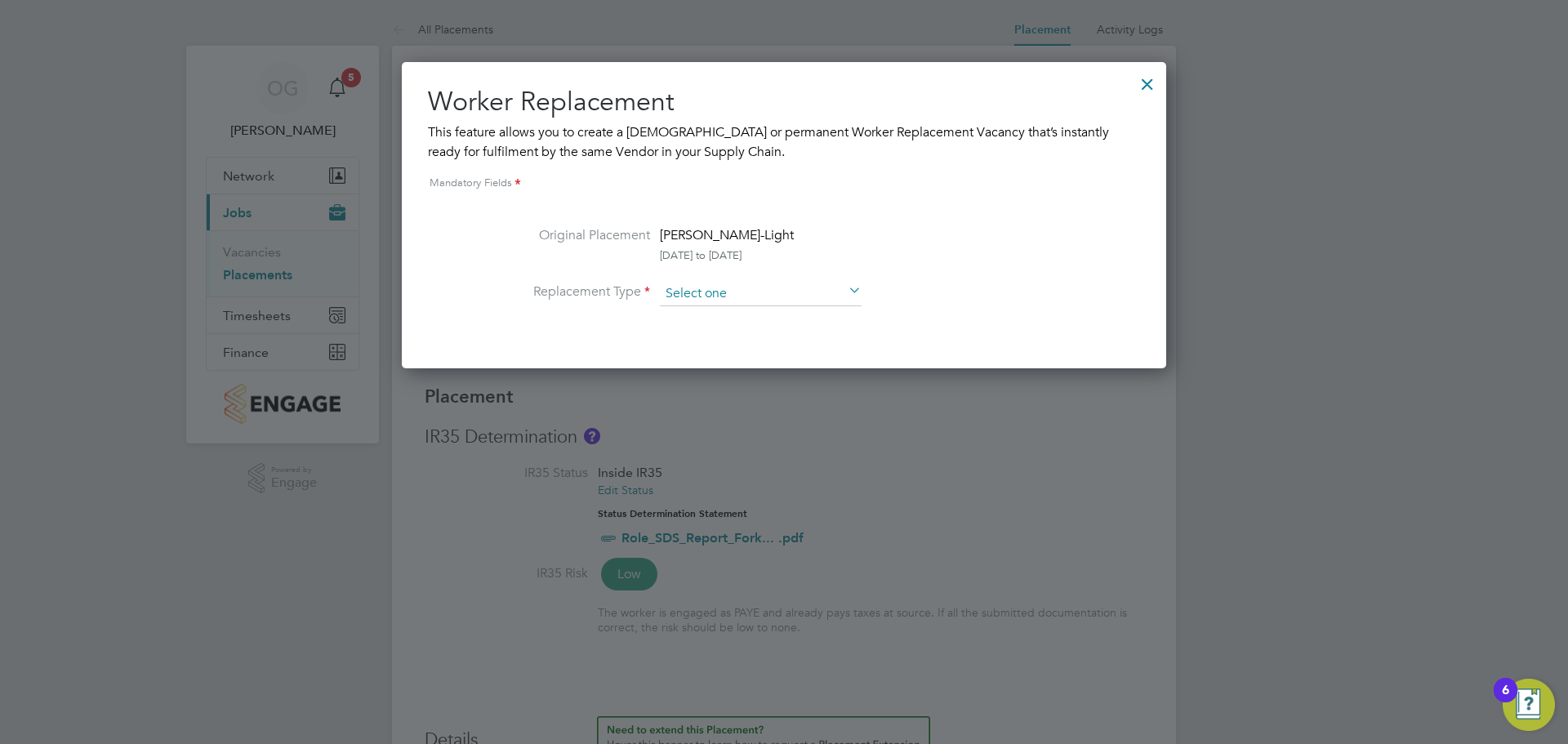
click at [681, 286] on input at bounding box center [761, 294] width 202 height 24
click at [736, 311] on li "Temporary" at bounding box center [761, 317] width 203 height 21
type input "Temporary"
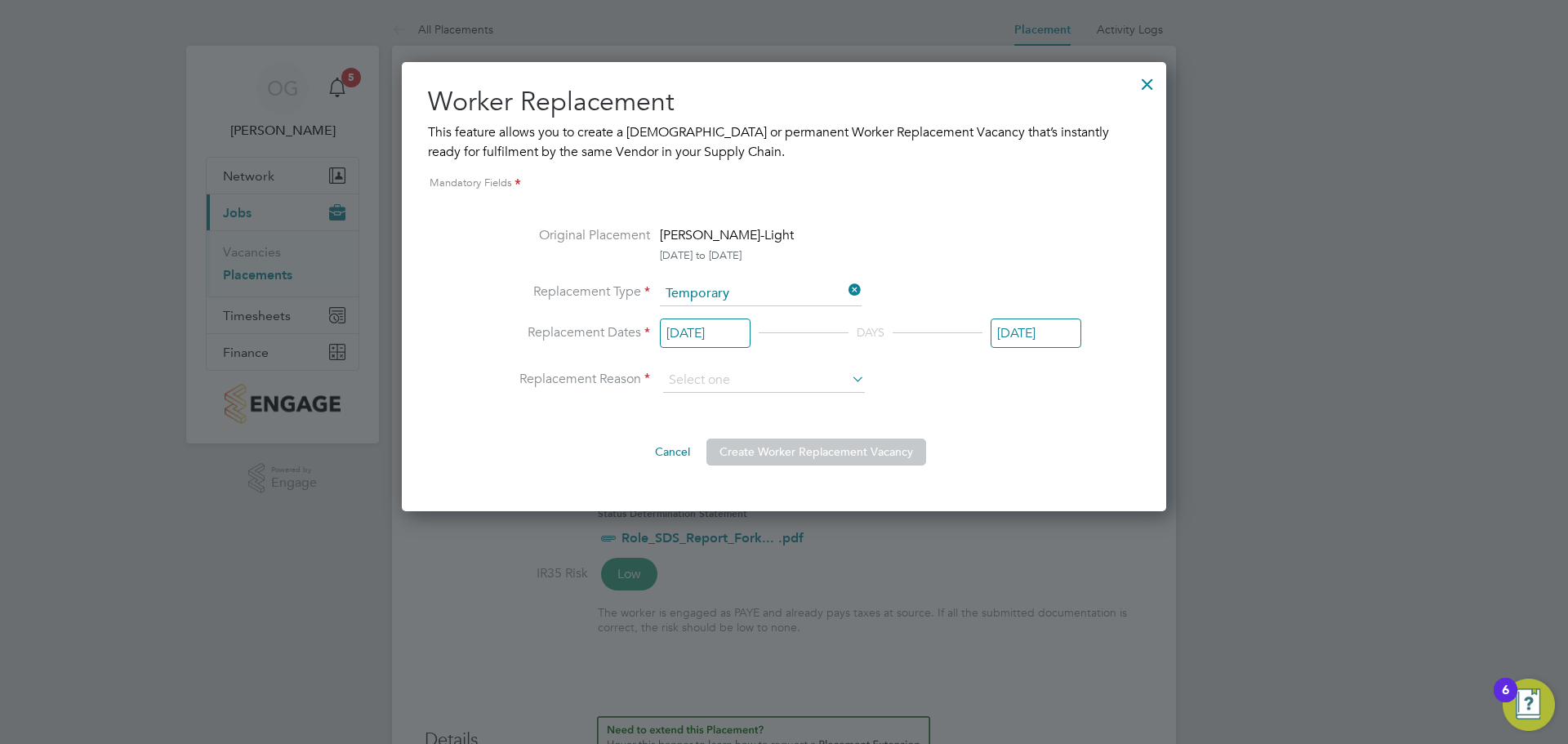
click at [713, 329] on input "[DATE]" at bounding box center [705, 333] width 90 height 30
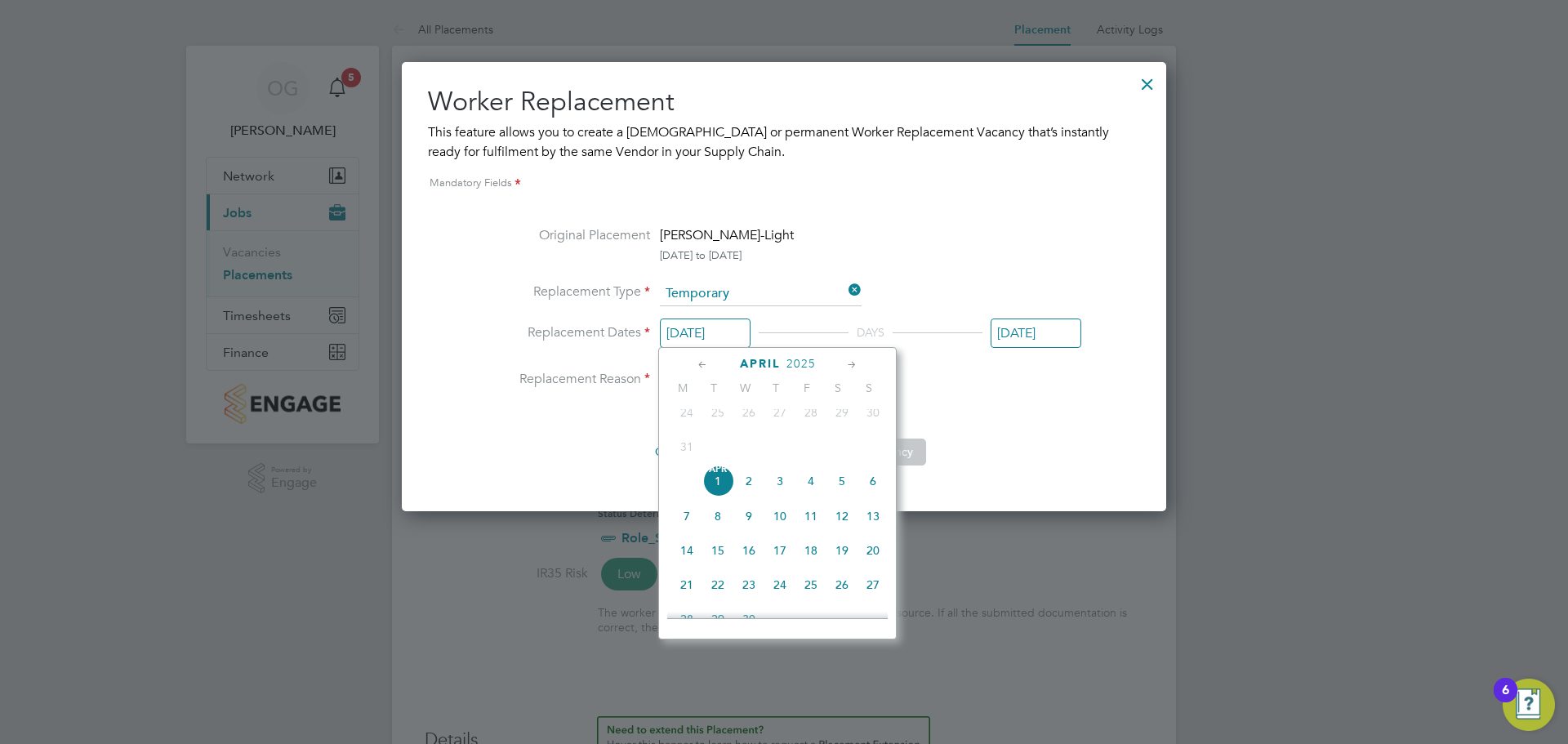
click at [850, 369] on icon at bounding box center [852, 364] width 16 height 18
click at [857, 365] on icon at bounding box center [852, 364] width 16 height 18
click at [687, 547] on span "18" at bounding box center [686, 530] width 31 height 31
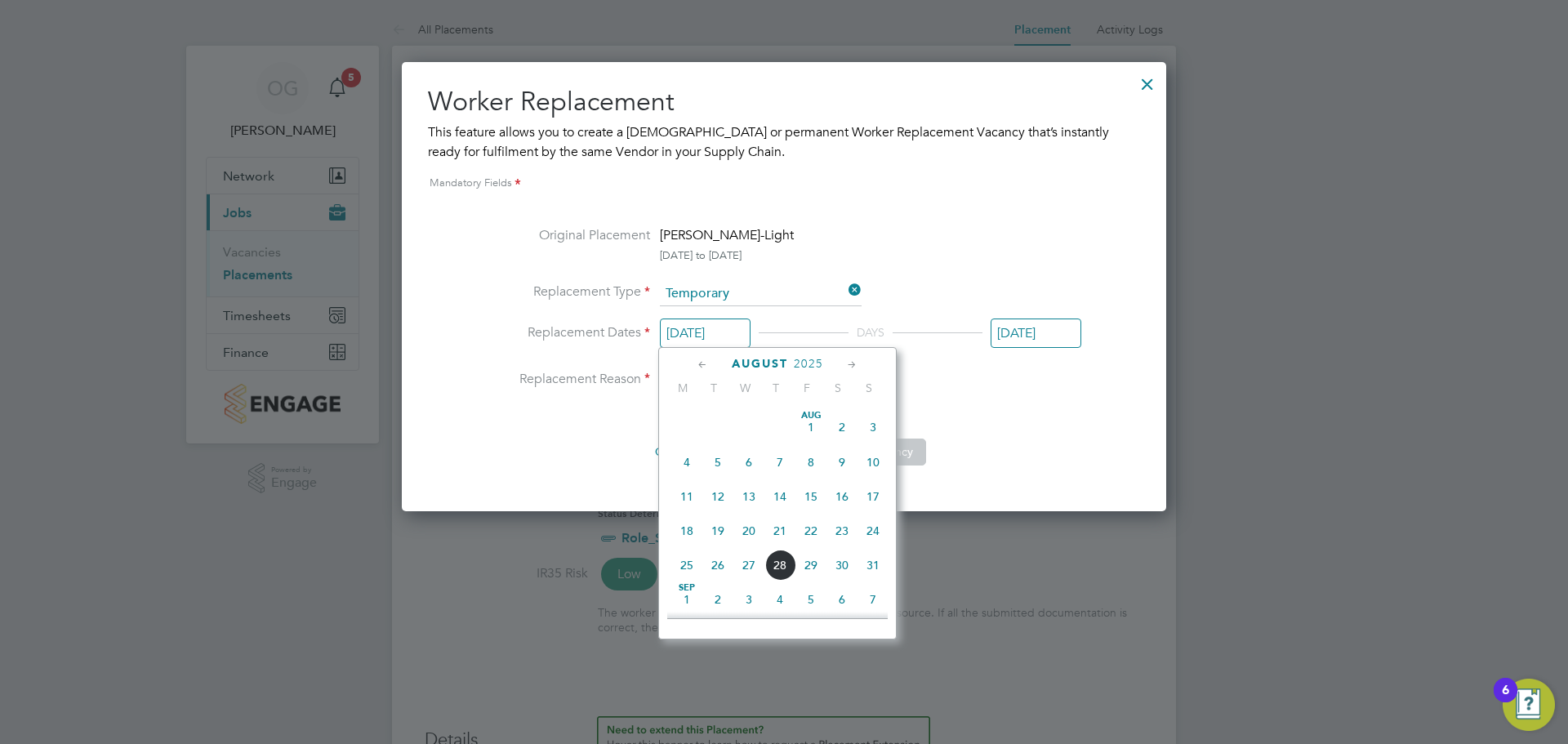
type input "[DATE]"
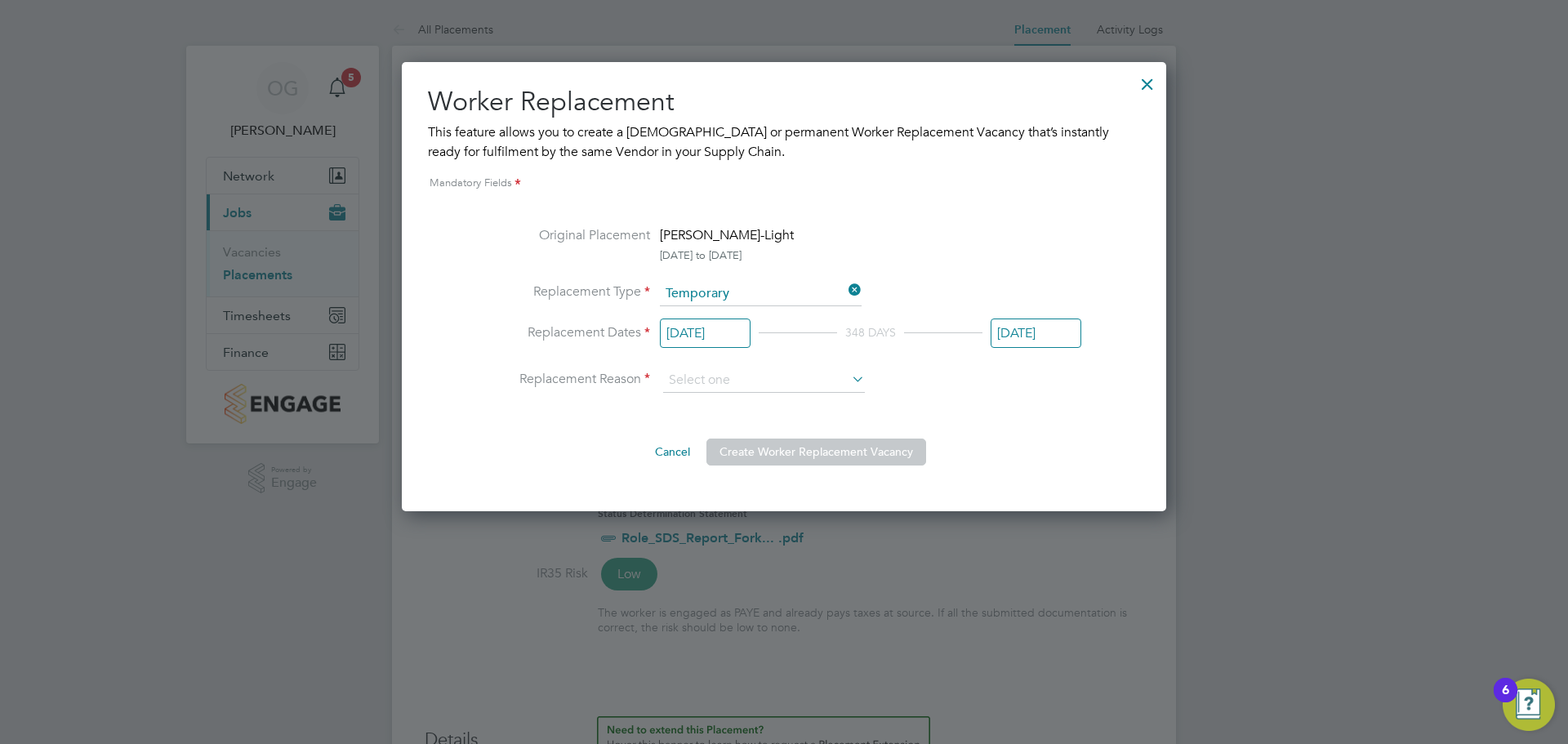
click at [1026, 330] on input "[DATE]" at bounding box center [1035, 333] width 90 height 30
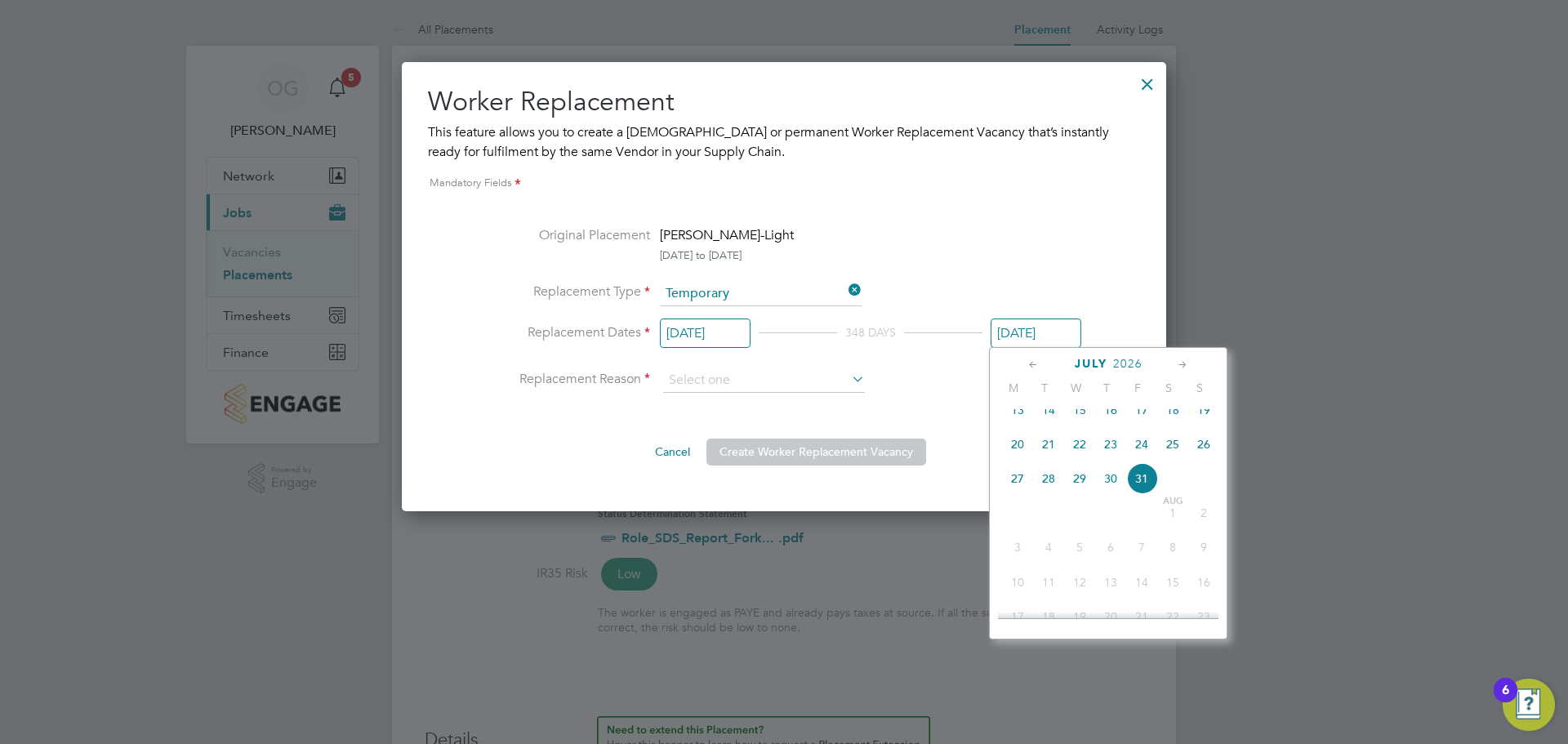
click at [1032, 365] on icon at bounding box center [1034, 364] width 16 height 18
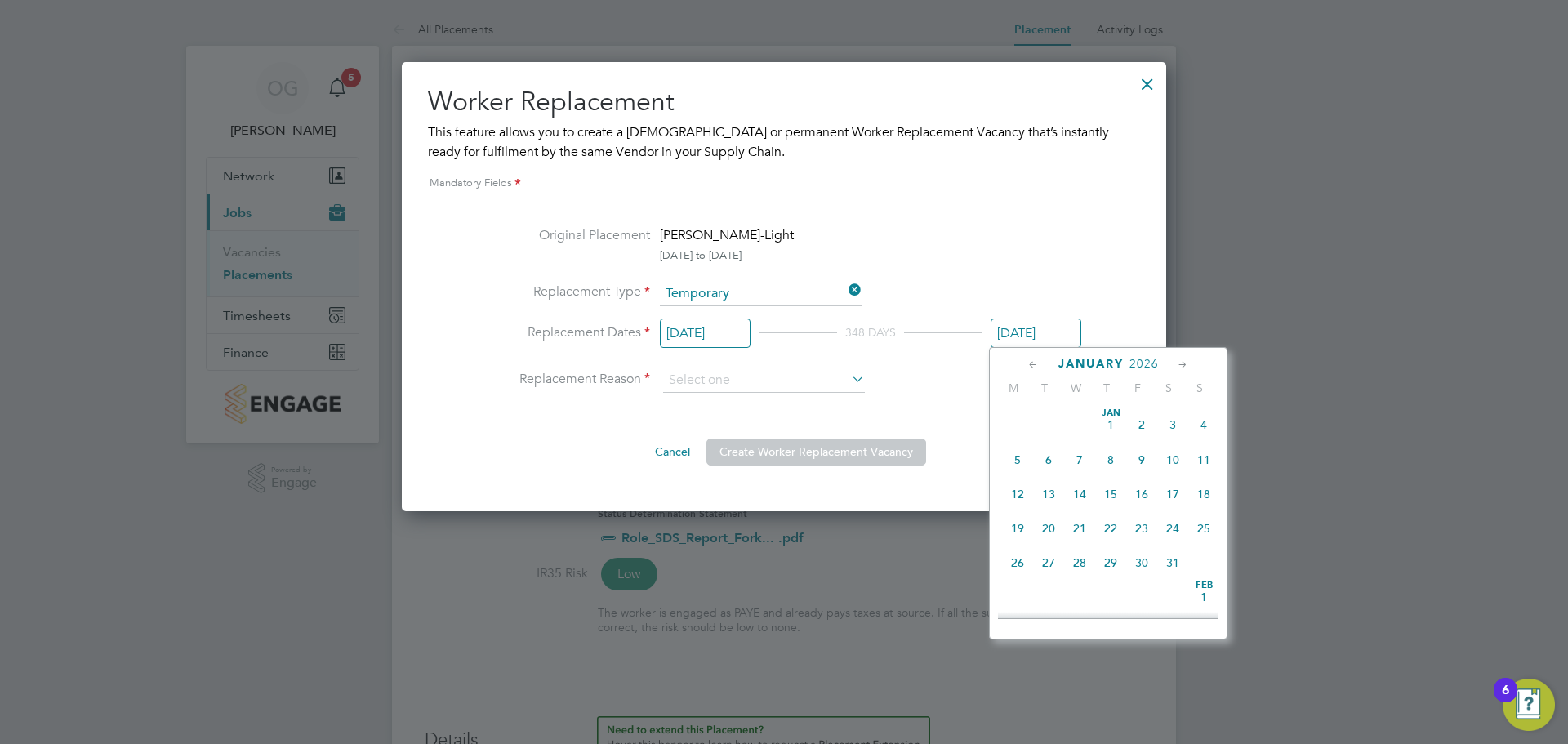
click at [1034, 363] on icon at bounding box center [1034, 364] width 16 height 18
click at [1034, 362] on icon at bounding box center [1034, 364] width 16 height 18
click at [1022, 494] on span "15" at bounding box center [1017, 494] width 31 height 31
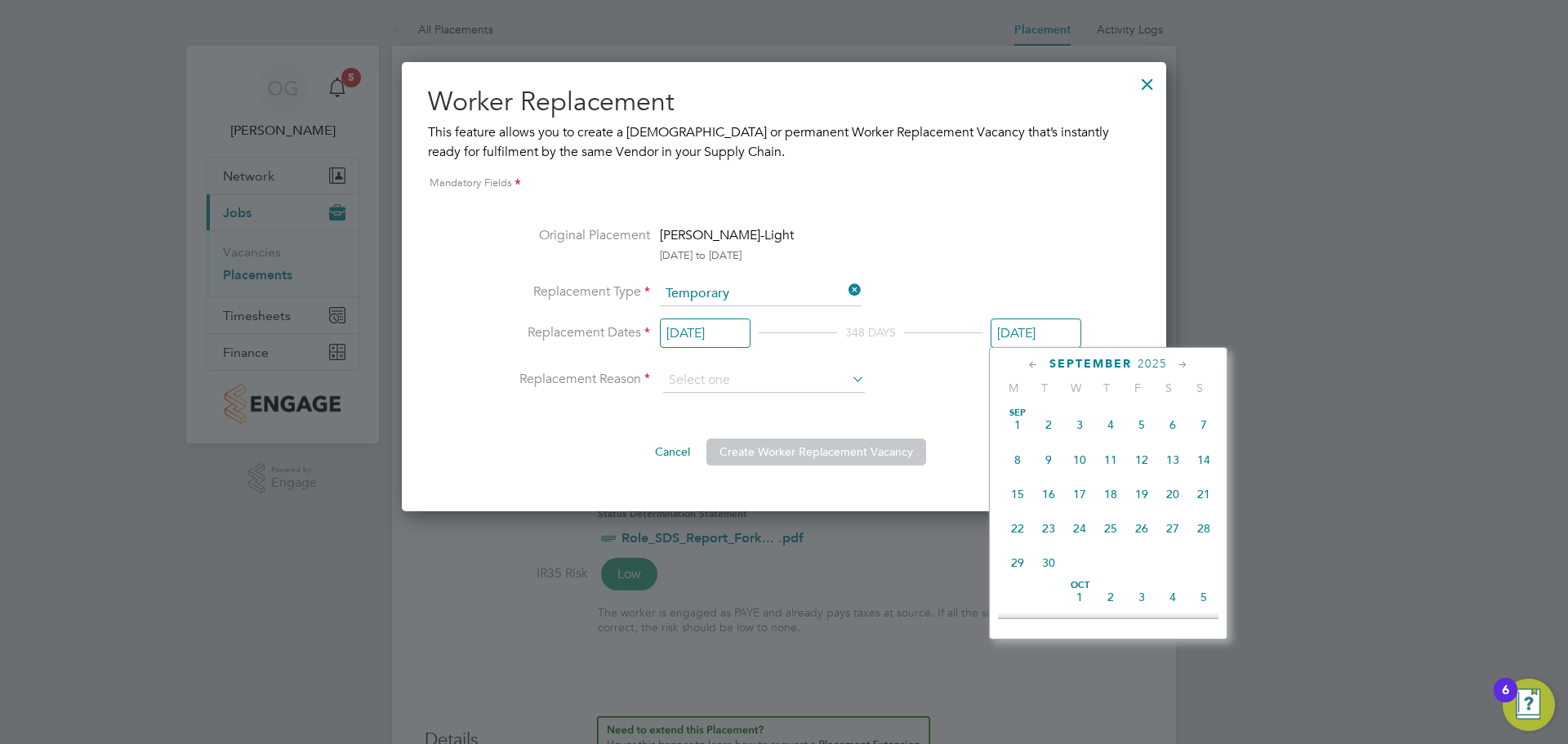
type input "15 Sep 2025"
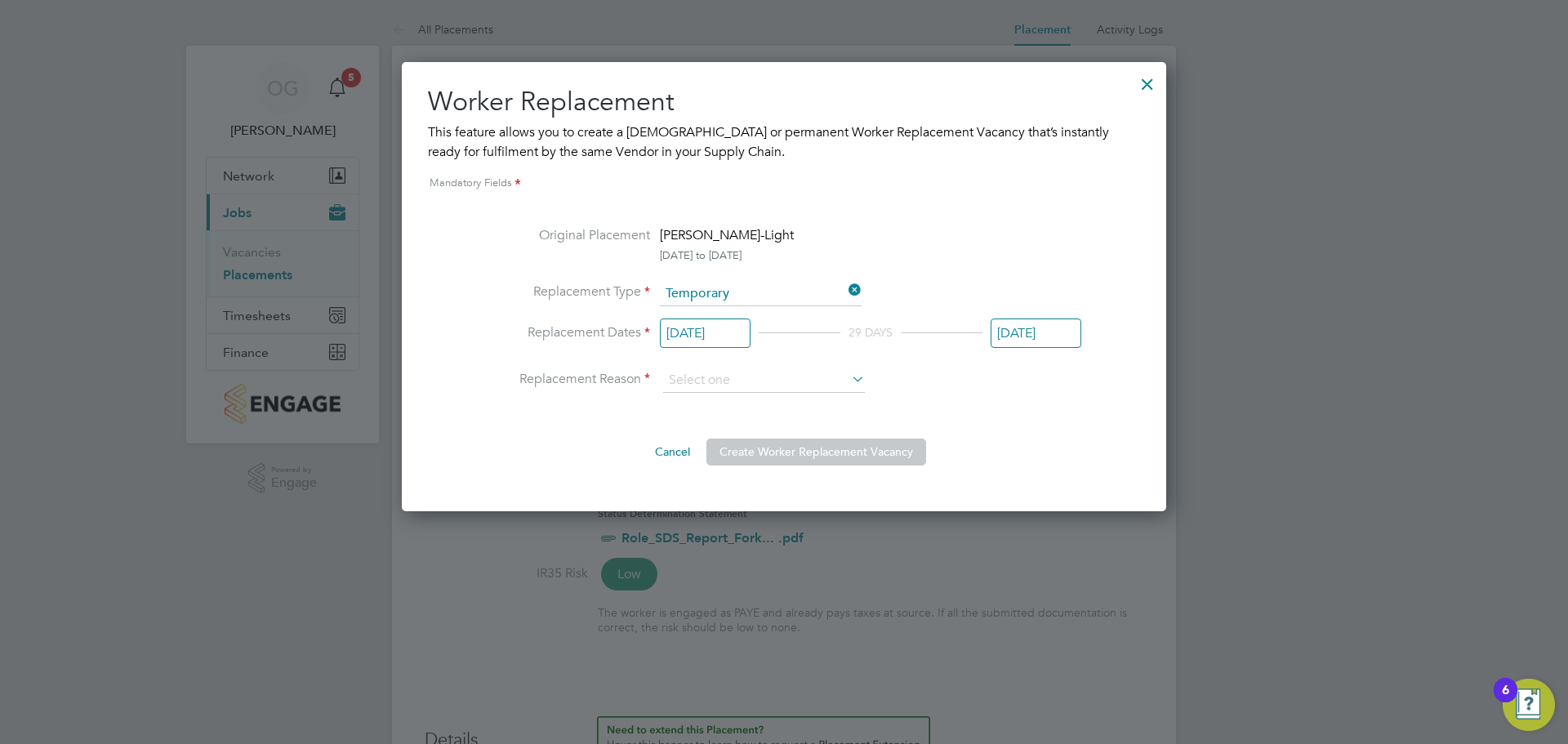
click at [986, 418] on div "Original Placement Audie Matheson-Light 31 Mar 2025 to 31 Jul 2026 Replacement …" at bounding box center [784, 345] width 594 height 240
click at [793, 382] on input at bounding box center [764, 381] width 202 height 24
click at [762, 441] on li "Vacant Role" at bounding box center [764, 446] width 203 height 21
type input "Vacant Role"
click at [1046, 425] on div "Original Placement Audie Matheson-Light 31 Mar 2025 to 31 Jul 2026 Replacement …" at bounding box center [784, 345] width 594 height 240
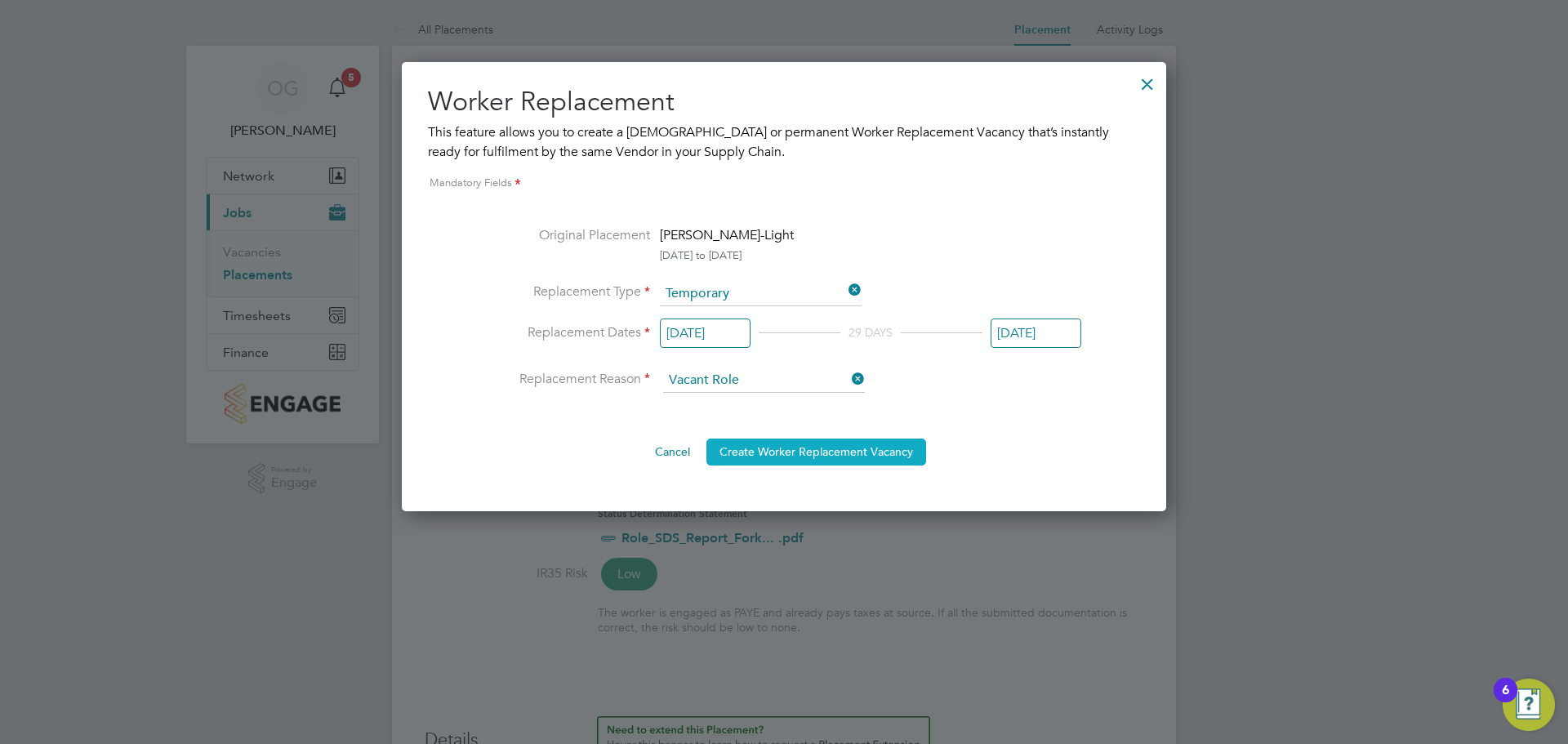
click at [797, 448] on button "Create Worker Replacement Vacancy" at bounding box center [817, 452] width 220 height 26
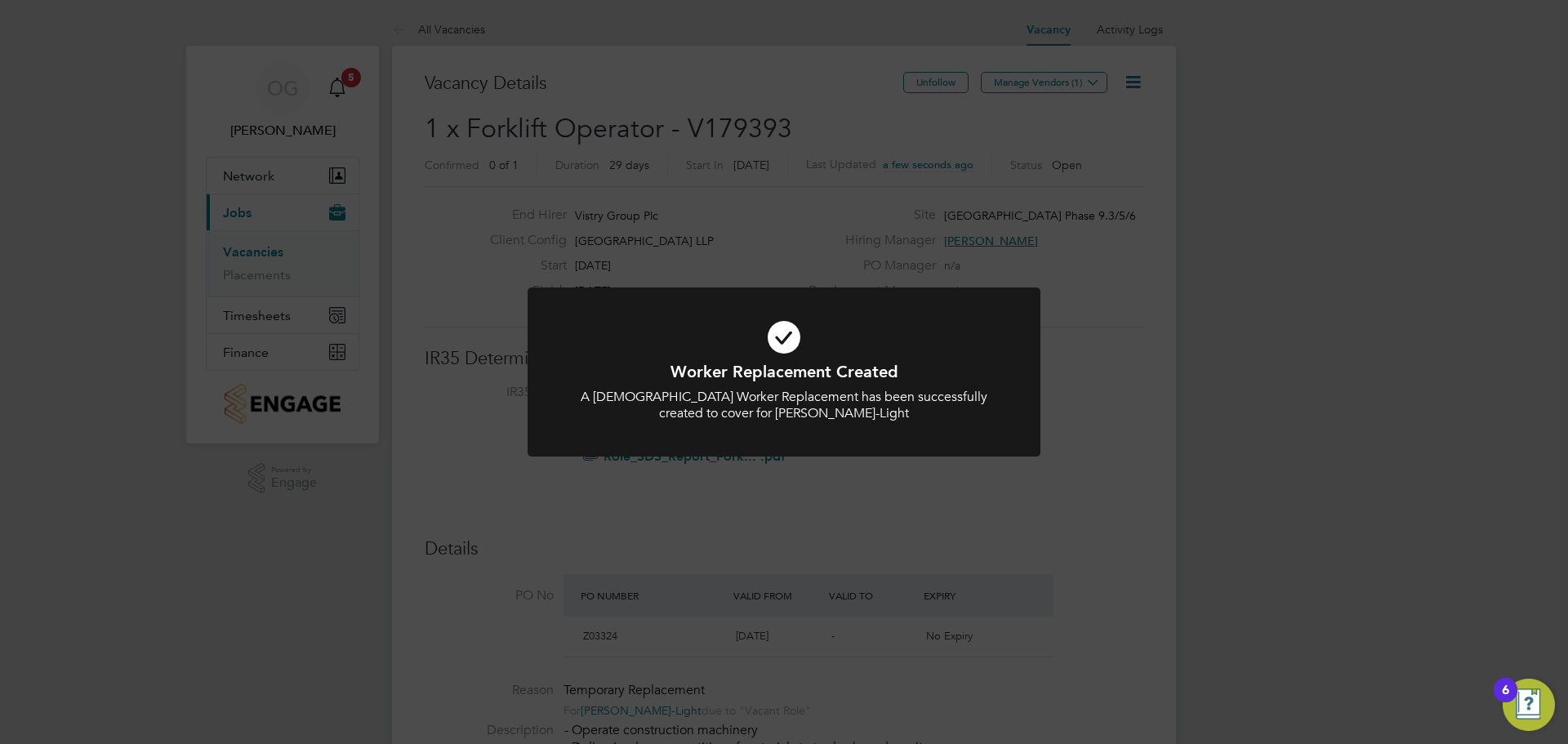
click at [1054, 83] on div "Worker Replacement Created A Temporary Worker Replacement has been successfully…" at bounding box center [784, 372] width 1568 height 744
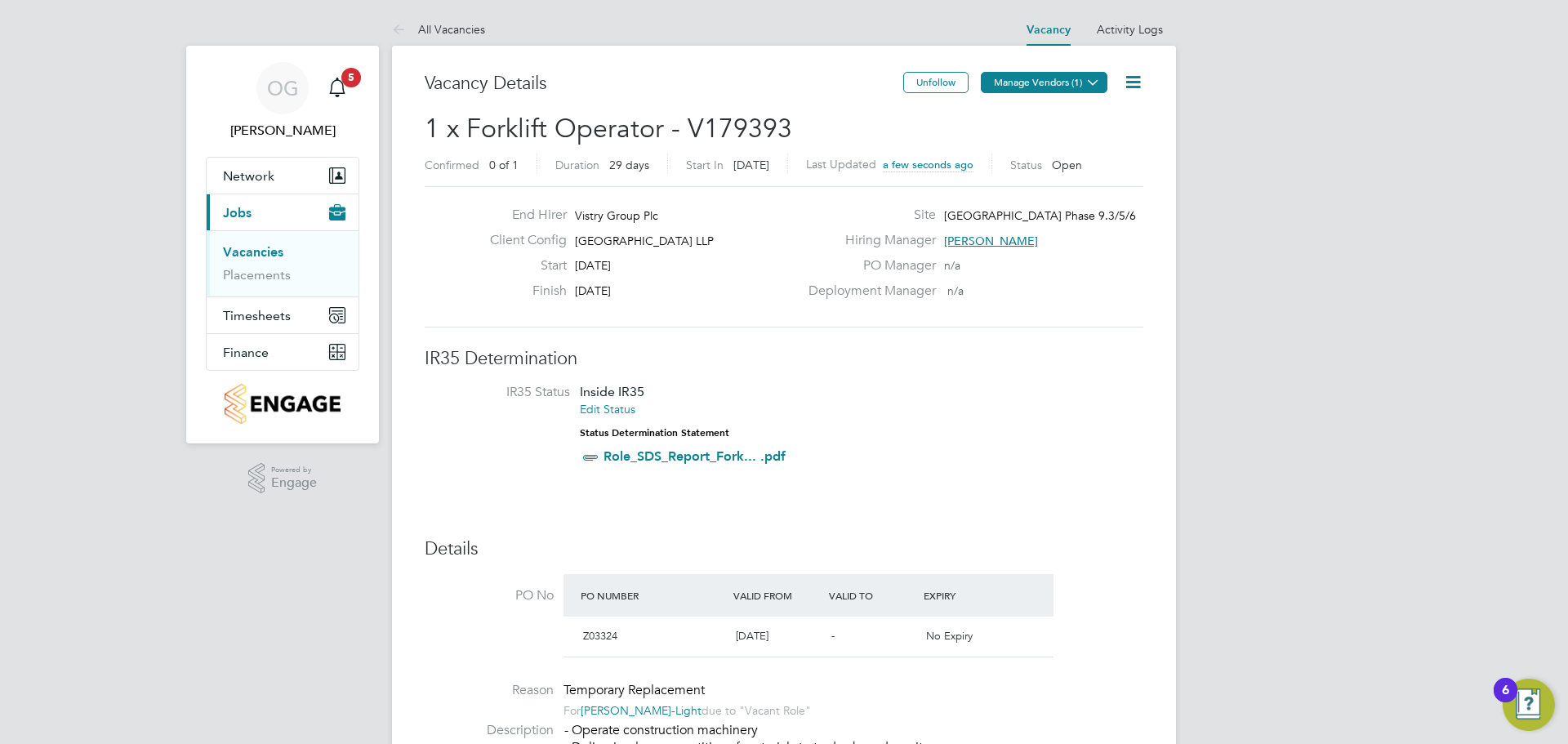
click at [1051, 86] on button "Manage Vendors (1)" at bounding box center [1044, 82] width 127 height 21
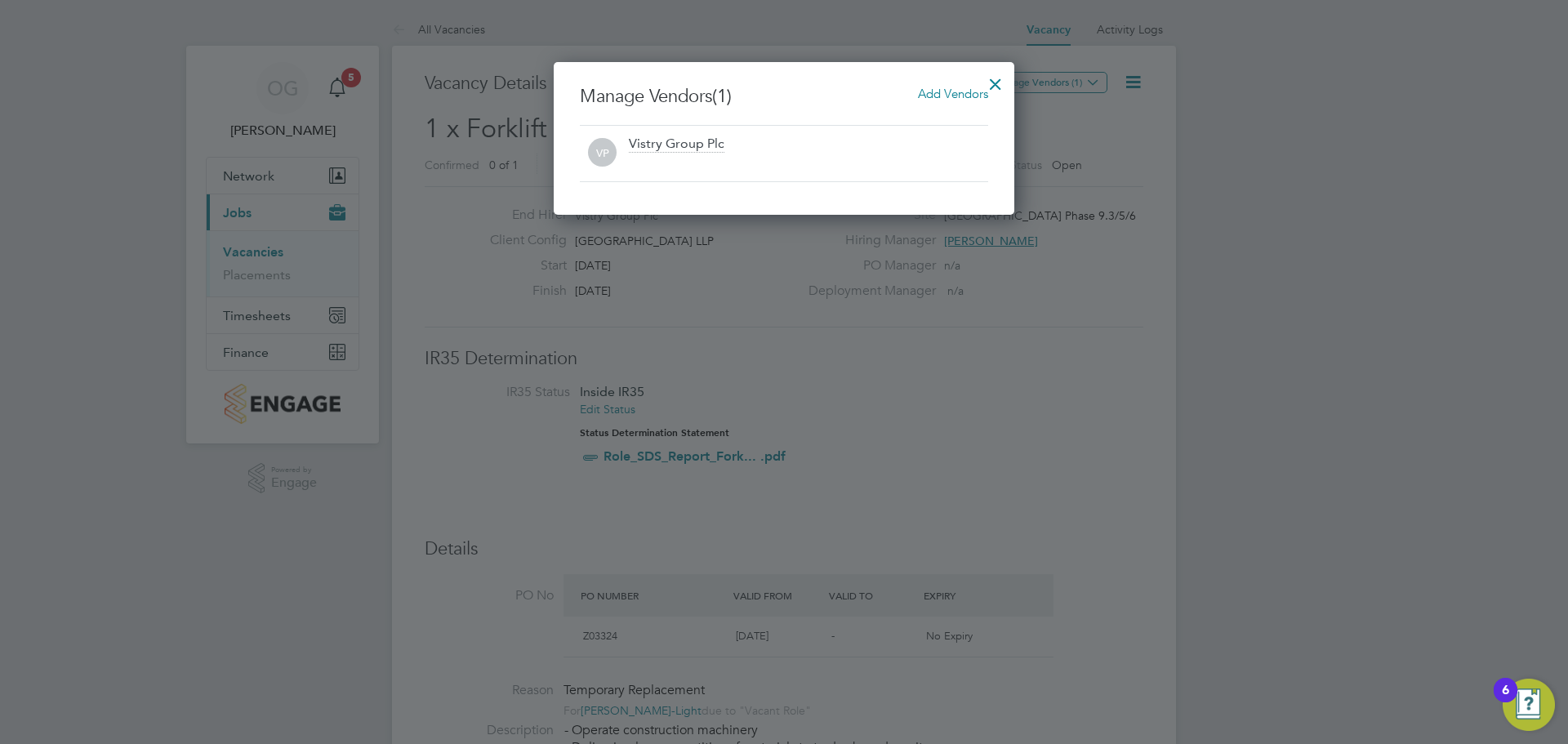
click at [925, 96] on span "Add Vendors" at bounding box center [953, 93] width 70 height 16
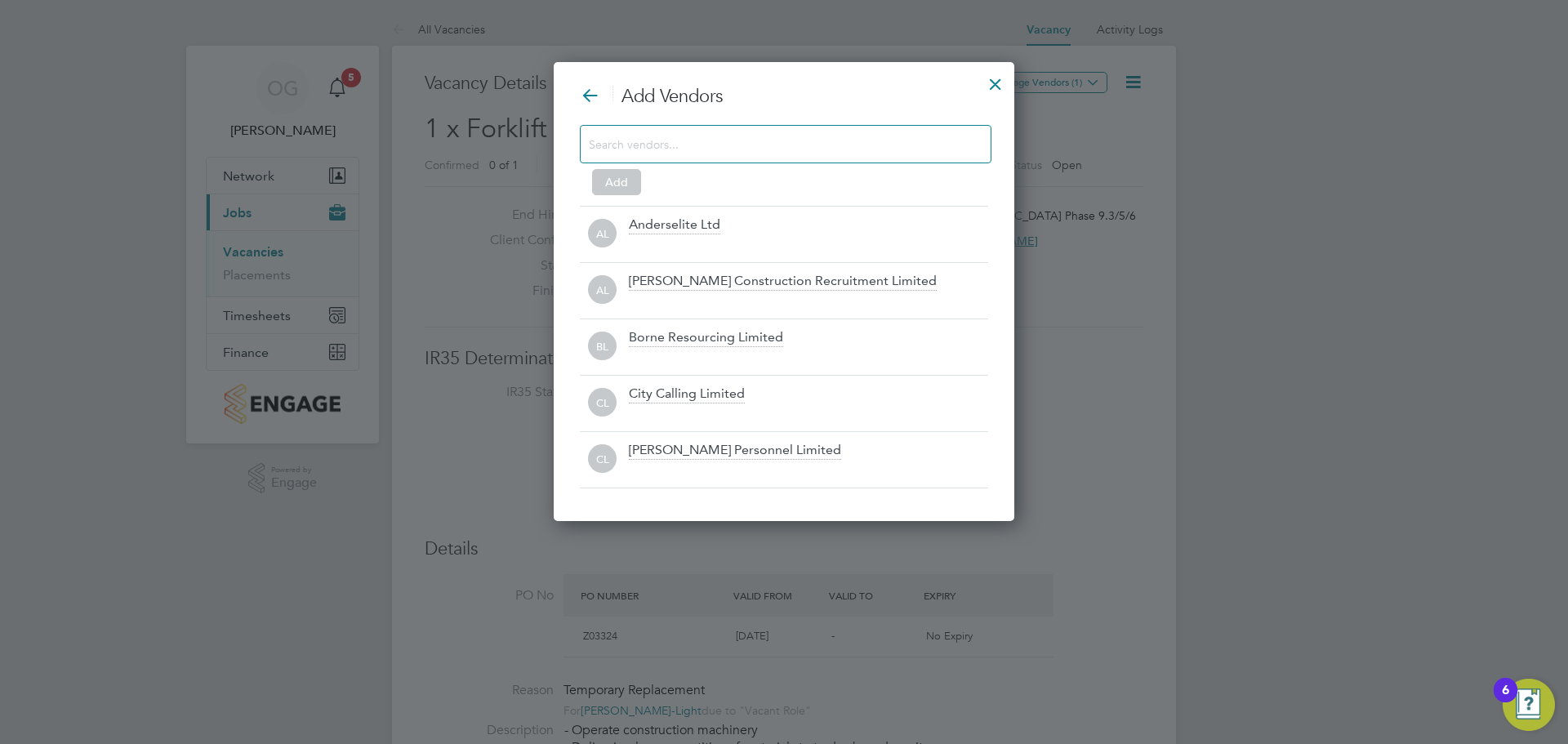
click at [721, 150] on input at bounding box center [772, 143] width 368 height 21
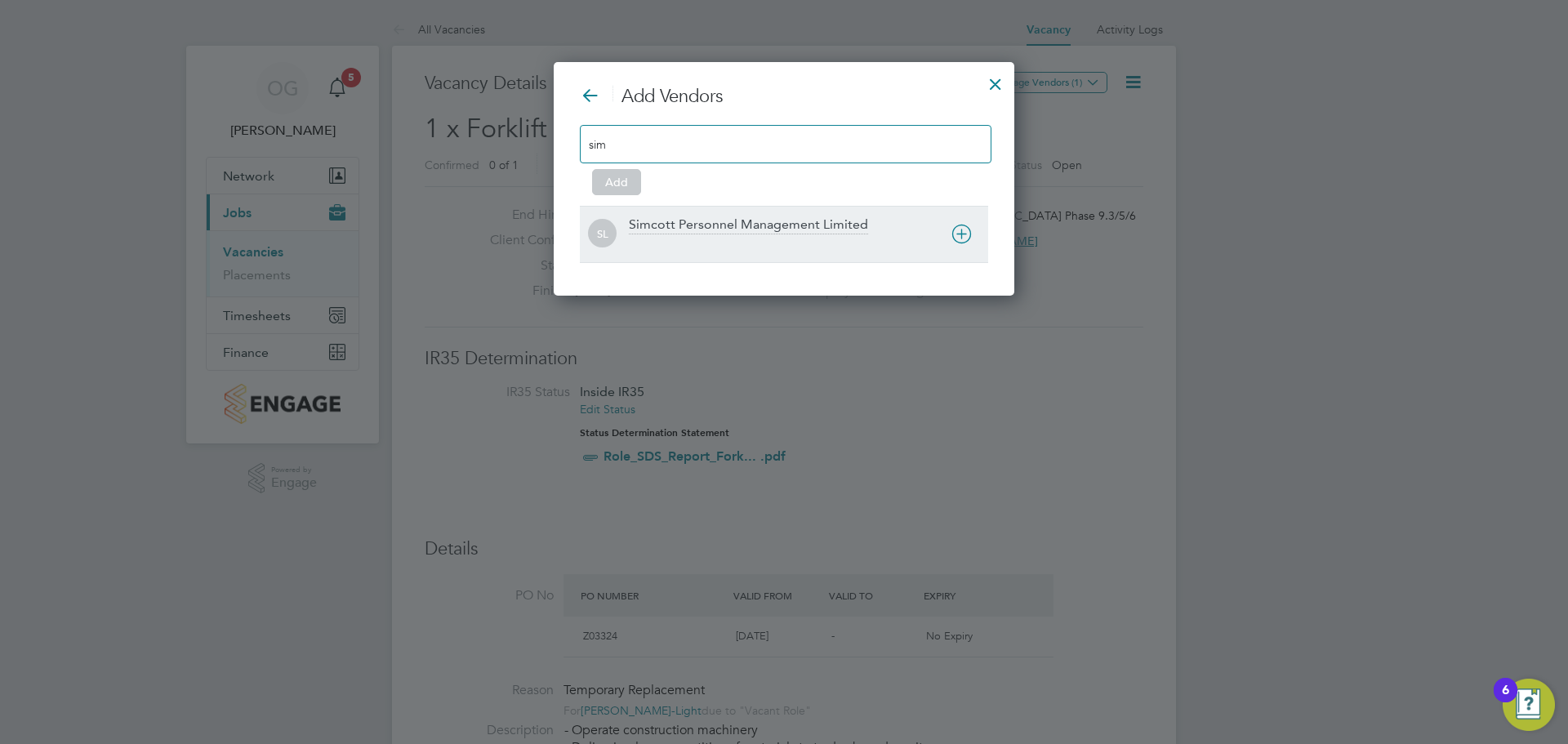
type input "sim"
click at [658, 229] on div "Simcott Personnel Management Limited" at bounding box center [748, 224] width 239 height 18
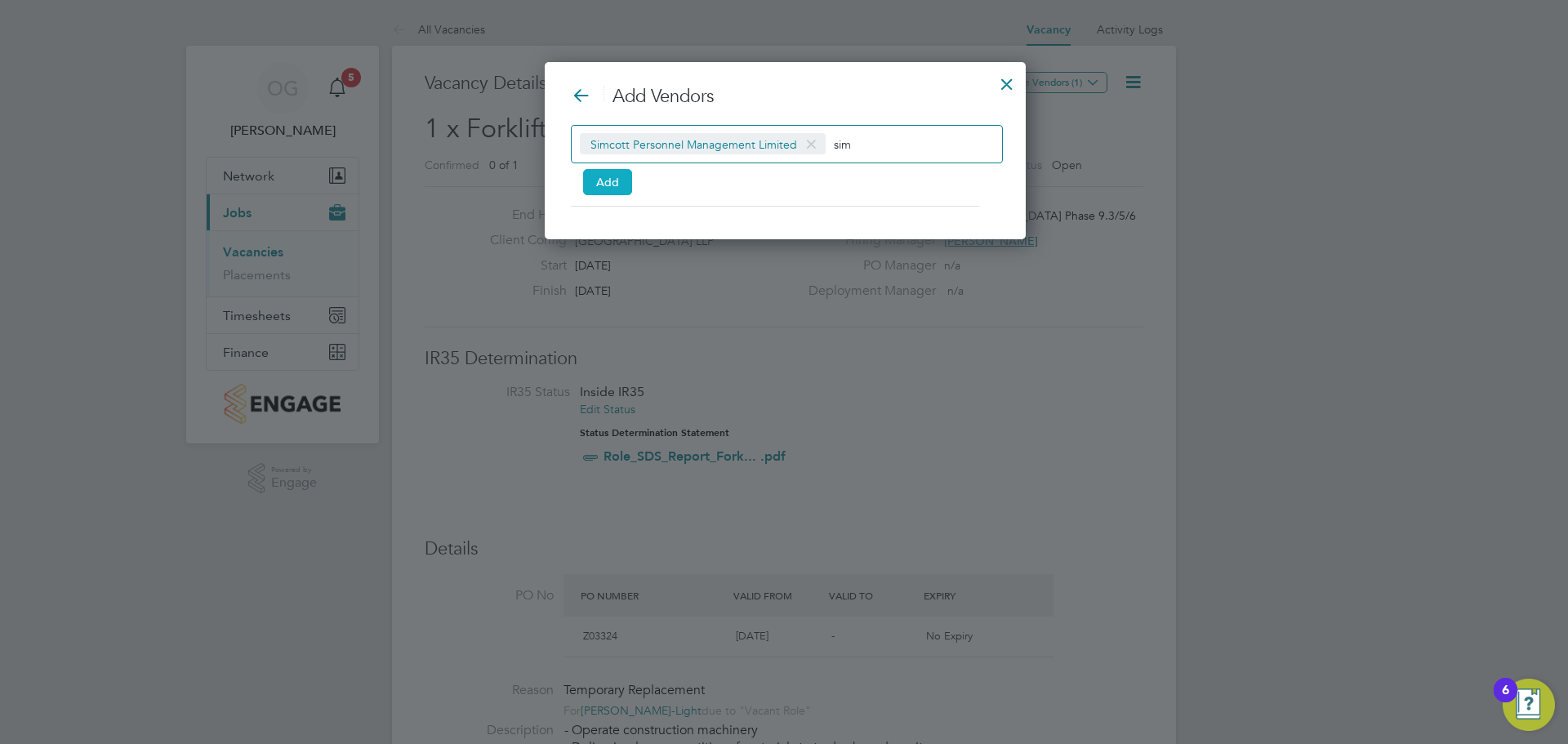
click at [605, 179] on button "Add" at bounding box center [607, 183] width 49 height 26
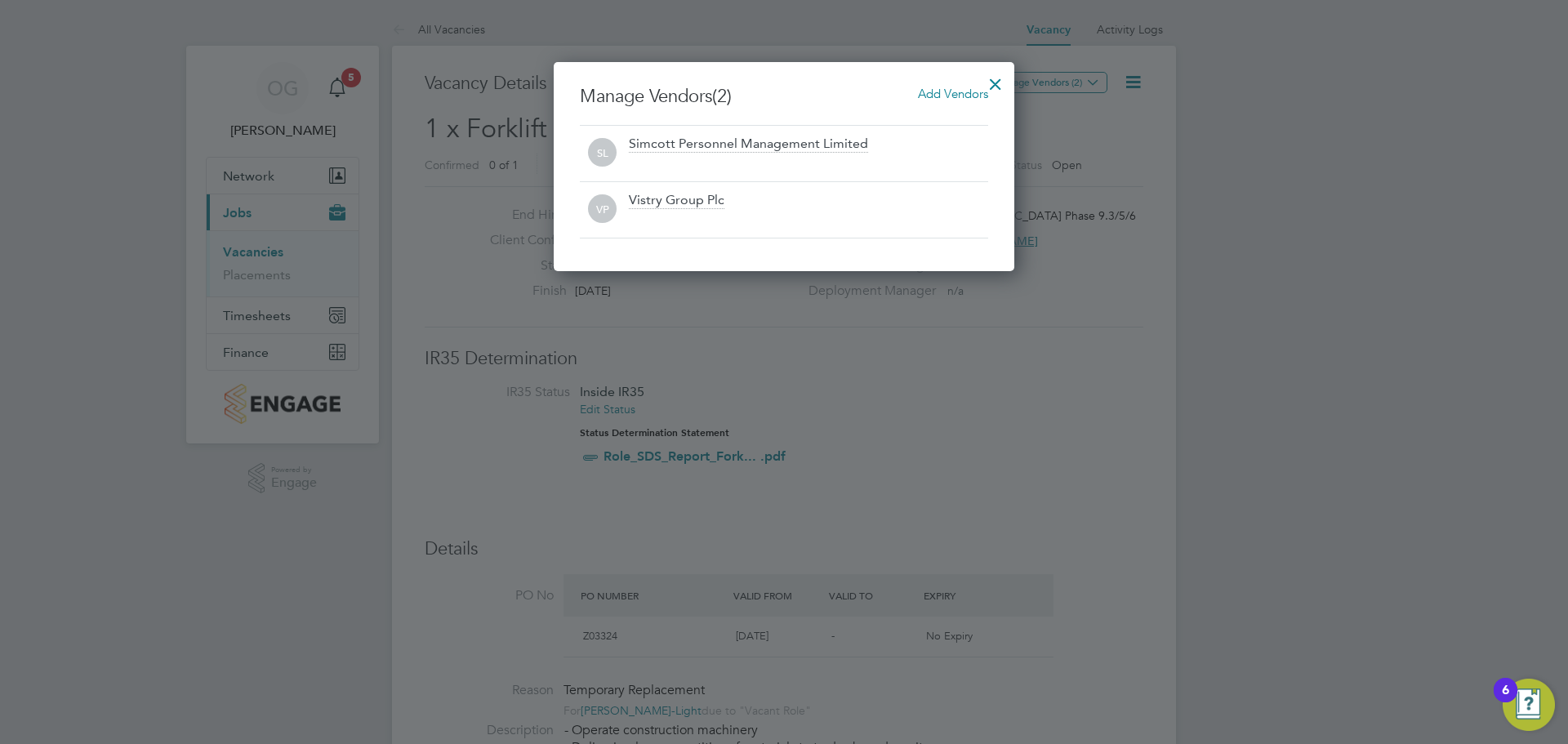
click at [996, 79] on div at bounding box center [995, 80] width 30 height 30
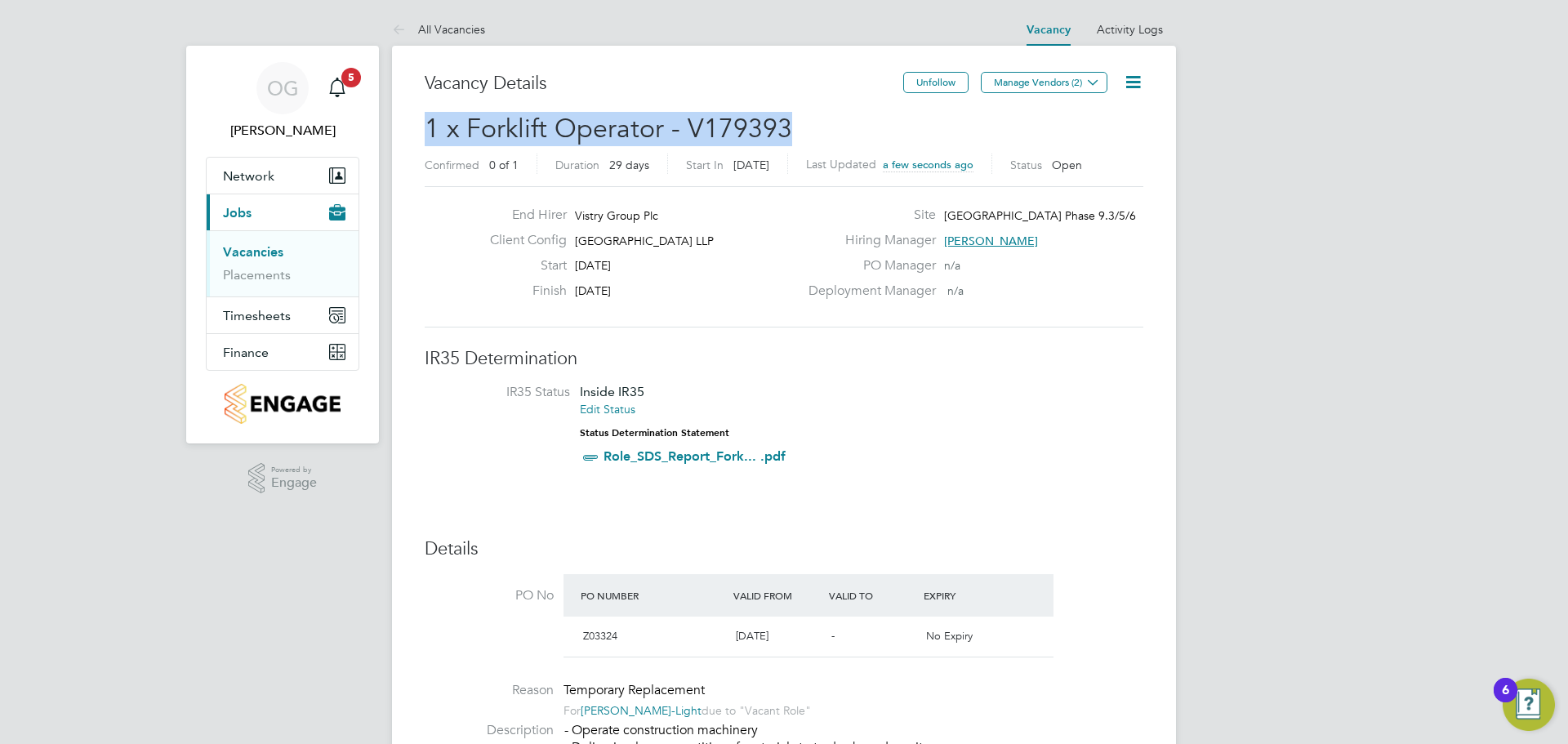
drag, startPoint x: 790, startPoint y: 121, endPoint x: 423, endPoint y: 135, distance: 367.3
copy span "1 x Forklift Operator - V179393"
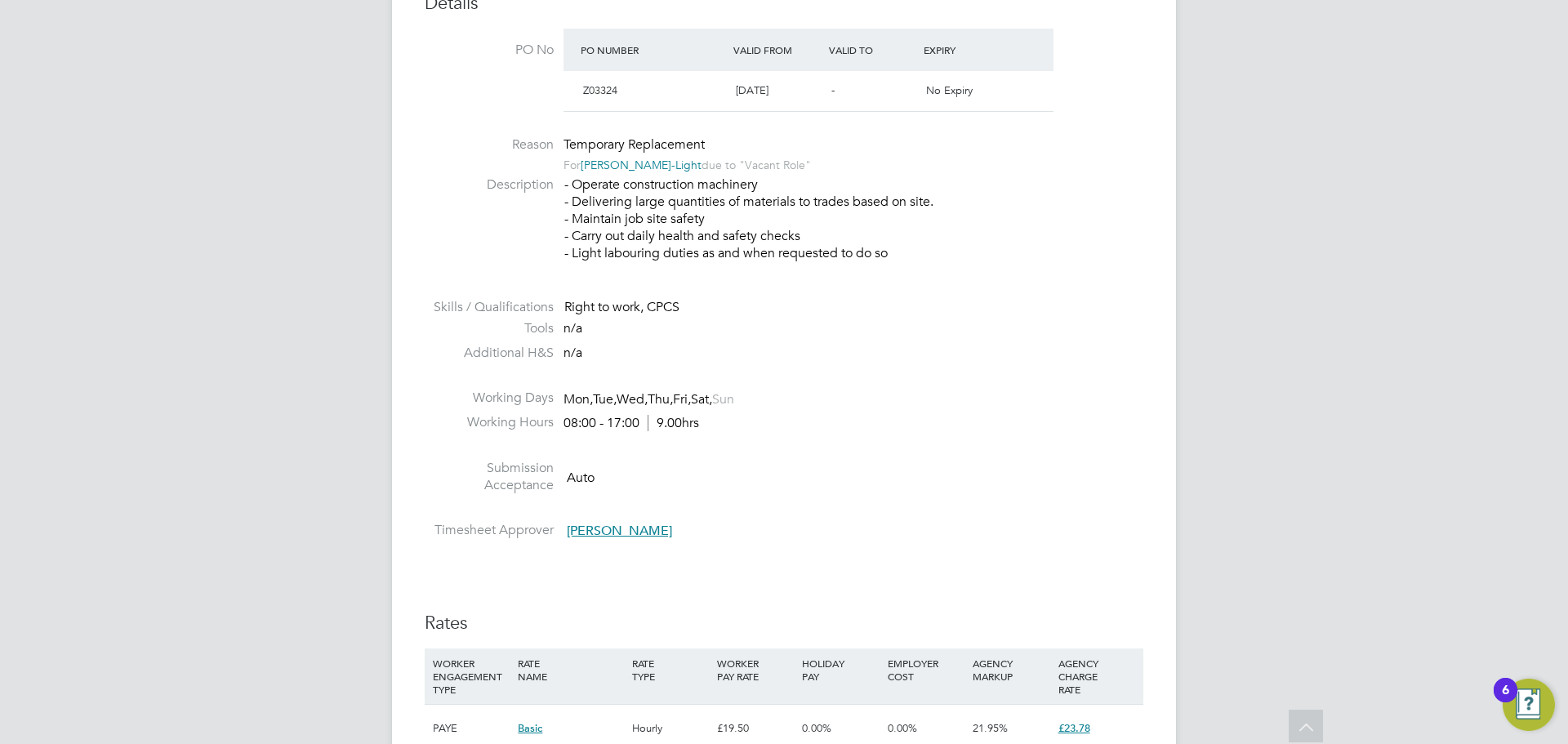
scroll to position [572, 0]
